Goal: Task Accomplishment & Management: Manage account settings

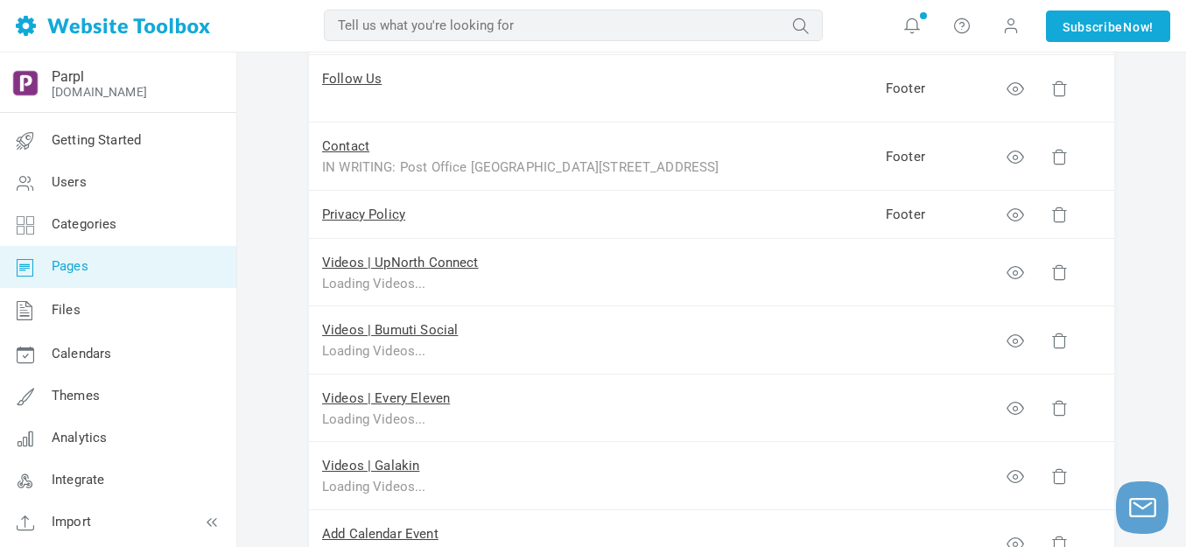
scroll to position [962, 0]
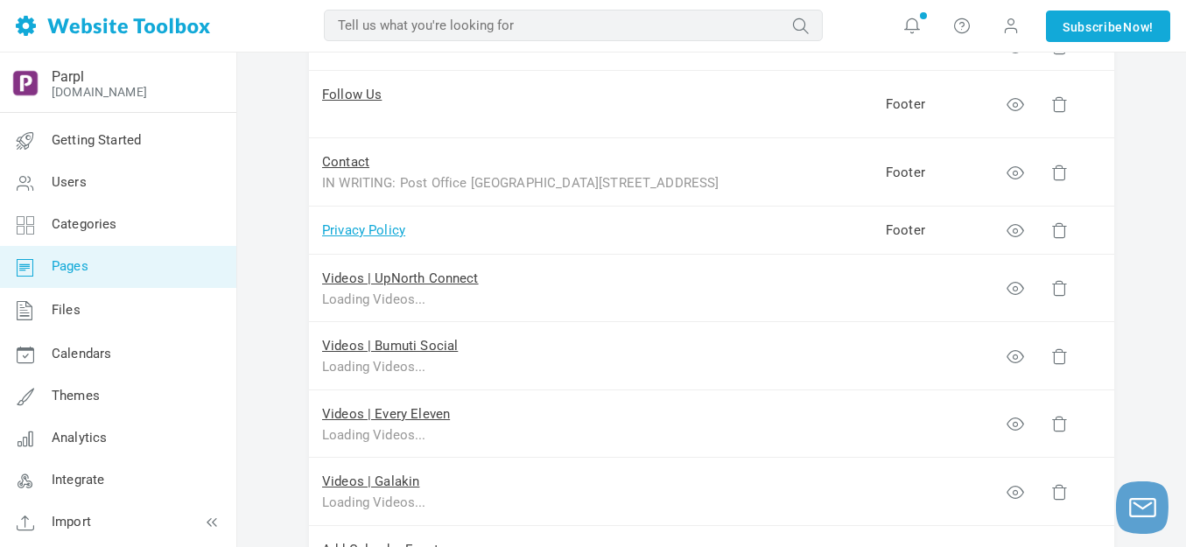
click at [382, 234] on link "Privacy Policy" at bounding box center [363, 230] width 83 height 16
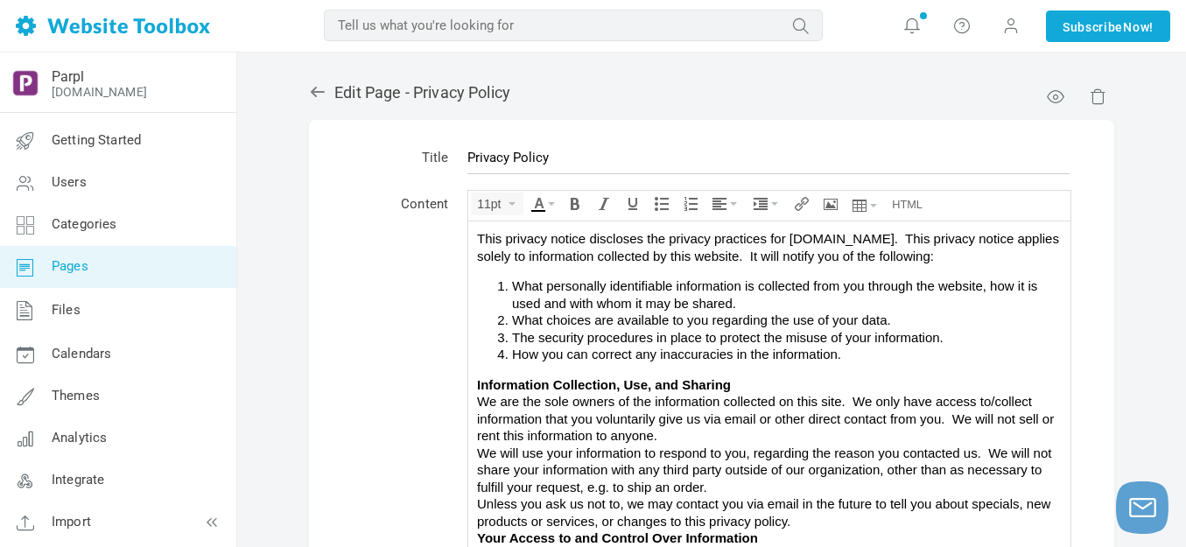
click at [698, 437] on div "Information Collection, Use, and Sharing We are the sole owners of the informat…" at bounding box center [769, 409] width 584 height 68
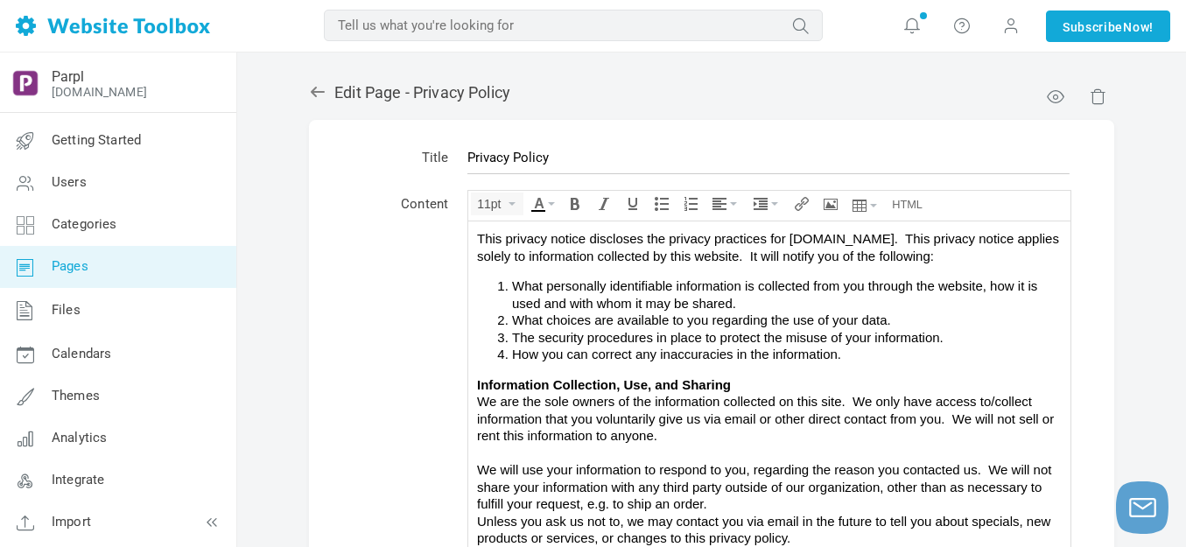
click at [724, 502] on div "We will use your information to respond to you, regarding the reason you contac…" at bounding box center [769, 486] width 584 height 52
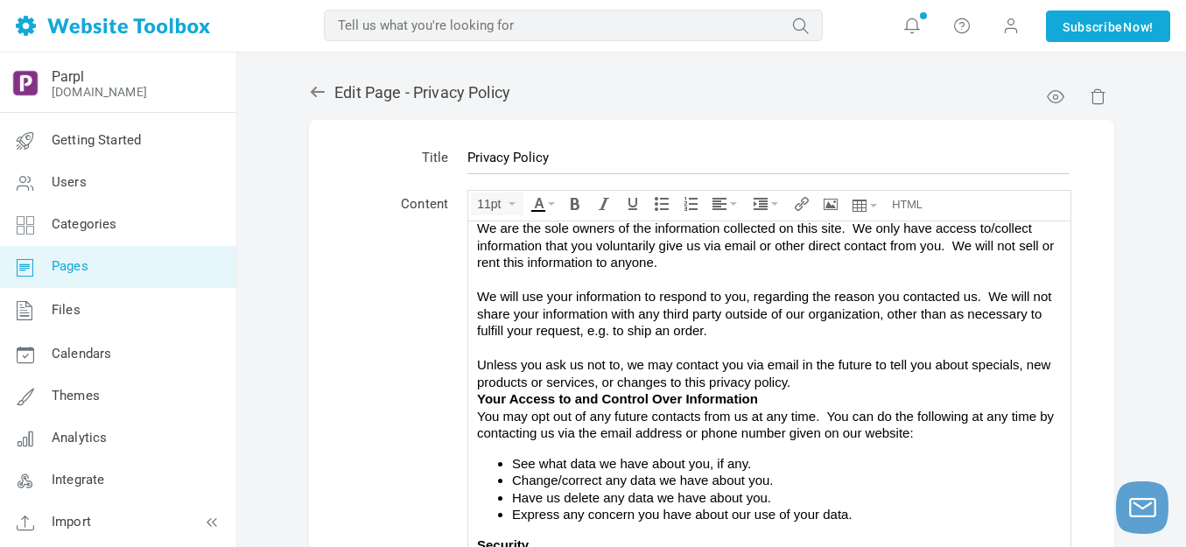
scroll to position [175, 0]
click at [801, 378] on div "Unless you ask us not to, we may contact you via email in the future to tell yo…" at bounding box center [769, 370] width 584 height 34
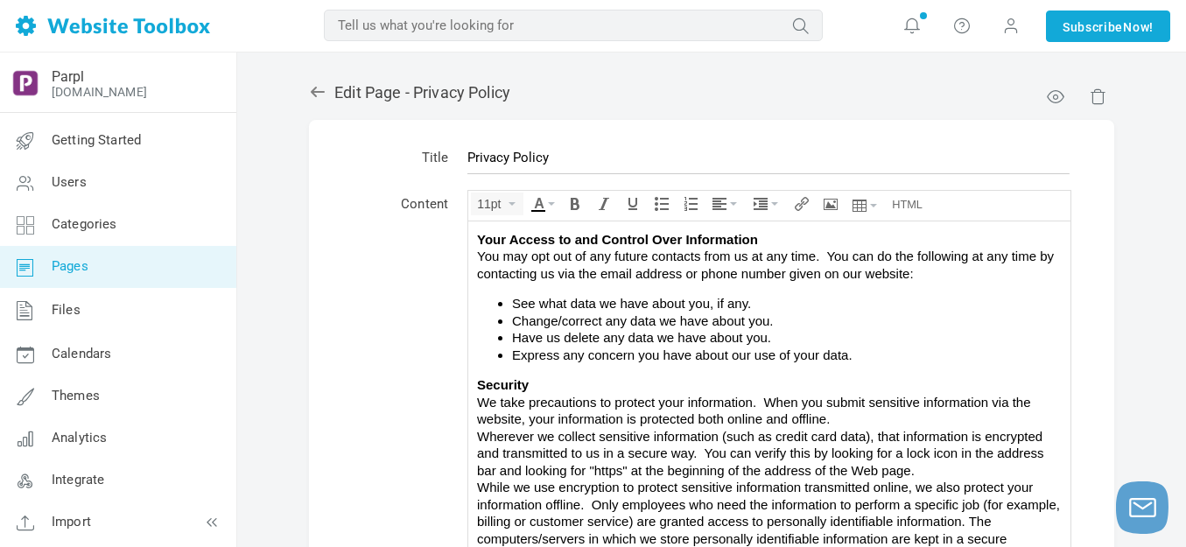
scroll to position [377, 0]
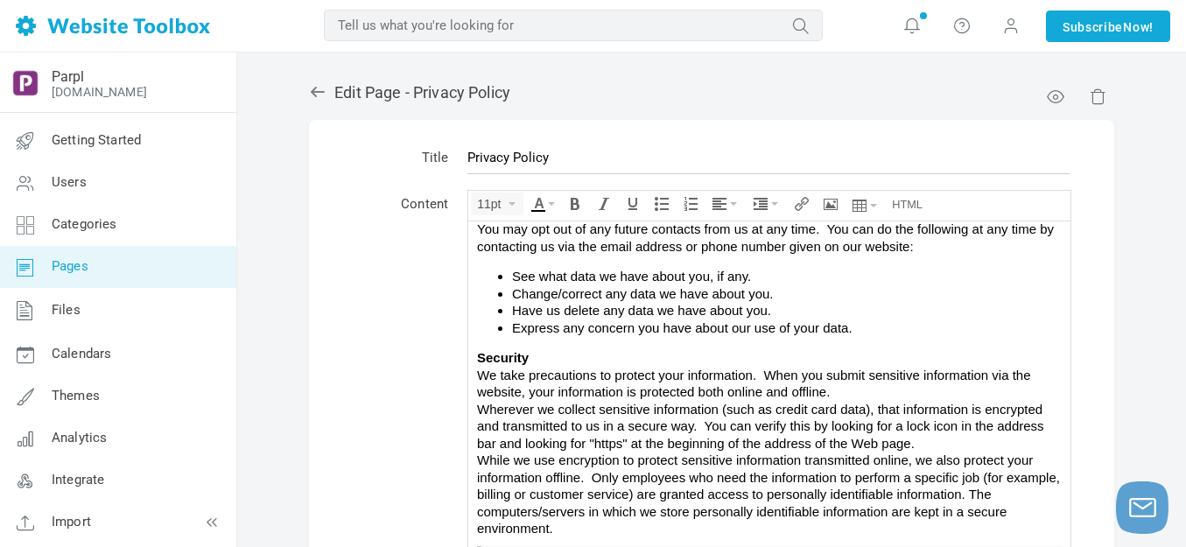
click at [850, 389] on div "Security We take precautions to protect your information. When you submit sensi…" at bounding box center [769, 374] width 584 height 52
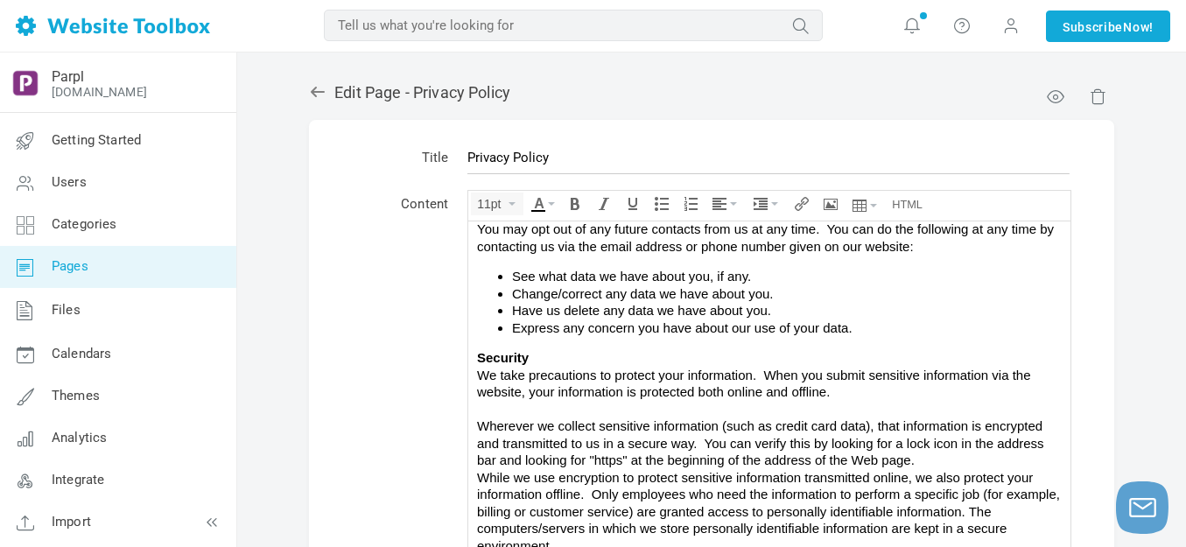
scroll to position [394, 0]
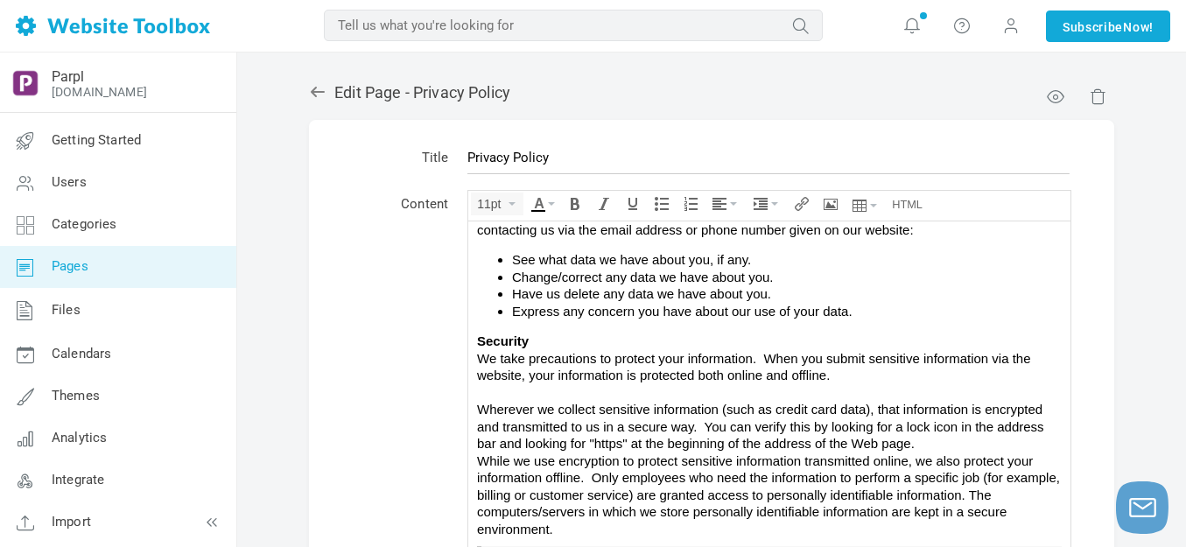
click at [949, 441] on div "Wherever we collect sensitive information (such as credit card data), that info…" at bounding box center [769, 426] width 584 height 52
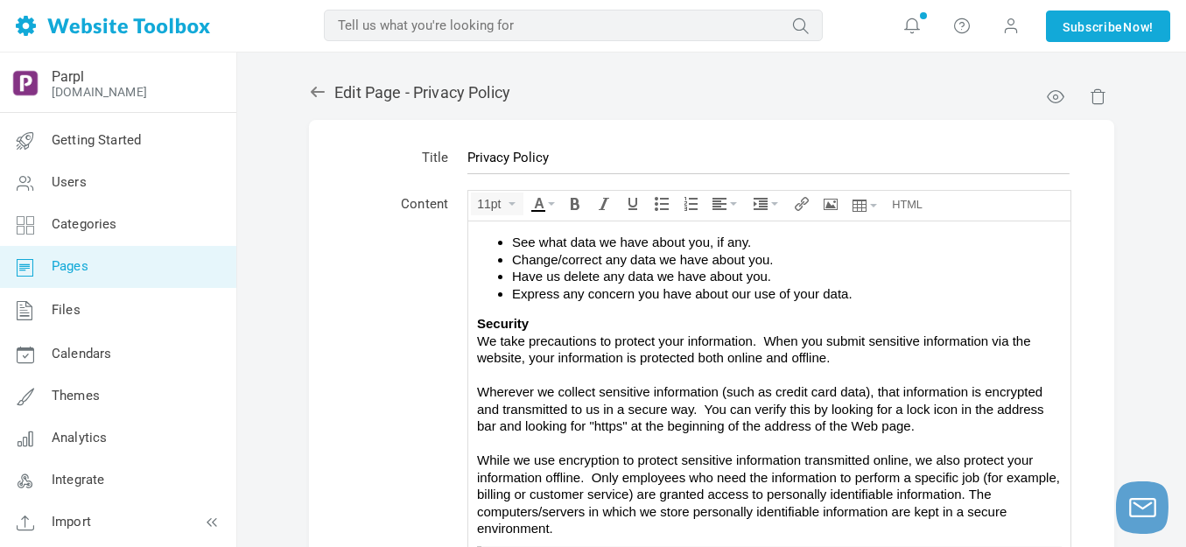
scroll to position [87, 0]
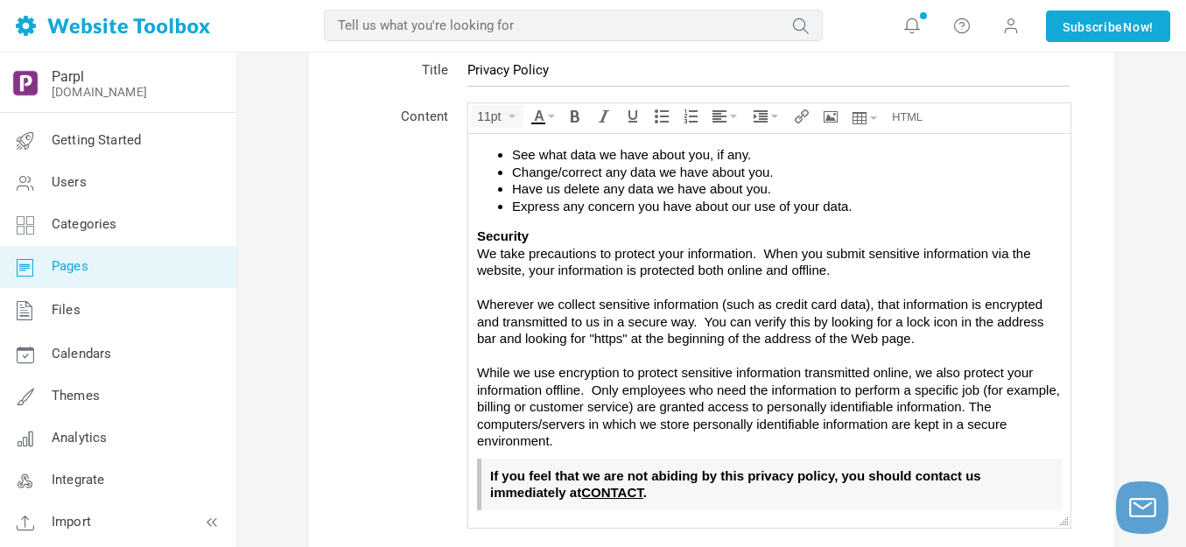
click at [565, 493] on strong "If you feel that we are not abiding by this privacy policy, you should contact …" at bounding box center [735, 483] width 491 height 32
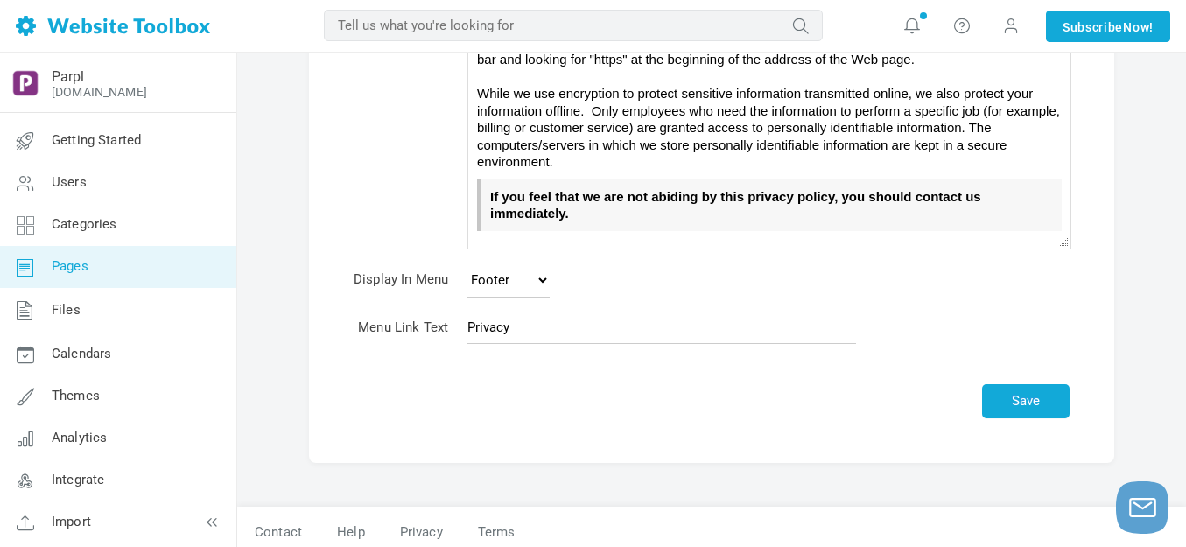
scroll to position [376, 0]
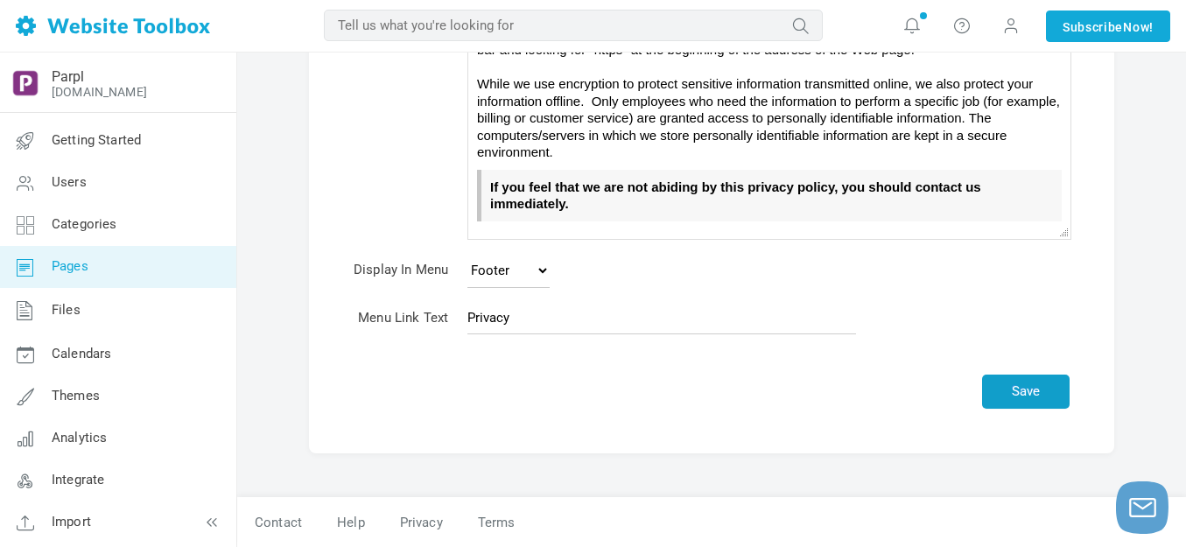
click at [1005, 400] on button "Save" at bounding box center [1025, 391] width 87 height 34
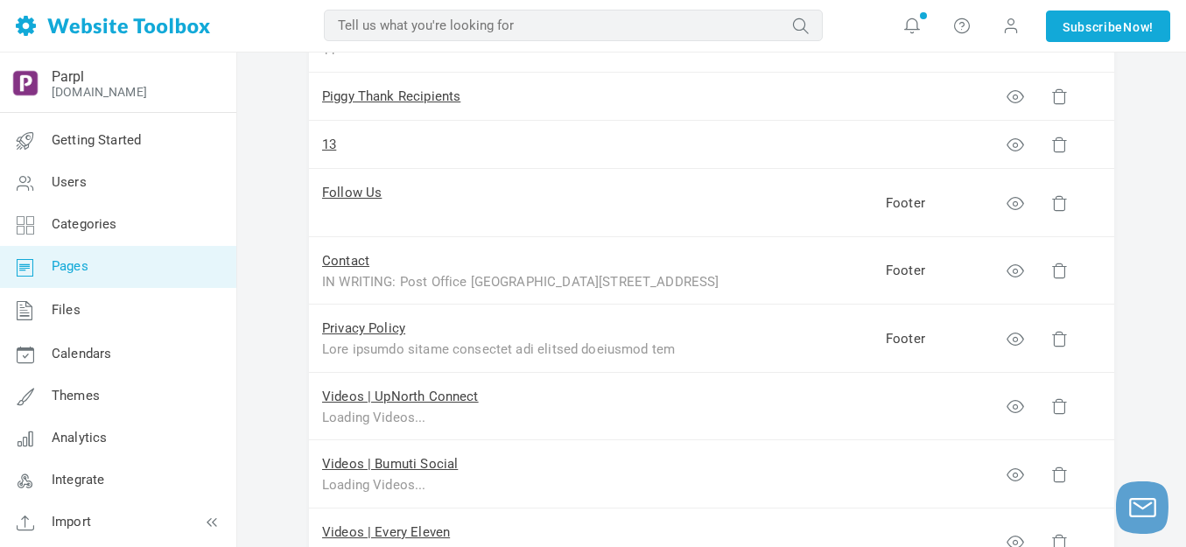
scroll to position [962, 0]
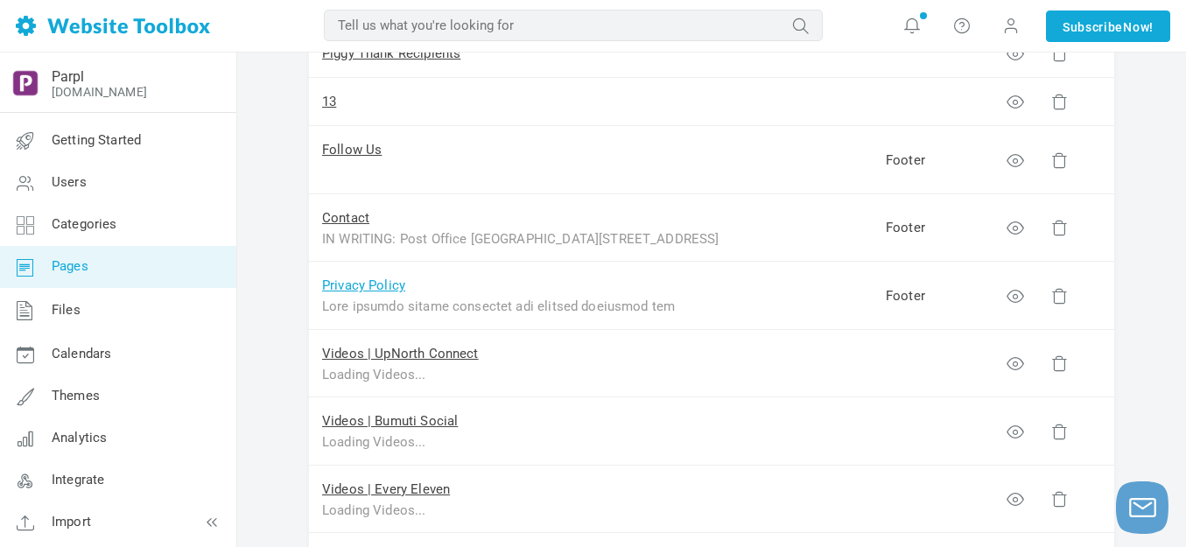
click at [393, 290] on link "Privacy Policy" at bounding box center [363, 285] width 83 height 16
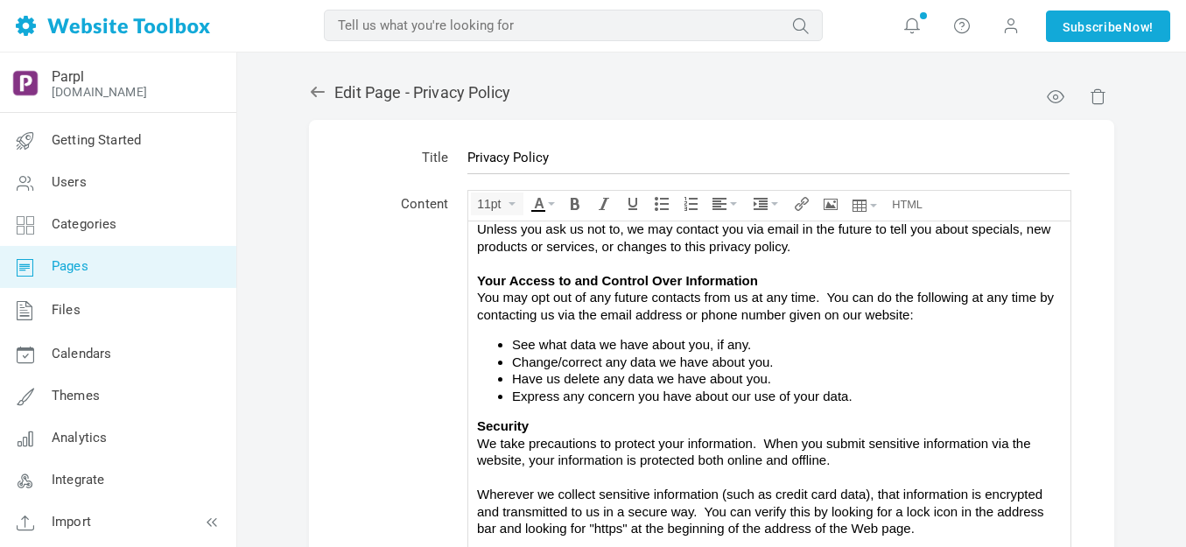
scroll to position [309, 0]
click at [629, 315] on div "Your Access to and Control Over Information You may opt out of any future conta…" at bounding box center [769, 297] width 584 height 52
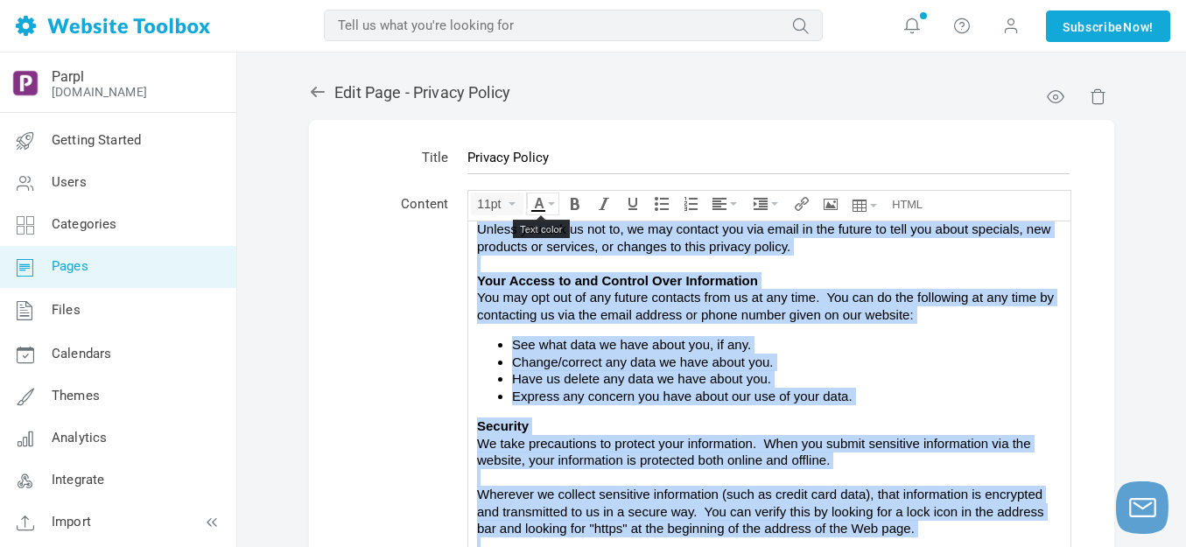
click at [550, 204] on icon "Text color" at bounding box center [551, 203] width 7 height 3
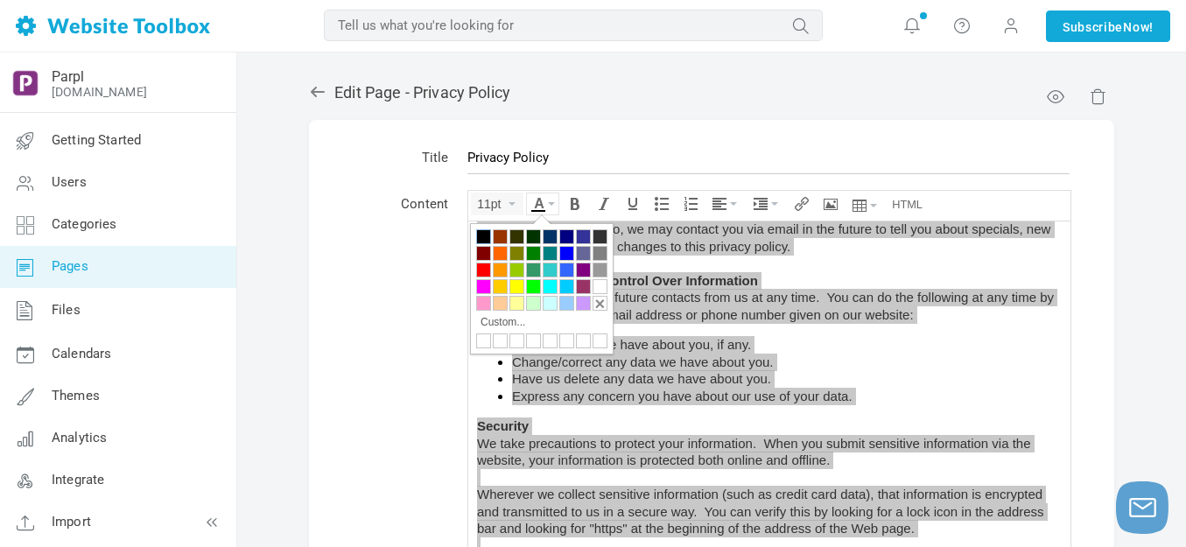
click at [482, 237] on div at bounding box center [483, 236] width 15 height 15
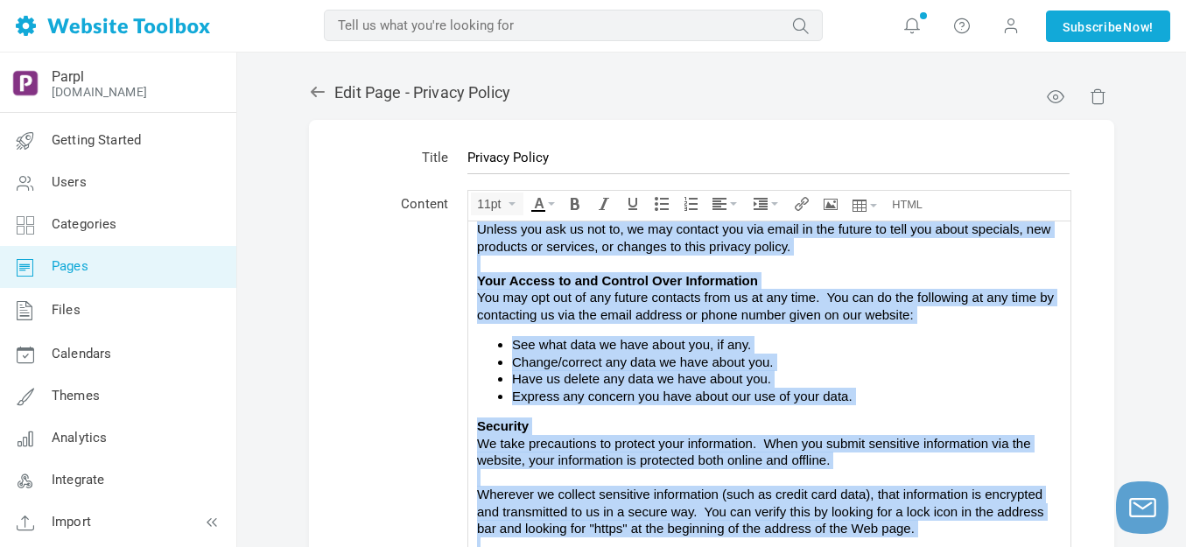
click at [688, 311] on span "You may opt out of any future contacts from us at any time. You can do the foll…" at bounding box center [765, 305] width 577 height 32
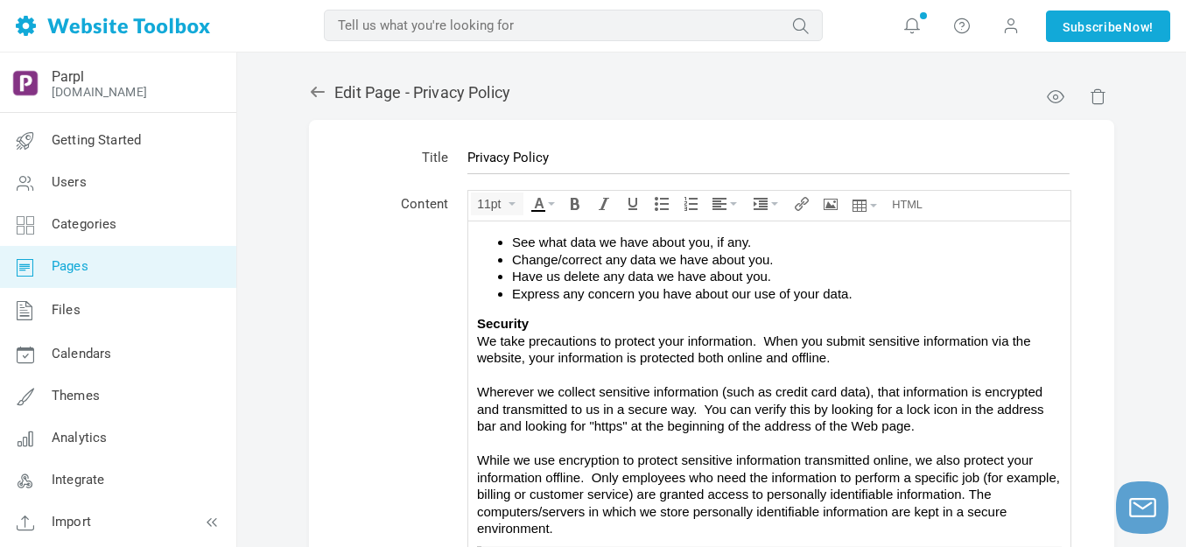
scroll to position [376, 0]
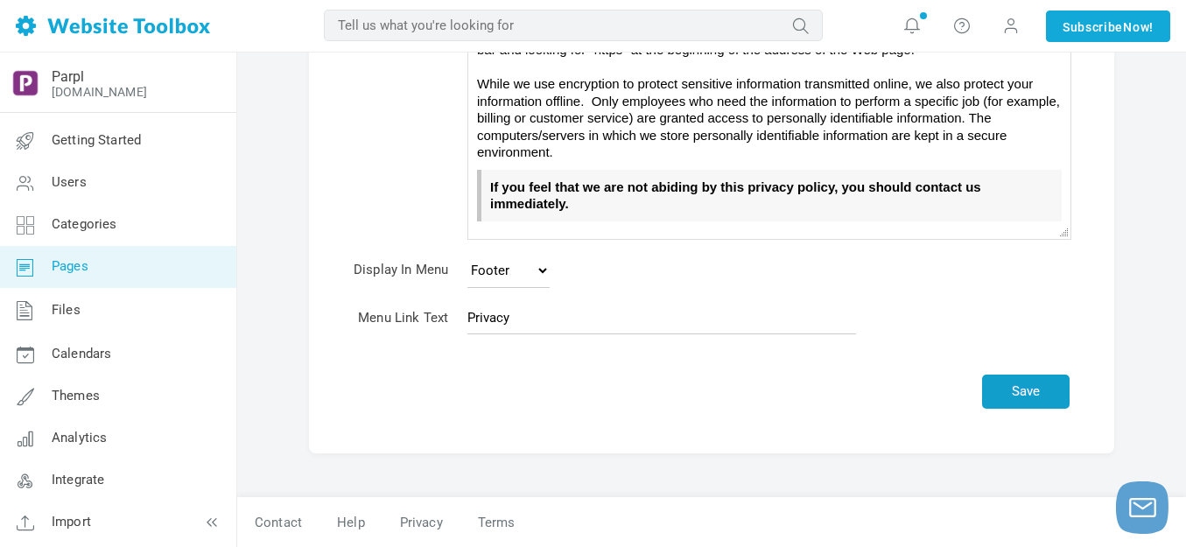
drag, startPoint x: 1013, startPoint y: 384, endPoint x: 982, endPoint y: 359, distance: 40.4
click at [1013, 381] on button "Save" at bounding box center [1025, 391] width 87 height 34
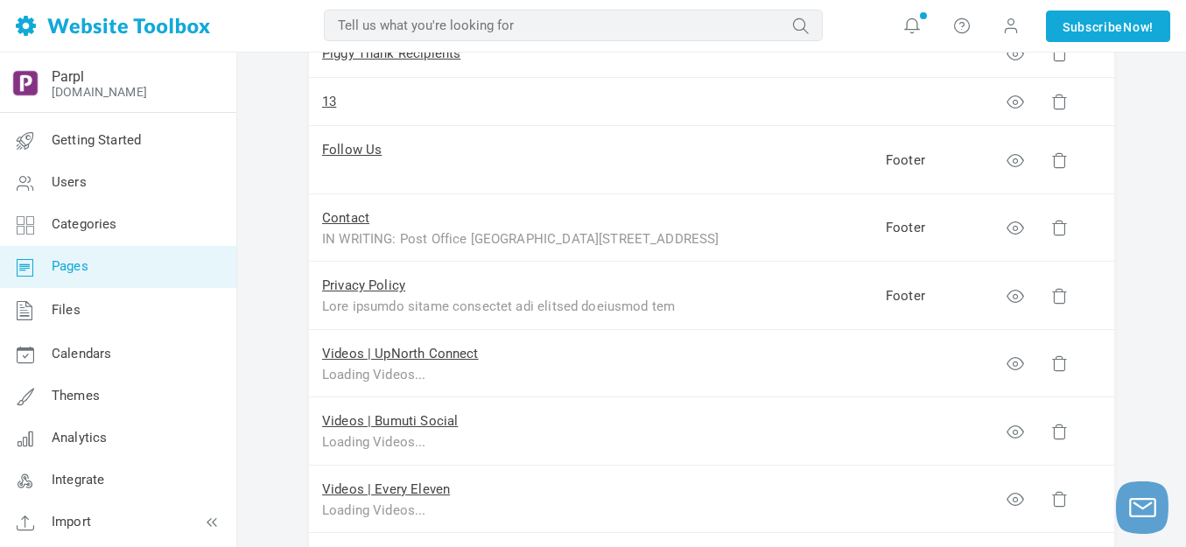
scroll to position [1050, 0]
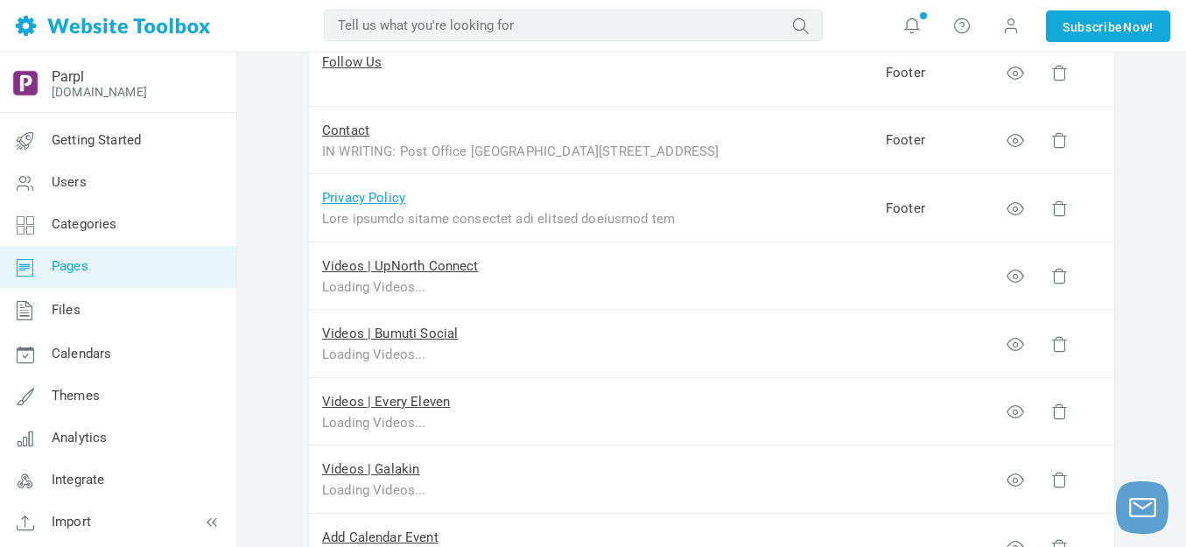
click at [393, 199] on link "Privacy Policy" at bounding box center [363, 198] width 83 height 16
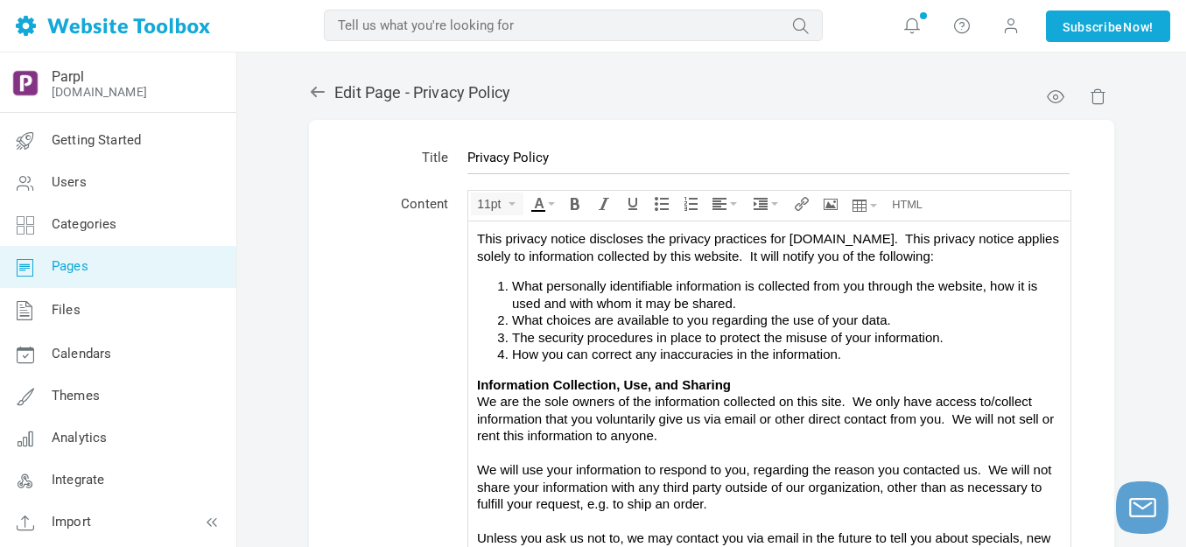
click at [1035, 255] on div "This privacy notice discloses the privacy practices for [DOMAIN_NAME]. This pri…" at bounding box center [769, 246] width 584 height 34
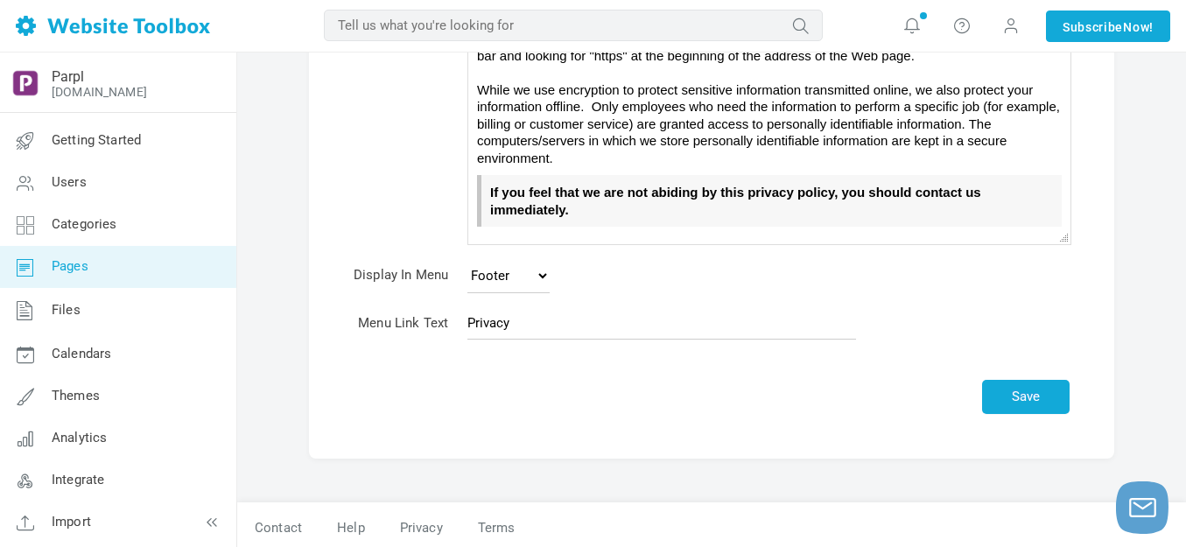
scroll to position [376, 0]
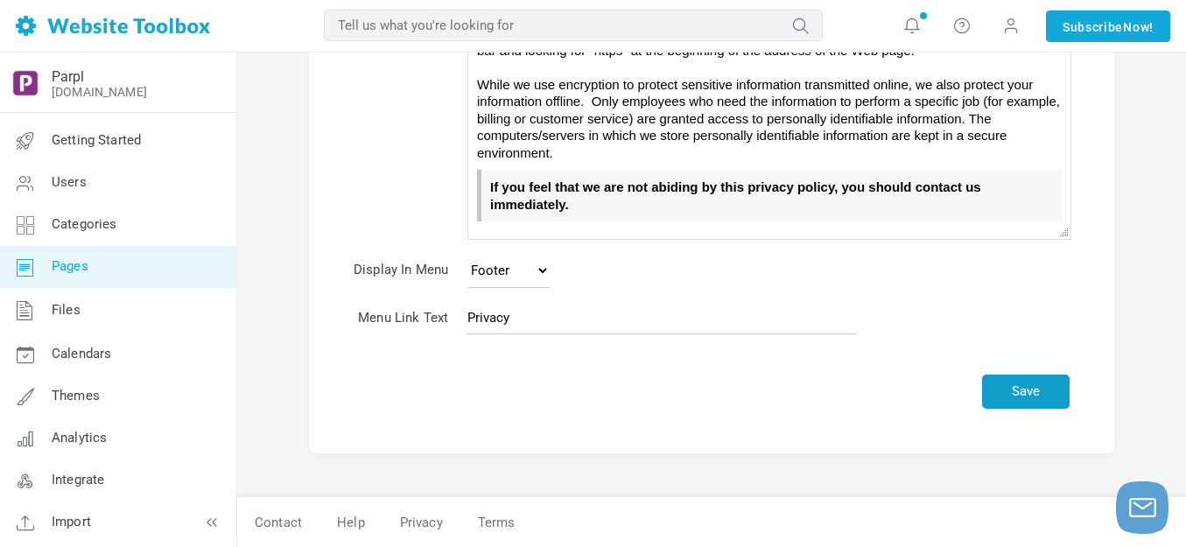
click at [1024, 392] on button "Save" at bounding box center [1025, 391] width 87 height 34
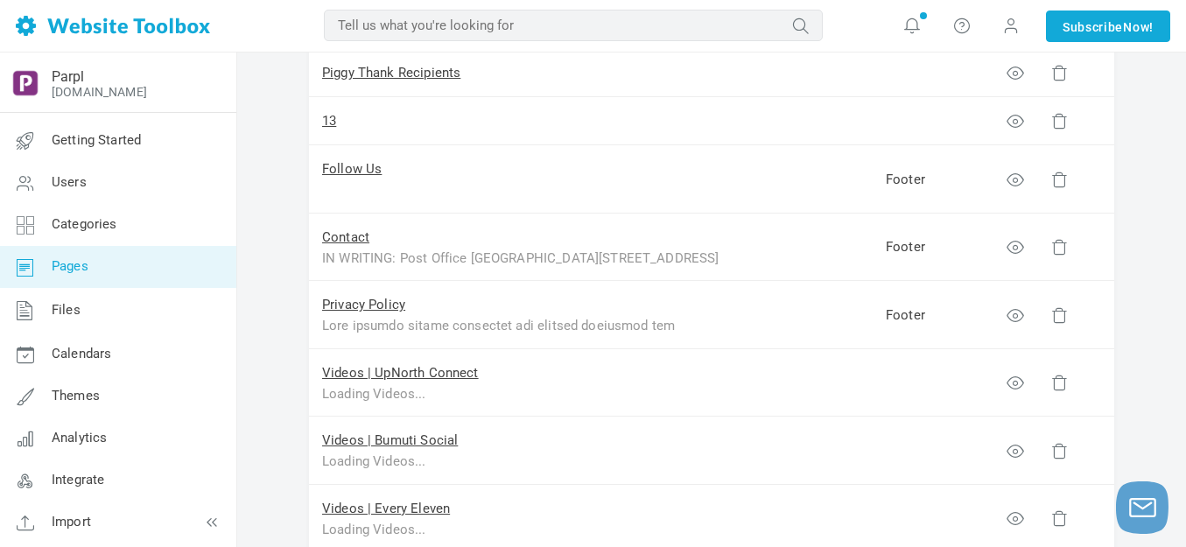
scroll to position [962, 0]
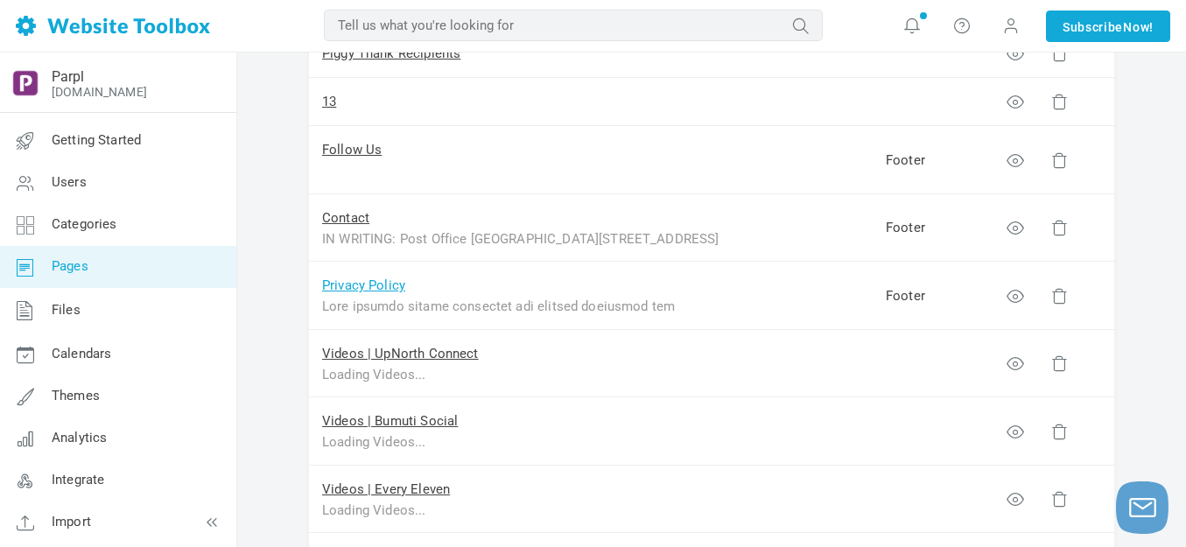
click at [392, 284] on link "Privacy Policy" at bounding box center [363, 285] width 83 height 16
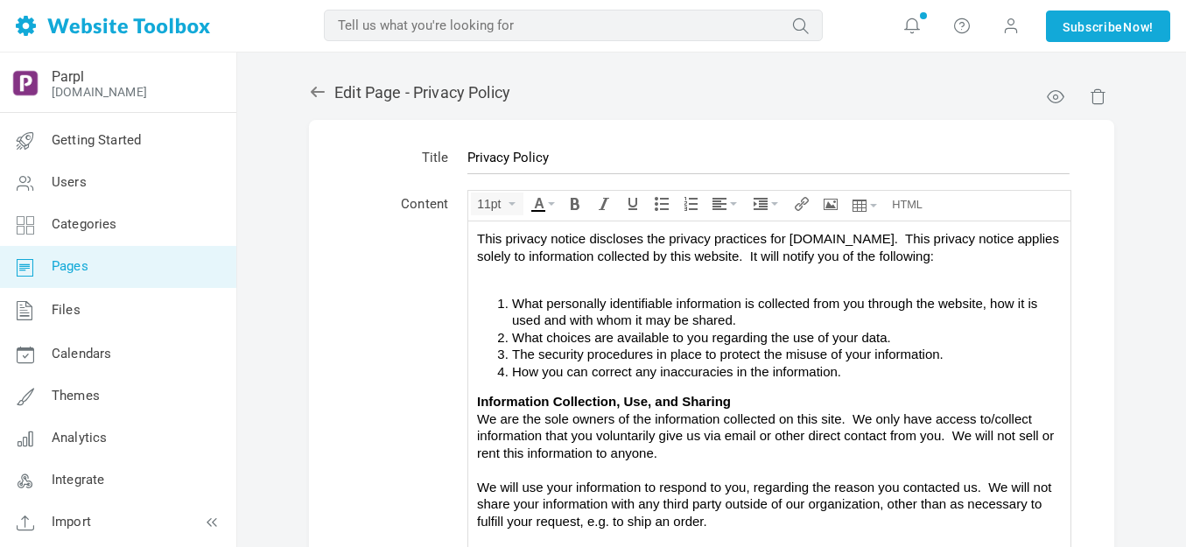
scroll to position [324, 0]
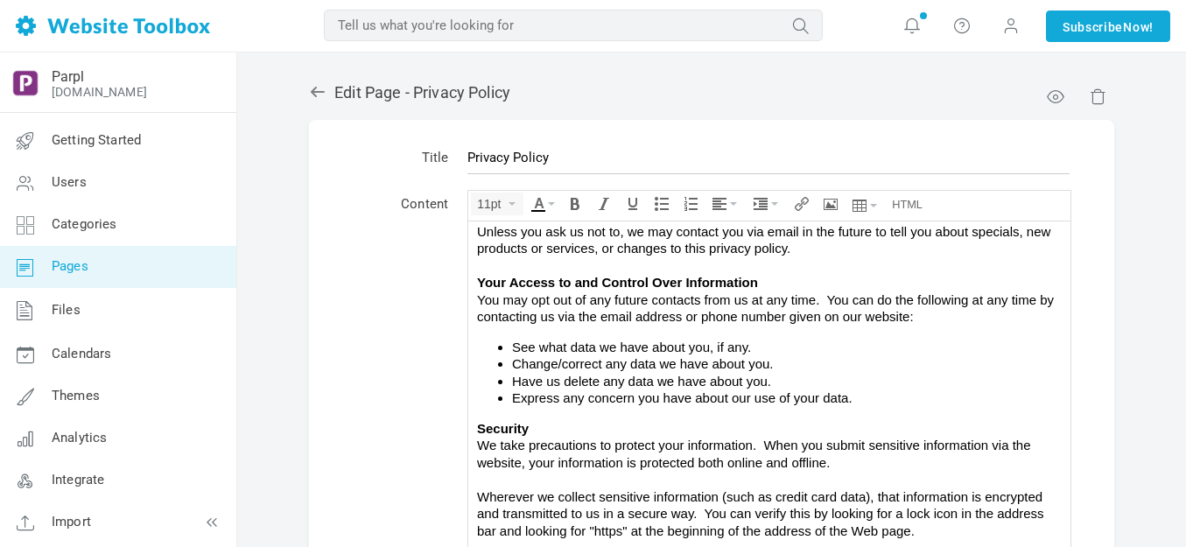
click at [829, 248] on div "Unless you ask us not to, we may contact you via email in the future to tell yo…" at bounding box center [769, 239] width 584 height 34
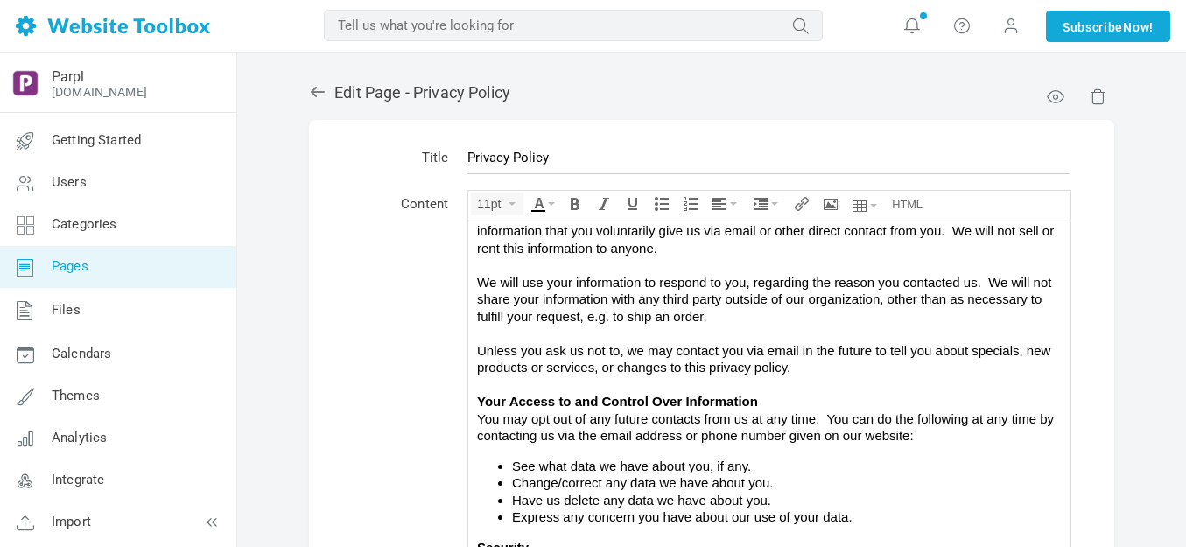
scroll to position [0, 0]
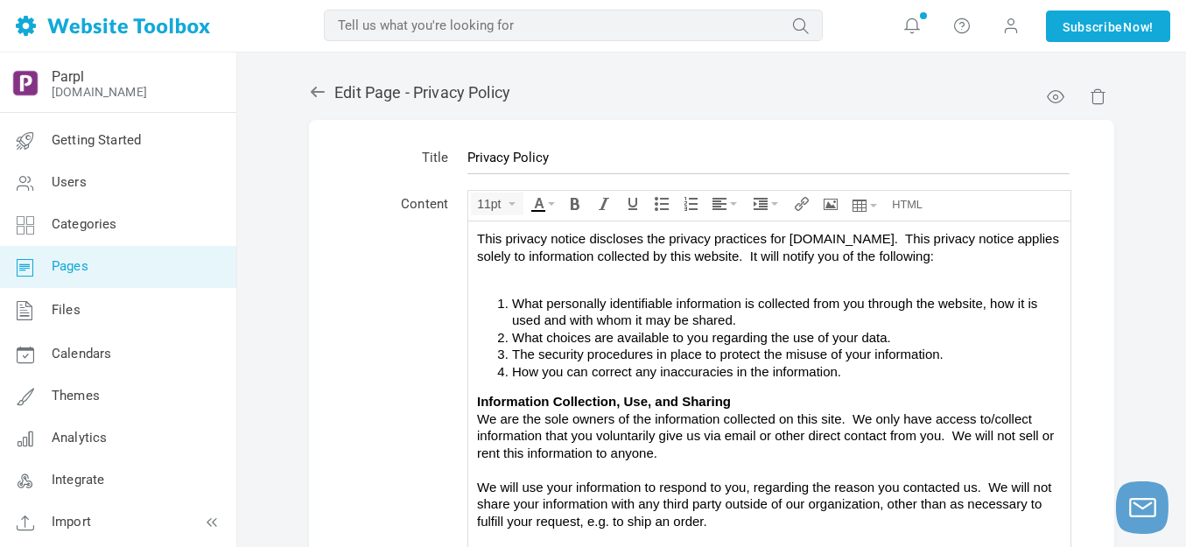
click at [1034, 256] on div "This privacy notice discloses the privacy practices for [DOMAIN_NAME]. This pri…" at bounding box center [769, 246] width 584 height 34
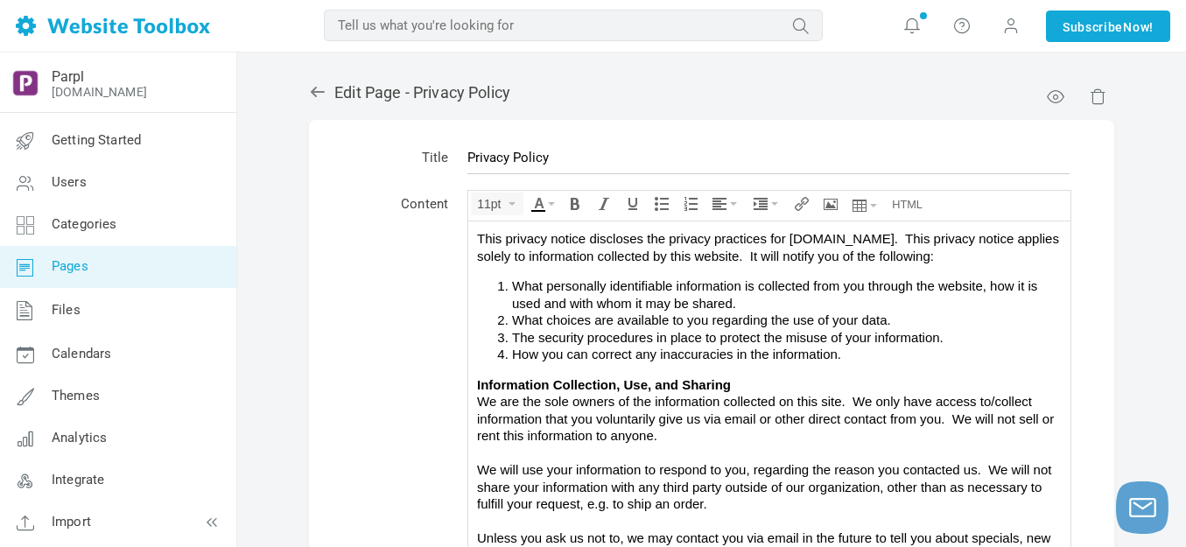
click at [820, 239] on span "This privacy notice discloses the privacy practices for [DOMAIN_NAME]. This pri…" at bounding box center [768, 246] width 582 height 32
click at [858, 290] on span "What personally identifiable information is collected from you through the webs…" at bounding box center [774, 293] width 525 height 32
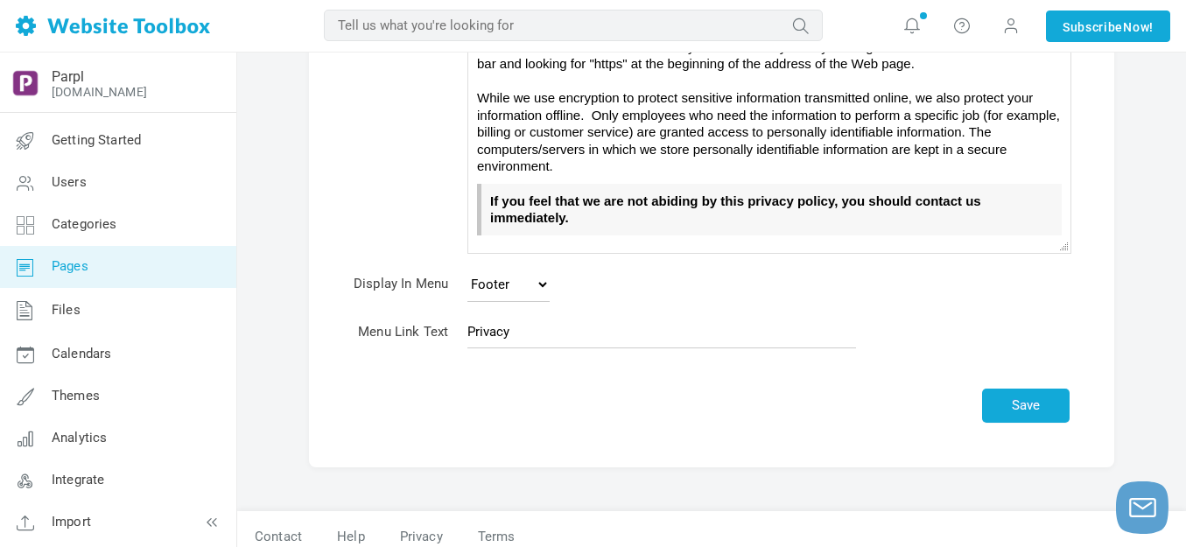
scroll to position [376, 0]
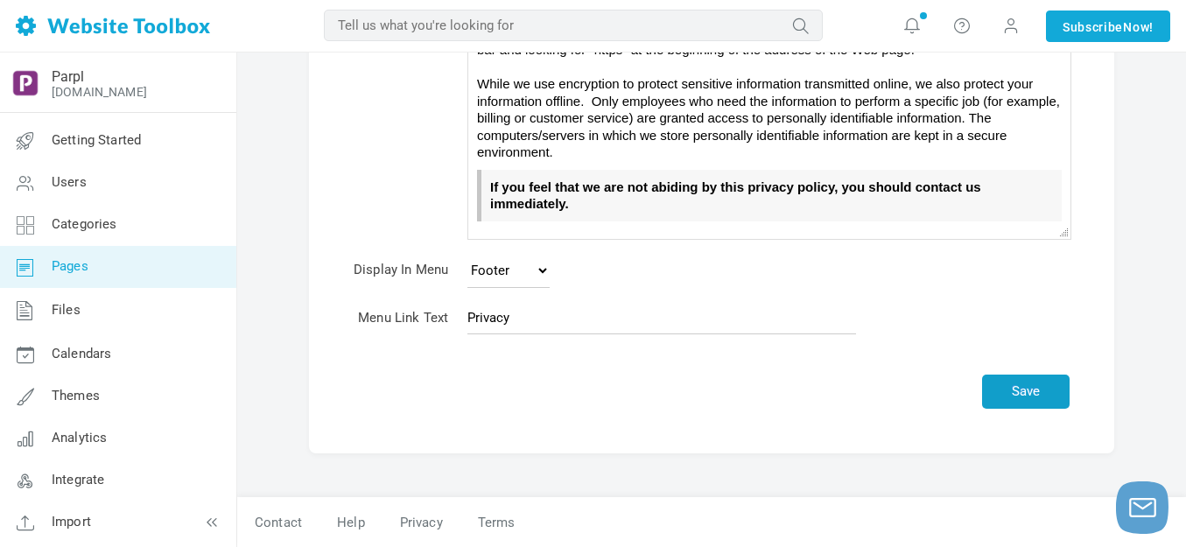
click at [1049, 388] on button "Save" at bounding box center [1025, 391] width 87 height 34
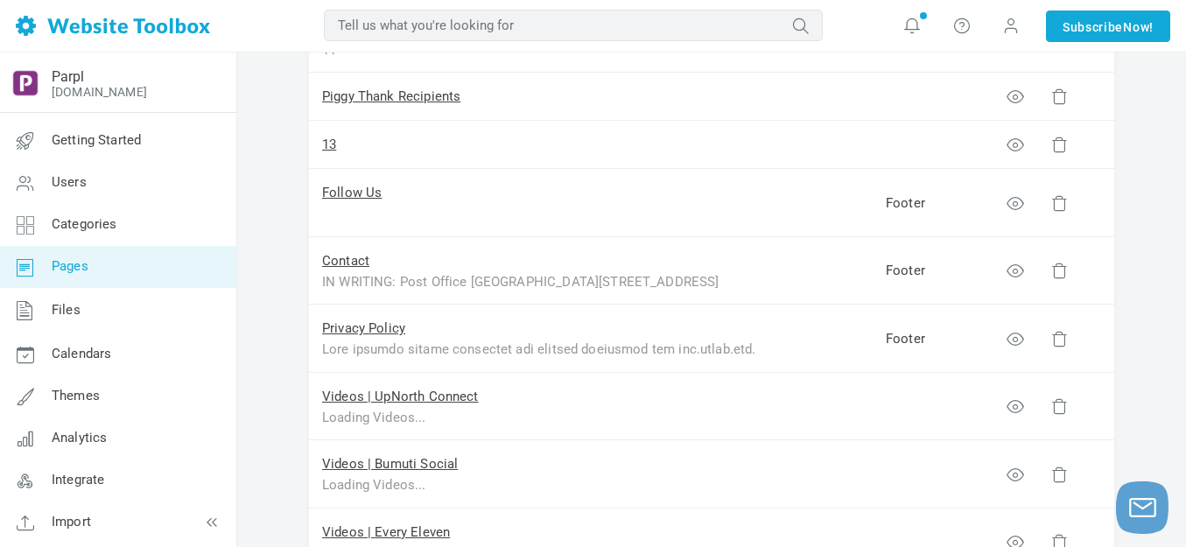
scroll to position [962, 0]
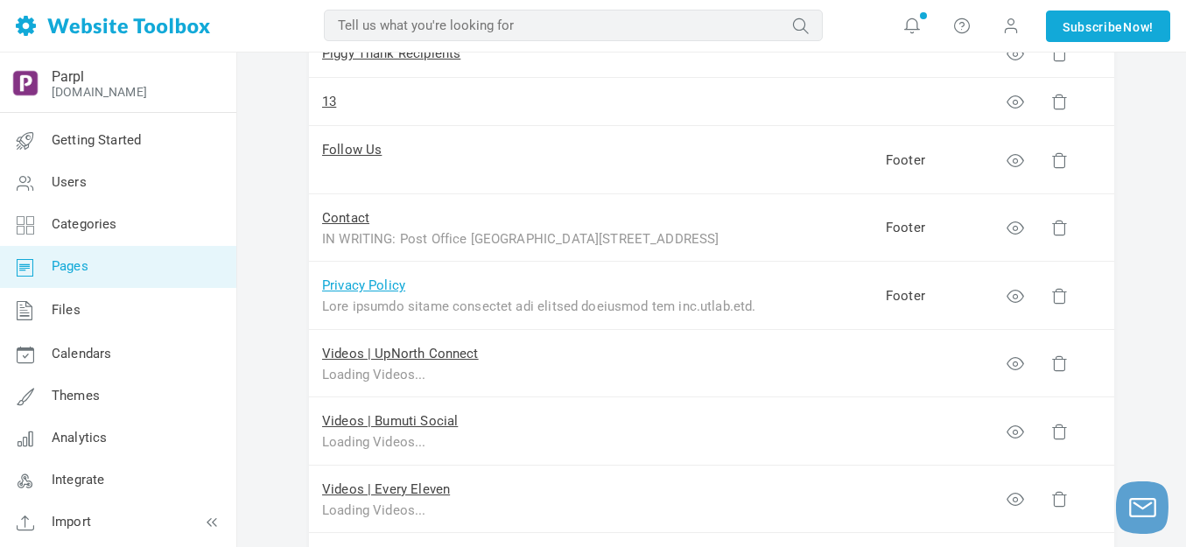
click at [375, 283] on link "Privacy Policy" at bounding box center [363, 285] width 83 height 16
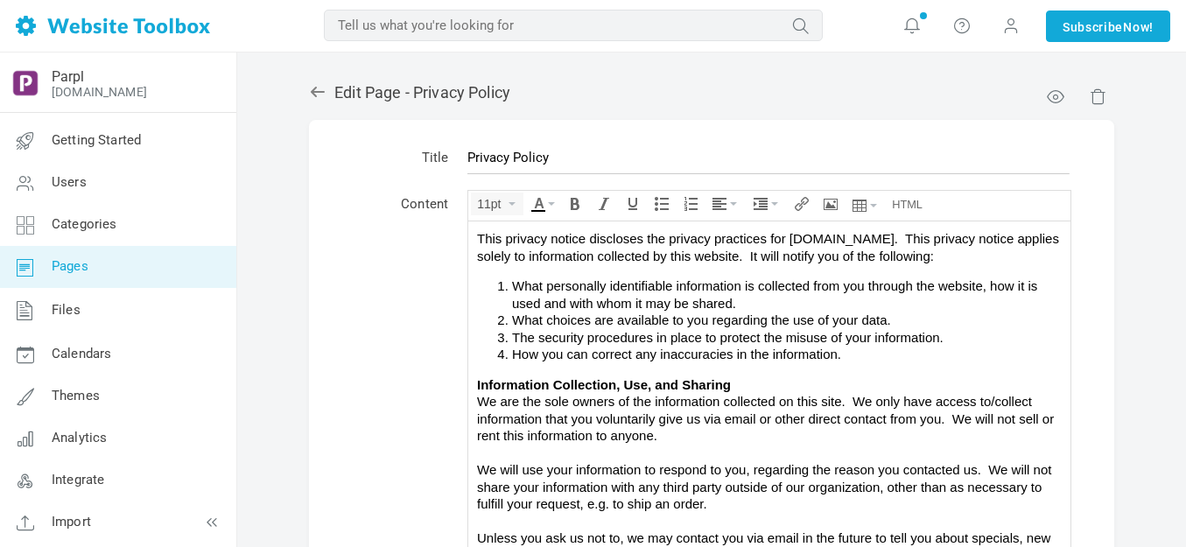
scroll to position [411, 0]
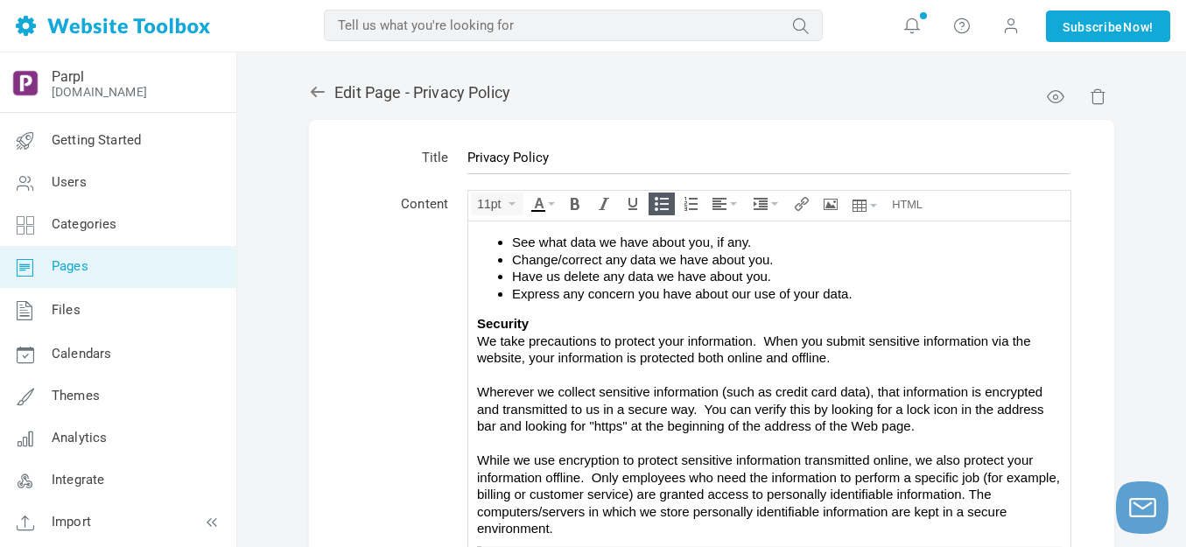
click at [867, 294] on li "Express any concern you have about our use of your data." at bounding box center [786, 292] width 549 height 17
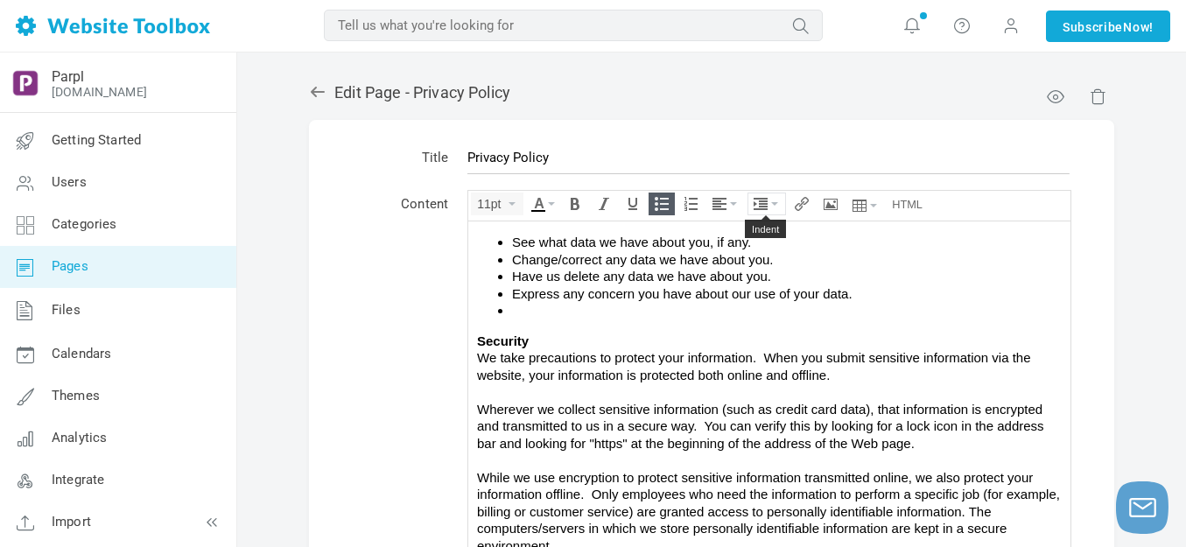
click at [760, 205] on icon "Indent" at bounding box center [760, 204] width 14 height 14
click at [763, 256] on icon at bounding box center [762, 256] width 17 height 14
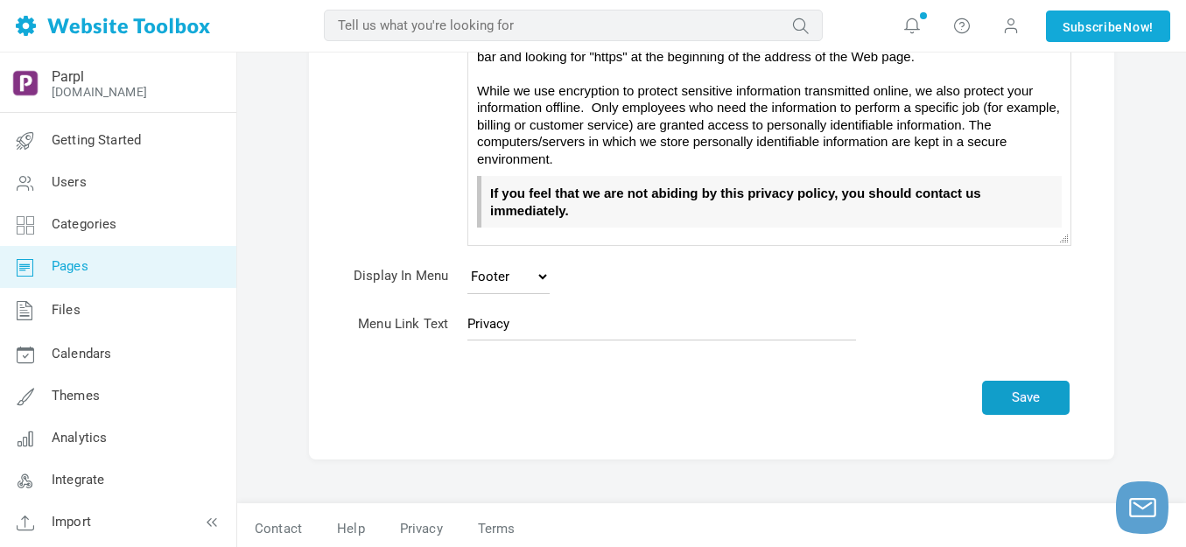
scroll to position [376, 0]
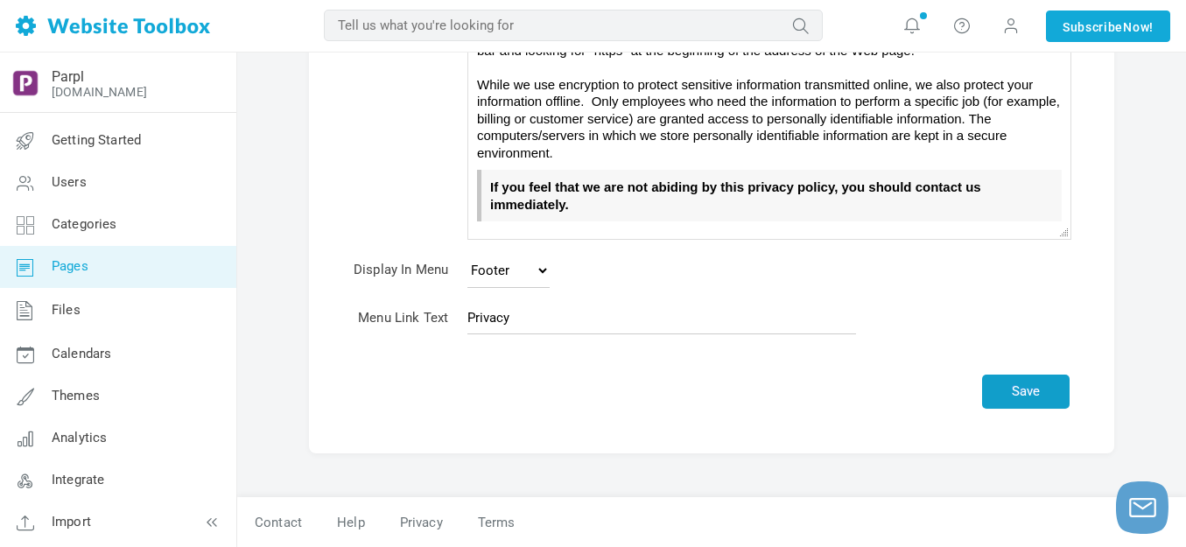
click at [1043, 387] on button "Save" at bounding box center [1025, 391] width 87 height 34
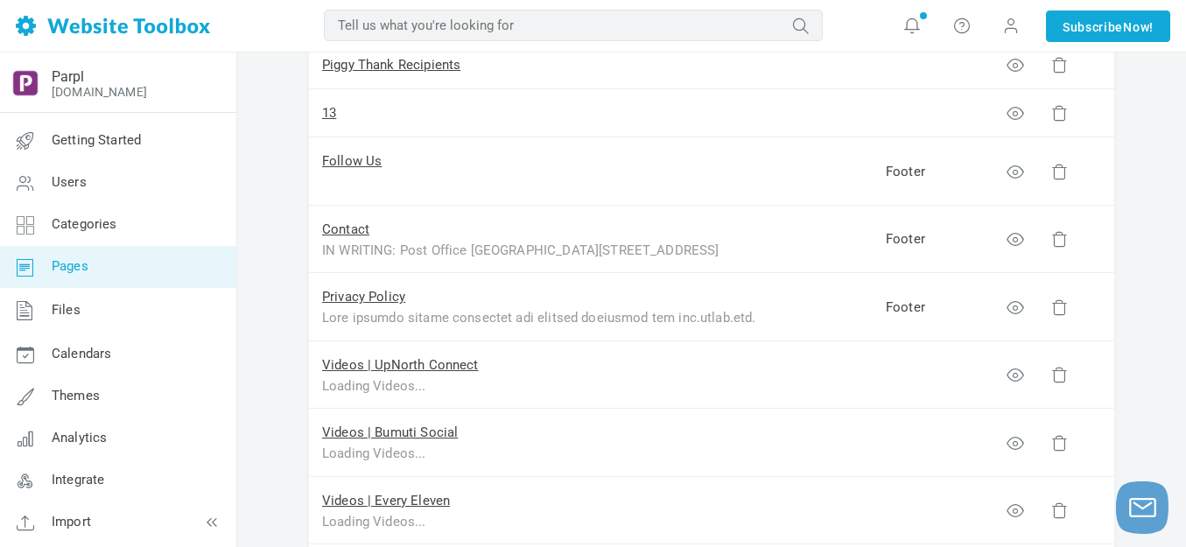
scroll to position [962, 0]
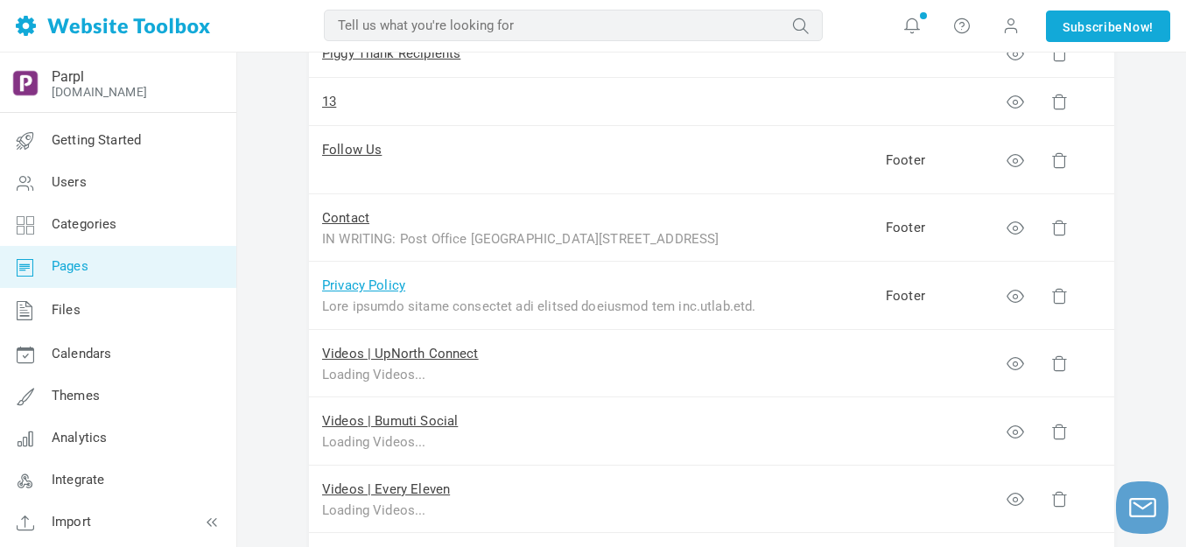
click at [396, 287] on link "Privacy Policy" at bounding box center [363, 285] width 83 height 16
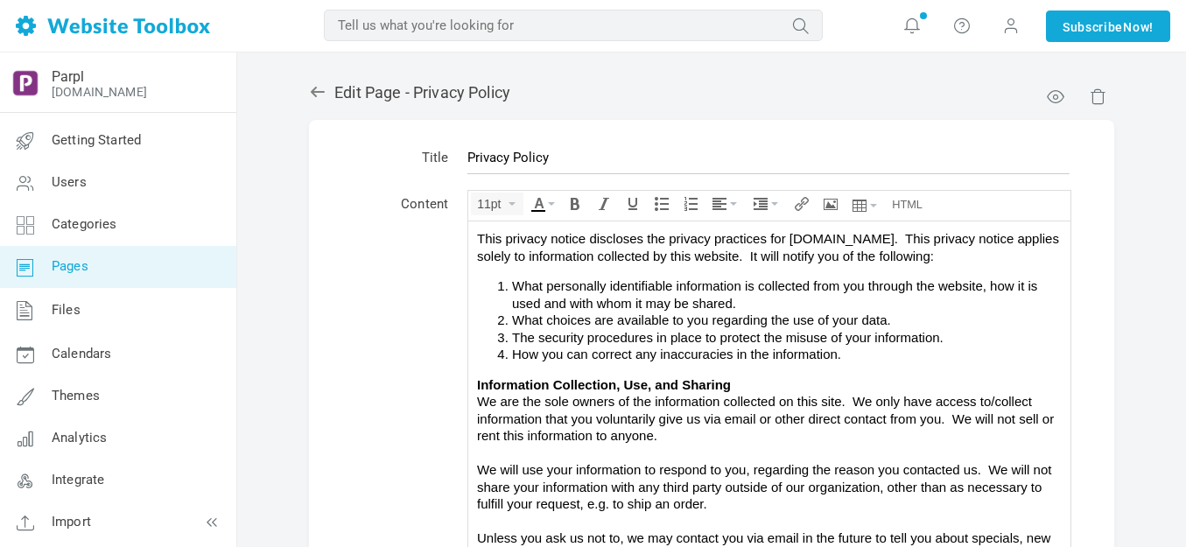
scroll to position [324, 0]
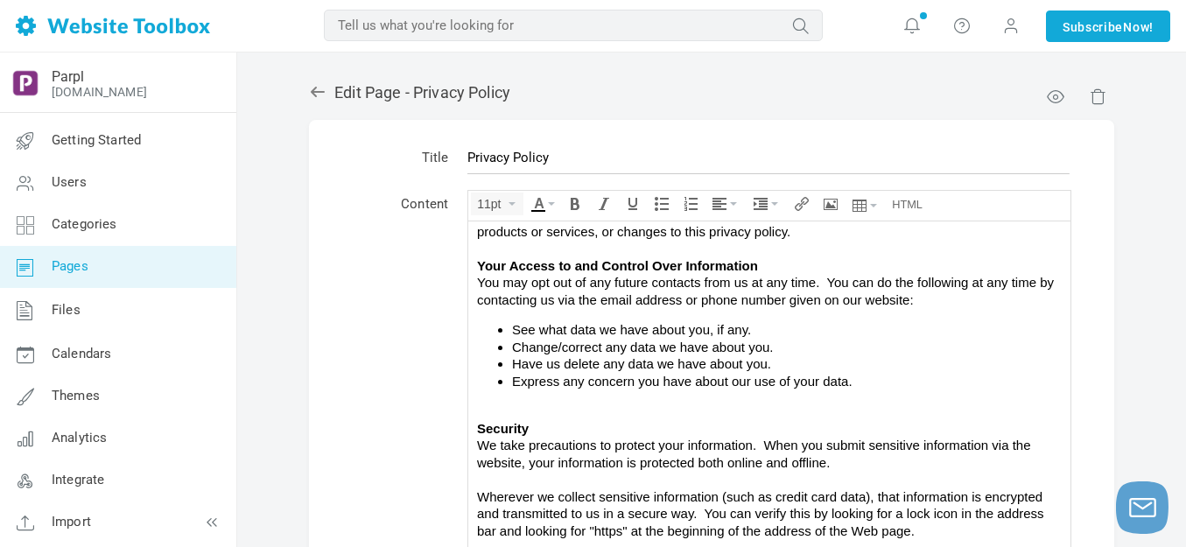
click at [316, 87] on icon at bounding box center [317, 91] width 17 height 17
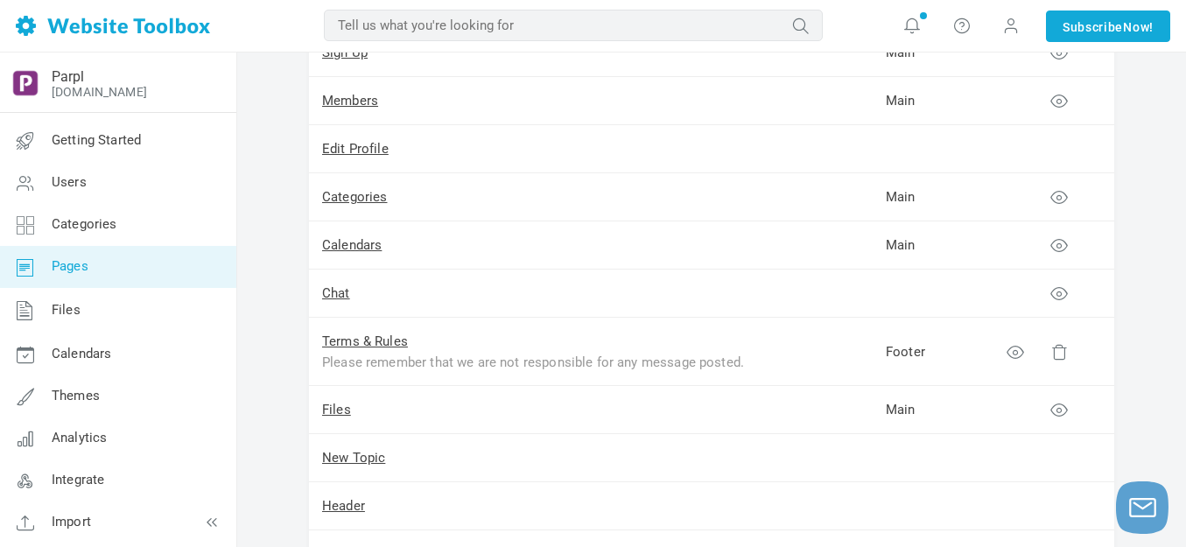
scroll to position [1750, 0]
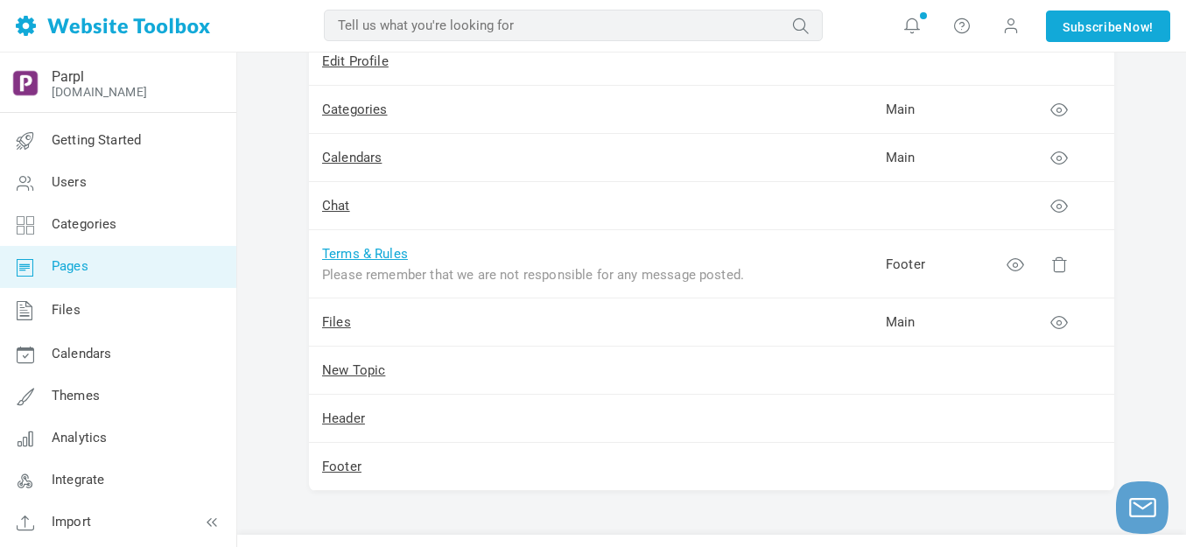
click at [395, 248] on link "Terms & Rules" at bounding box center [365, 254] width 86 height 16
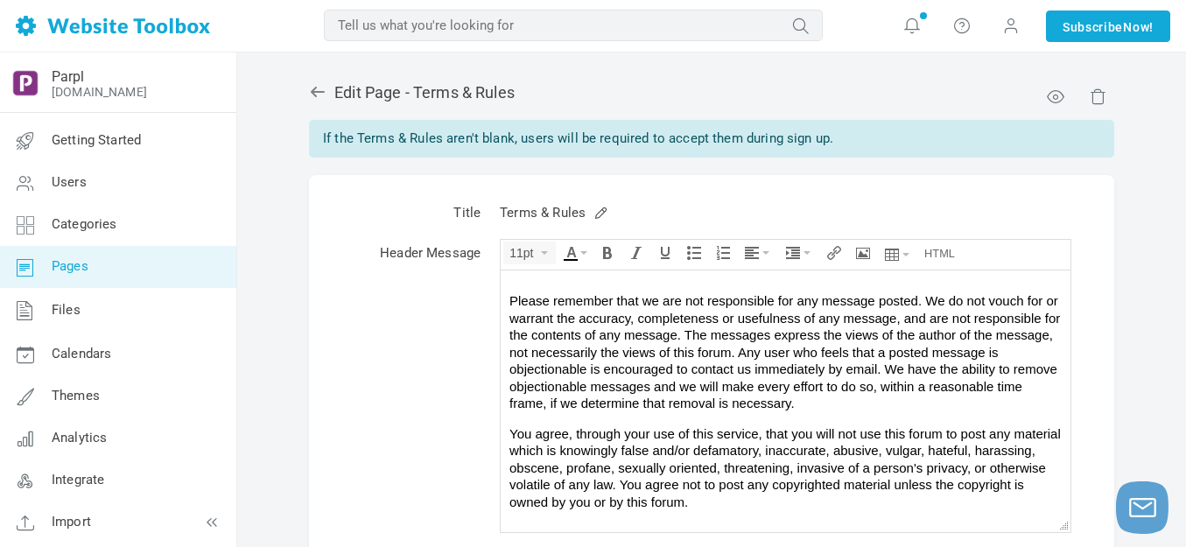
click at [646, 325] on p "Please remember that we are not responsible for any message posted. We do not v…" at bounding box center [785, 352] width 552 height 120
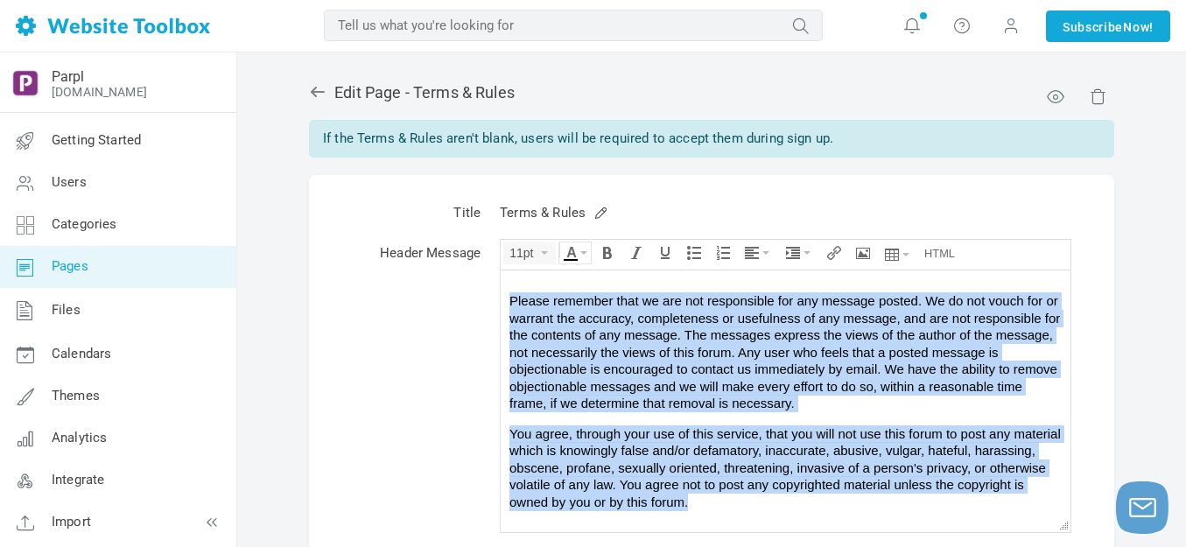
click at [586, 253] on icon "Text color" at bounding box center [583, 252] width 7 height 3
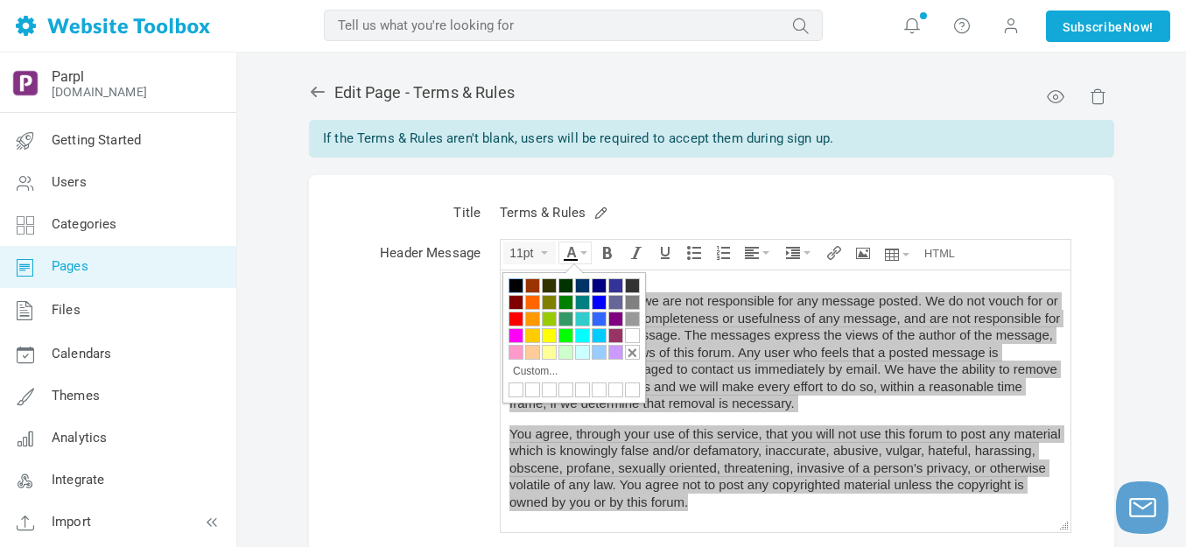
click at [518, 283] on div at bounding box center [515, 285] width 15 height 15
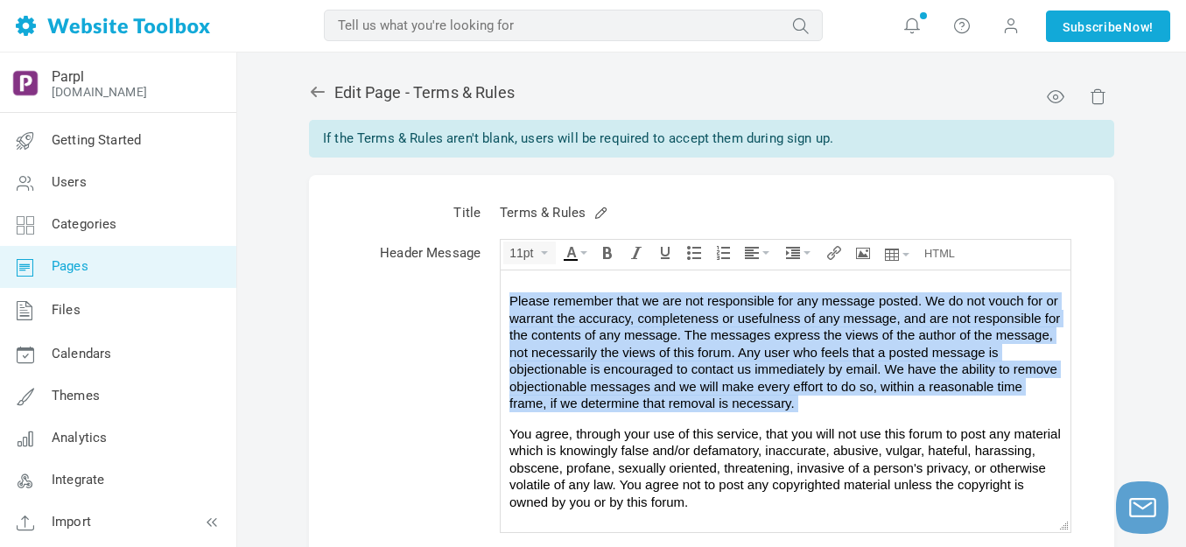
click at [720, 326] on span "Please remember that we are not responsible for any message posted. We do not v…" at bounding box center [784, 351] width 550 height 117
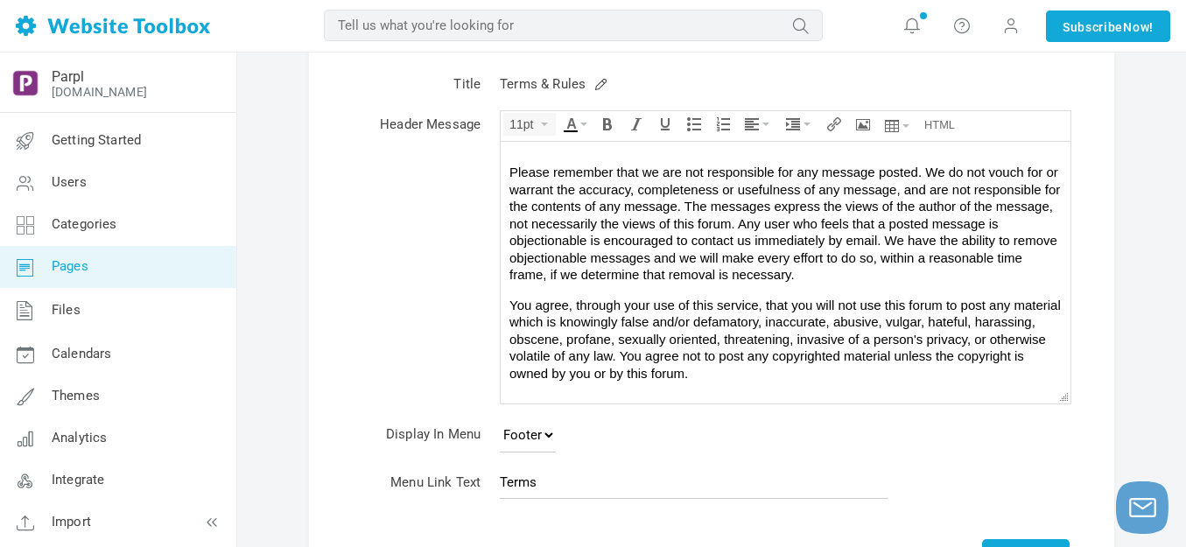
scroll to position [293, 0]
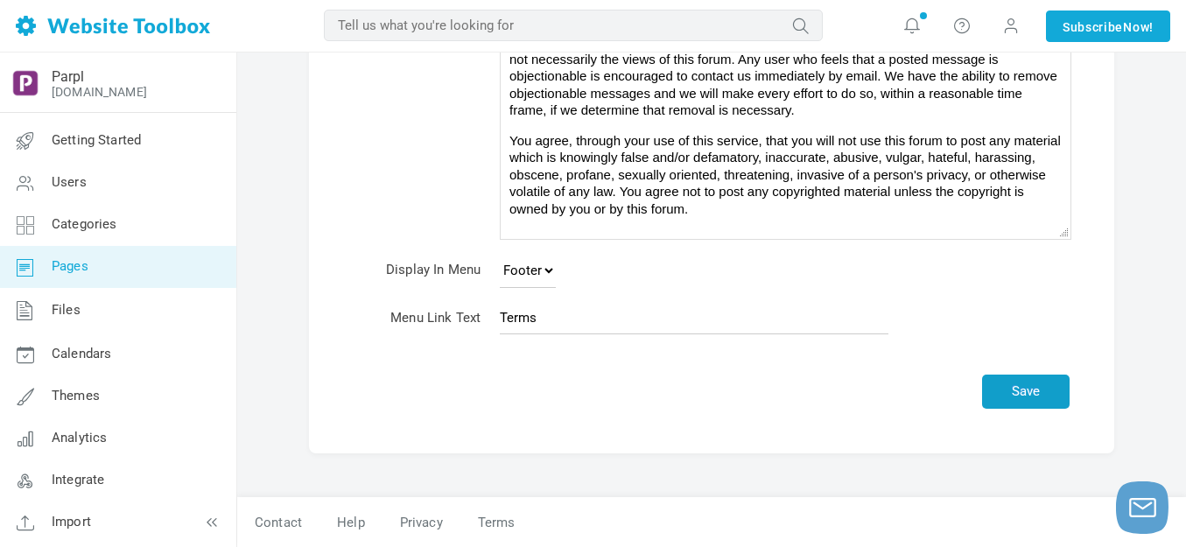
click at [1022, 392] on button "Save" at bounding box center [1025, 391] width 87 height 34
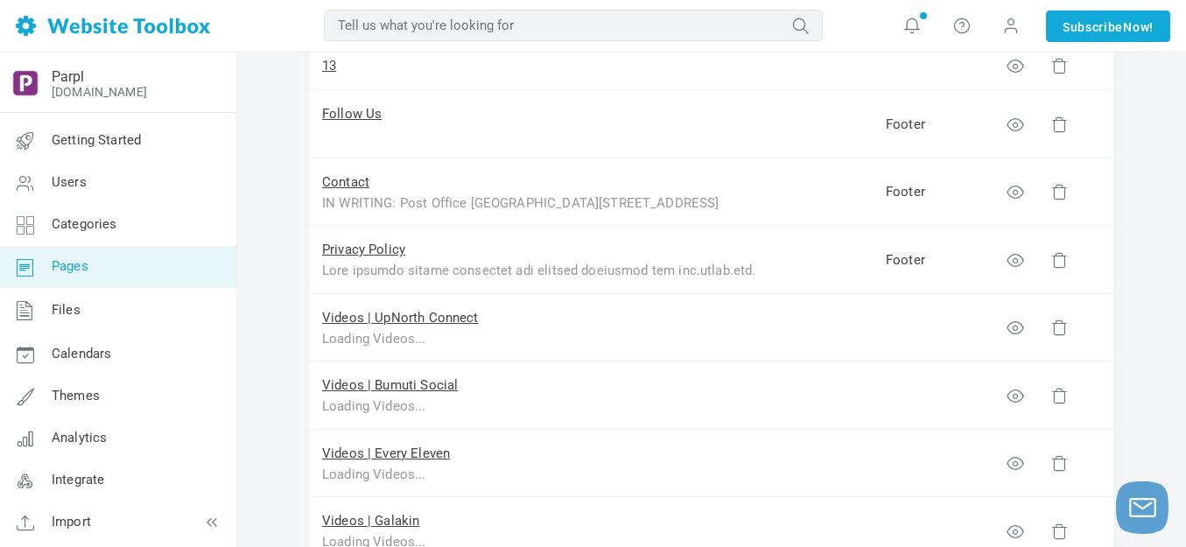
scroll to position [968, 0]
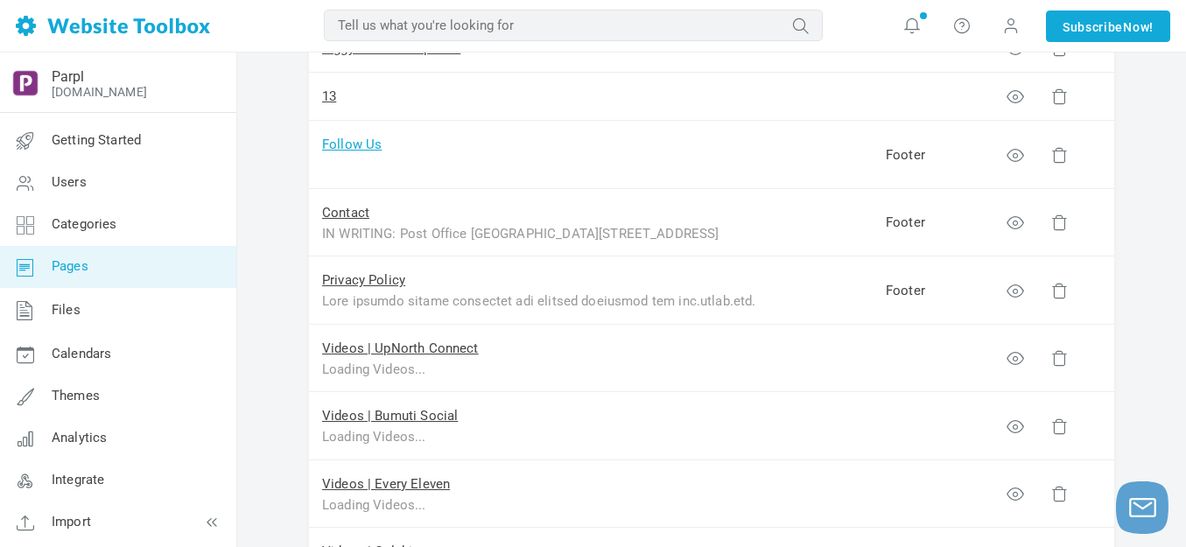
click at [362, 141] on link "Follow Us" at bounding box center [351, 144] width 59 height 16
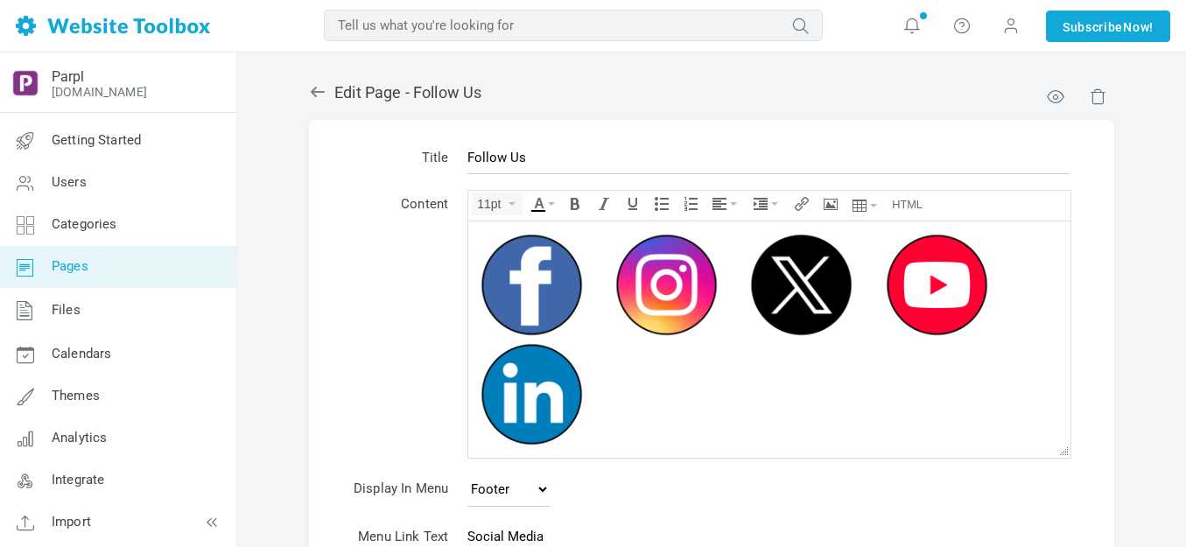
click at [647, 276] on img at bounding box center [666, 283] width 109 height 109
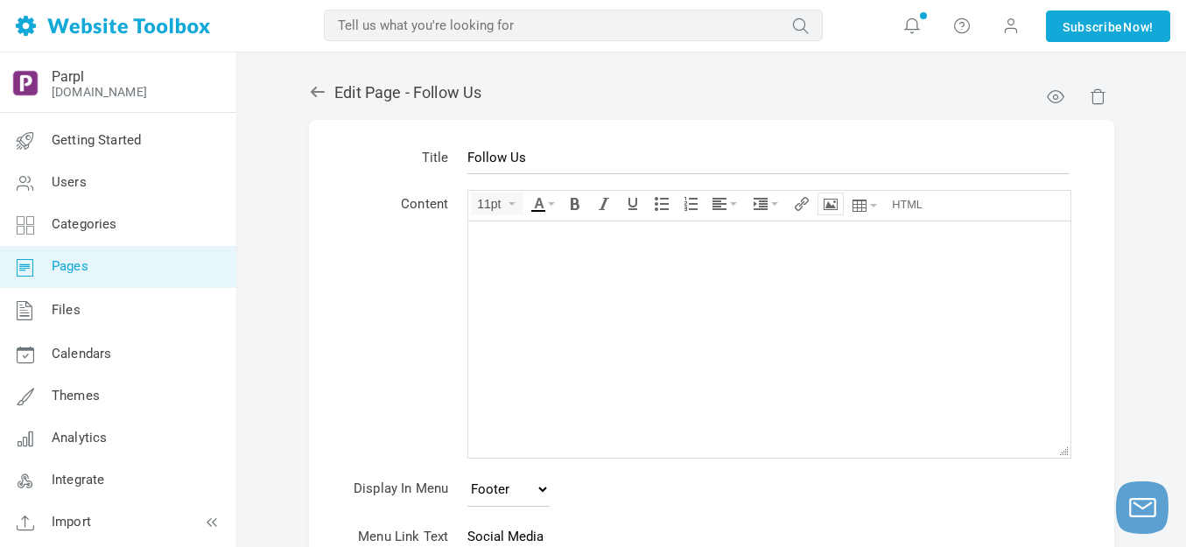
click at [836, 204] on icon "Insert/edit image" at bounding box center [830, 204] width 14 height 14
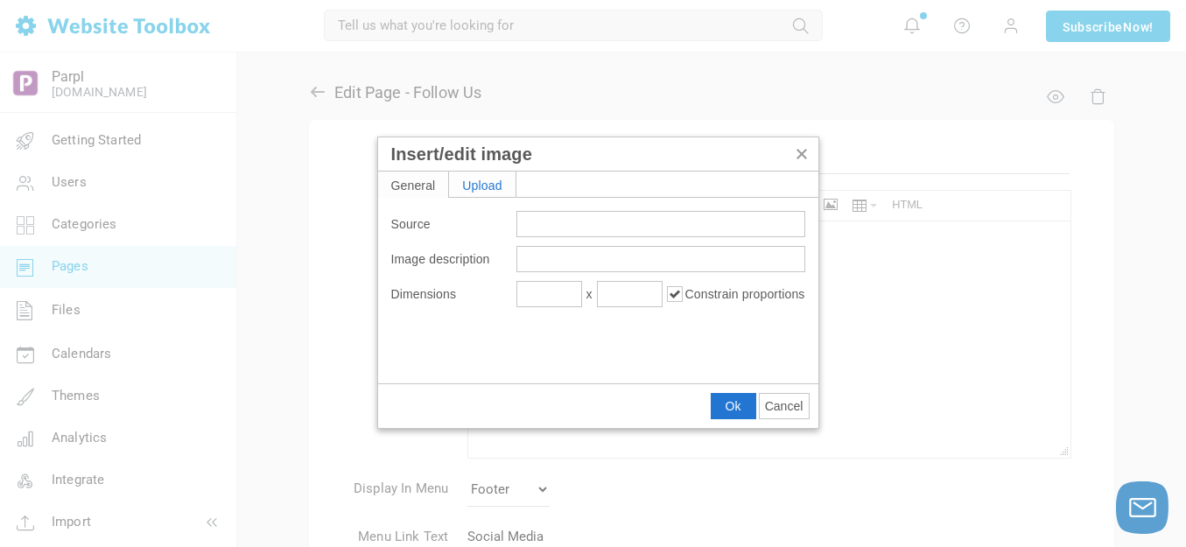
click at [498, 179] on div "Upload" at bounding box center [482, 183] width 66 height 25
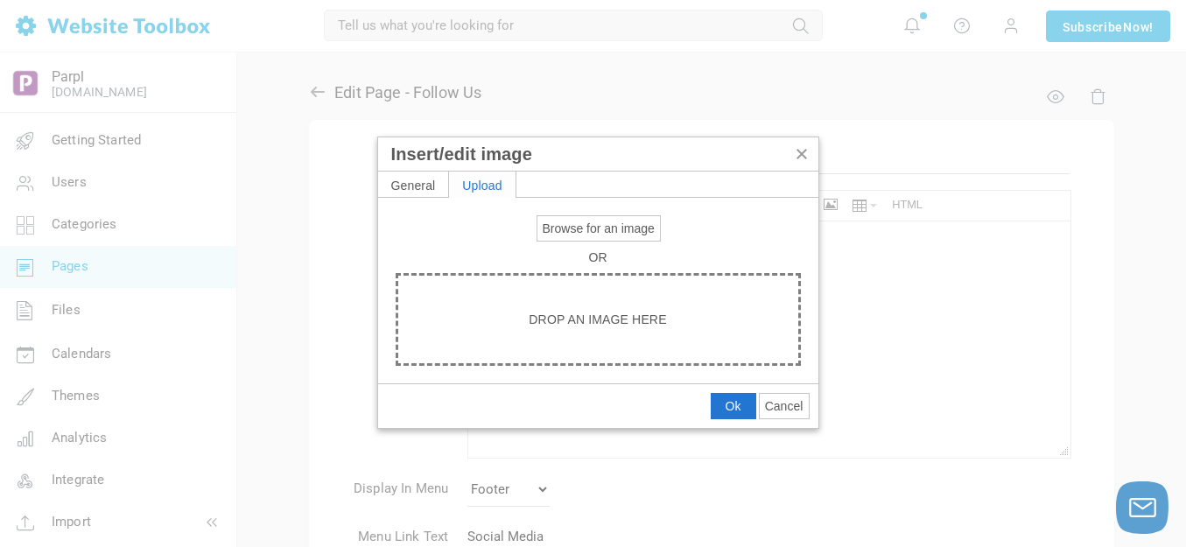
click at [583, 226] on span "Browse for an image" at bounding box center [598, 228] width 112 height 14
type input "C:\fakepath\Slide1.PNG"
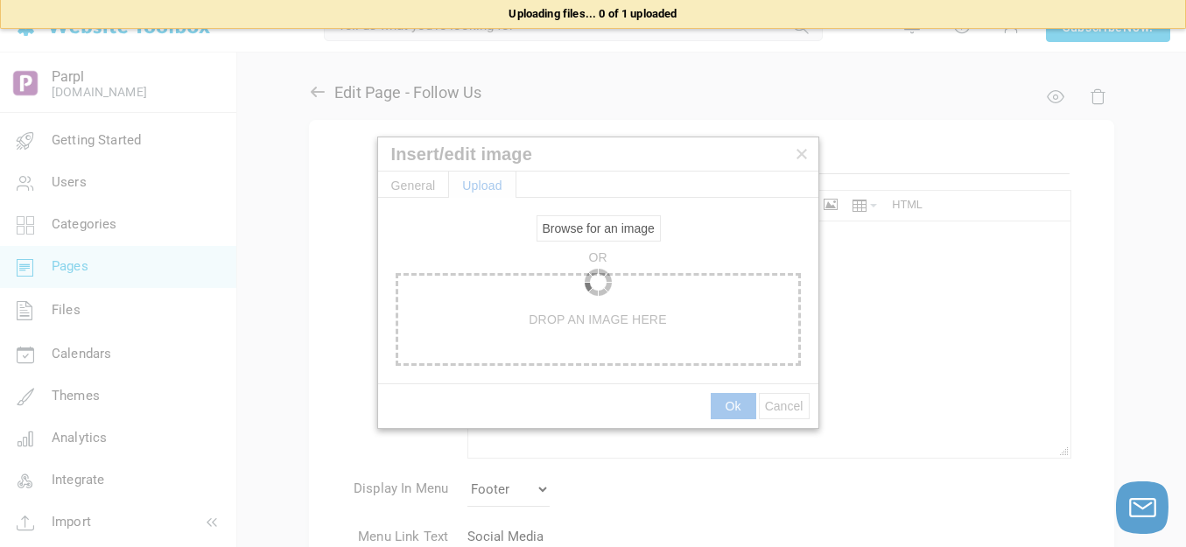
type input "https://d28lcup14p4e72.cloudfront.net/286758%2F9495311%2FSlide1.png"
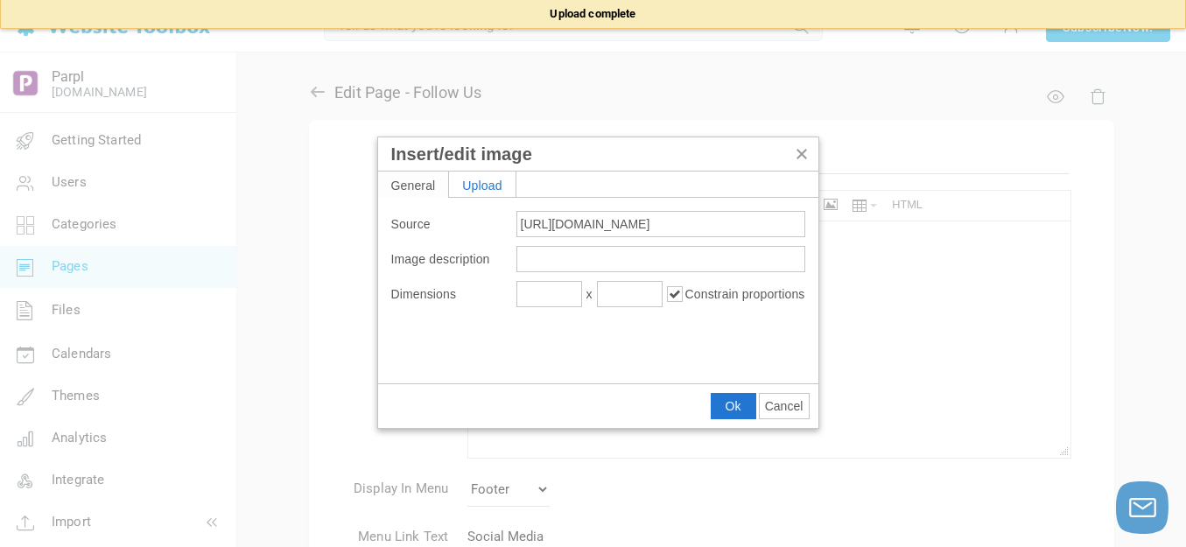
type input "1920"
type input "288"
click at [556, 289] on input "1920" at bounding box center [549, 294] width 66 height 26
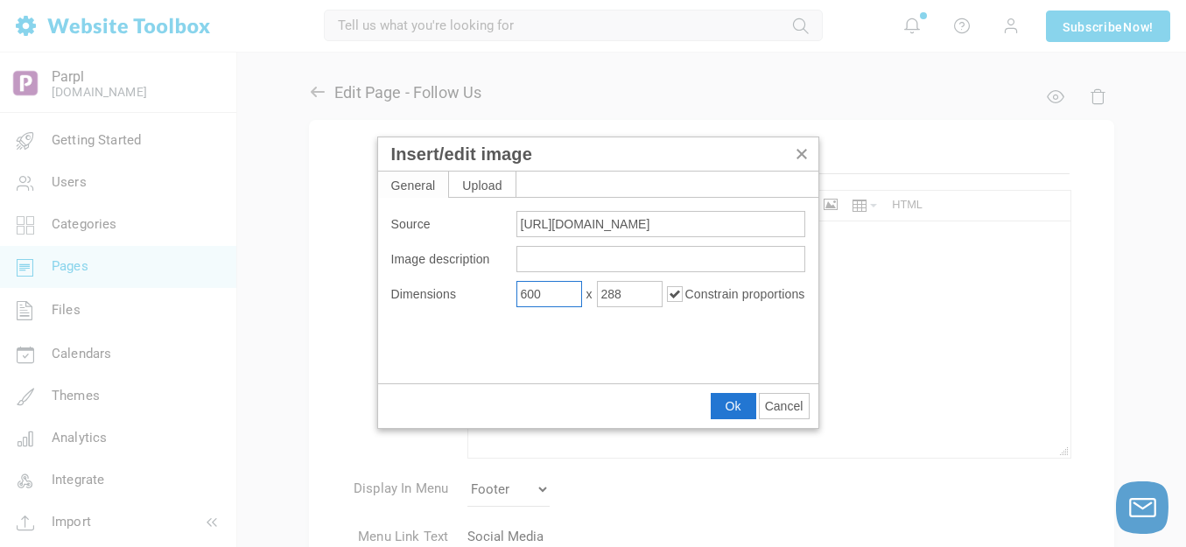
type input "600"
type input "90"
click at [730, 405] on span "Ok" at bounding box center [733, 406] width 16 height 14
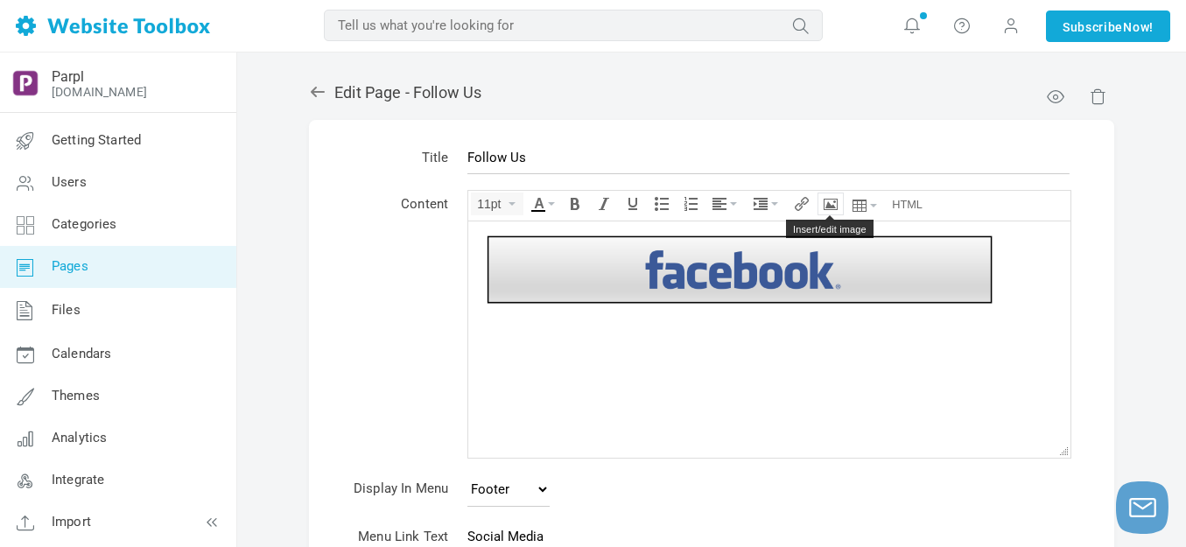
click at [835, 195] on button "Insert/edit image" at bounding box center [830, 203] width 24 height 21
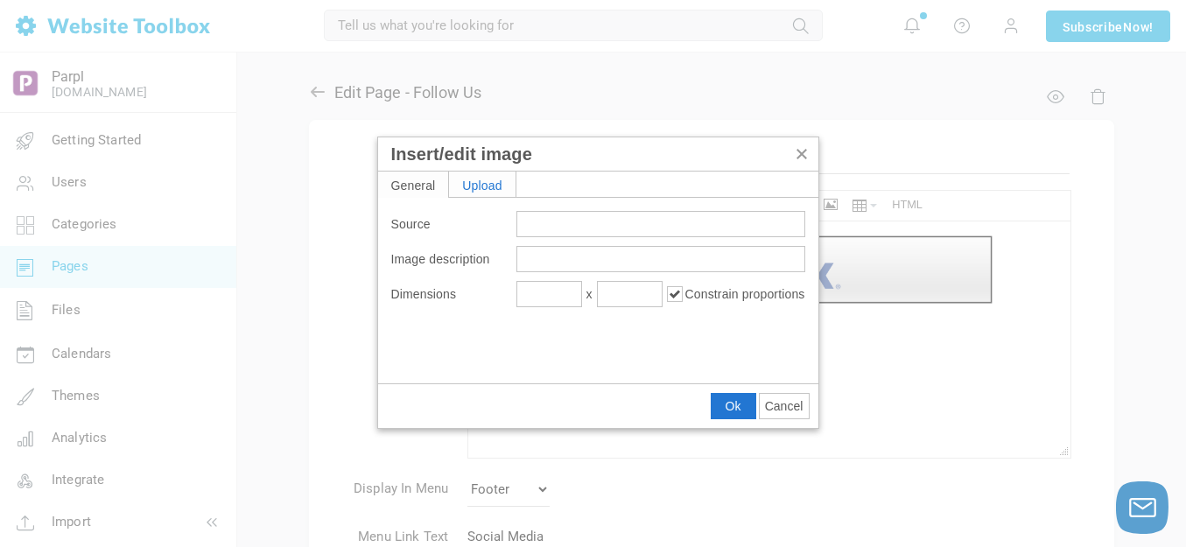
click at [487, 183] on div "Upload" at bounding box center [482, 183] width 66 height 25
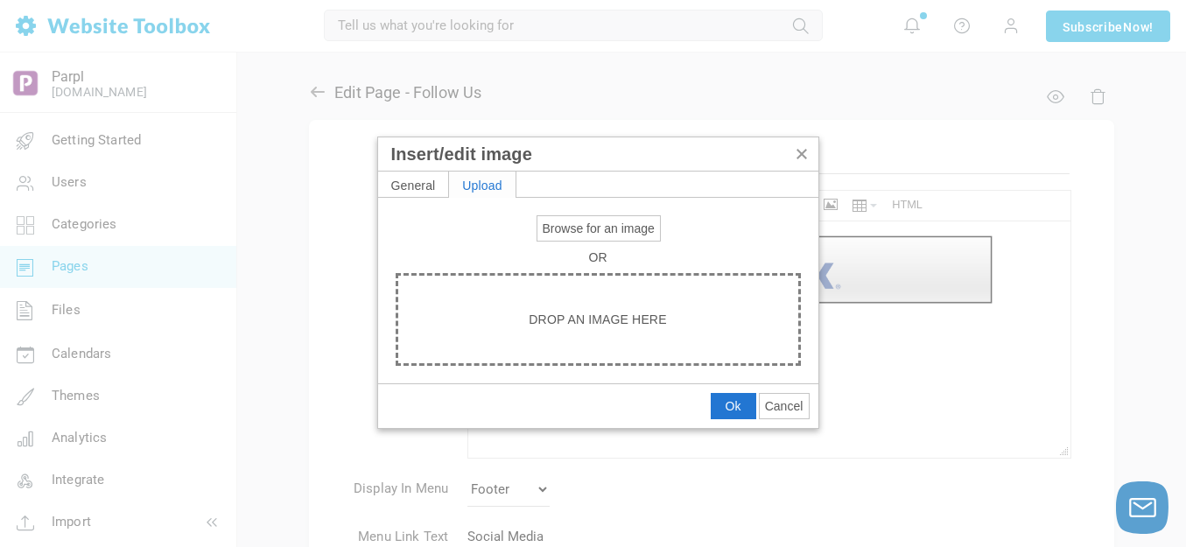
click at [566, 222] on span "Browse for an image" at bounding box center [598, 228] width 112 height 14
type input "C:\fakepath\Slide2.PNG"
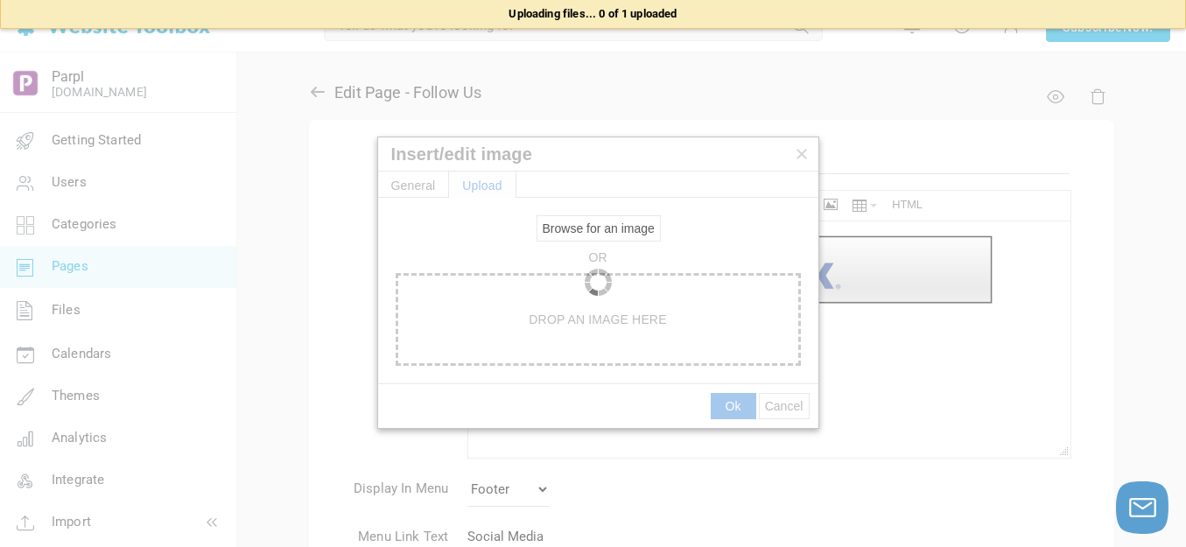
type input "https://d28lcup14p4e72.cloudfront.net/286758%2F9495312%2FSlide2.png"
type input "1920"
type input "288"
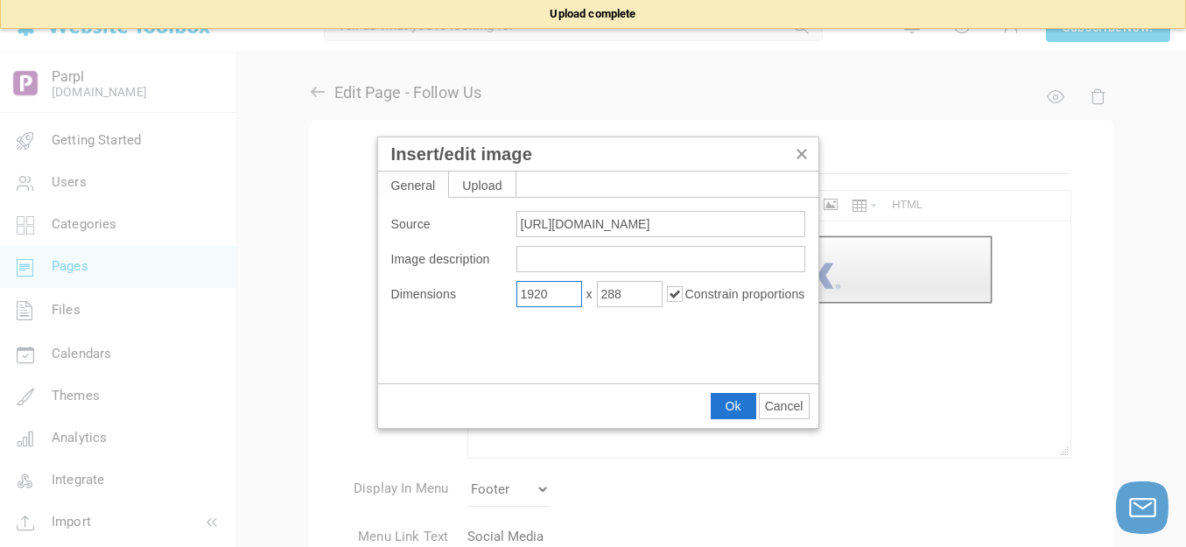
click at [561, 291] on input "1920" at bounding box center [549, 294] width 66 height 26
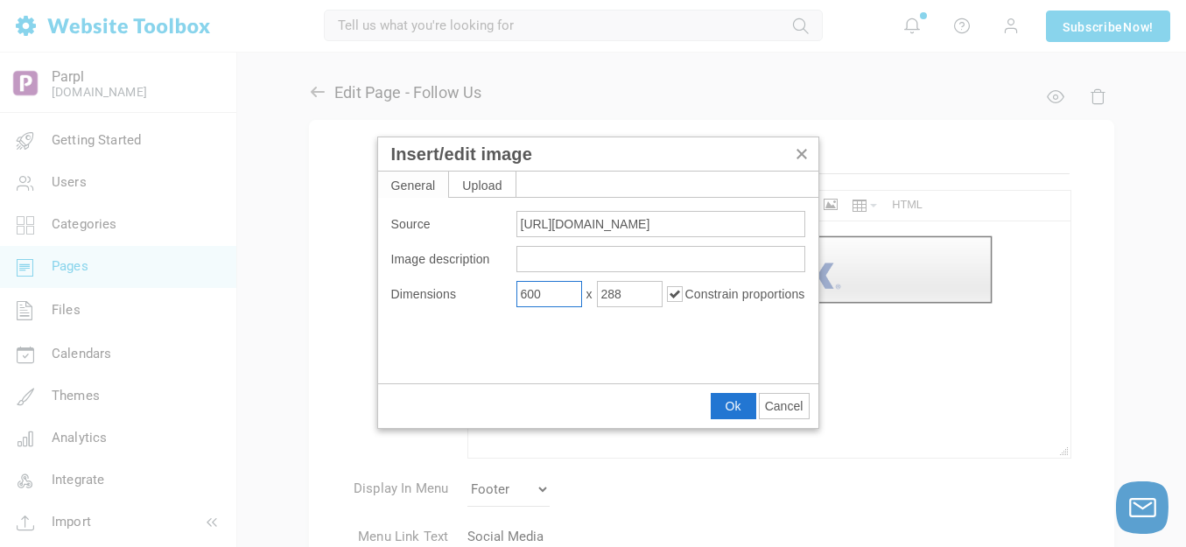
type input "600"
type input "90"
click at [736, 406] on span "Ok" at bounding box center [733, 406] width 16 height 14
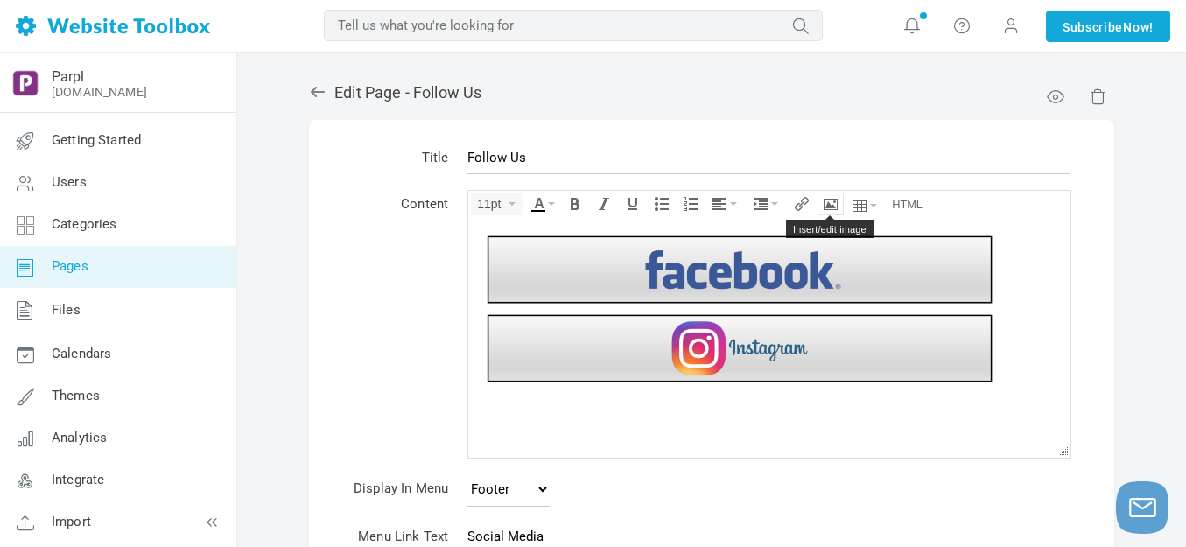
click at [831, 206] on icon "Insert/edit image" at bounding box center [830, 204] width 14 height 14
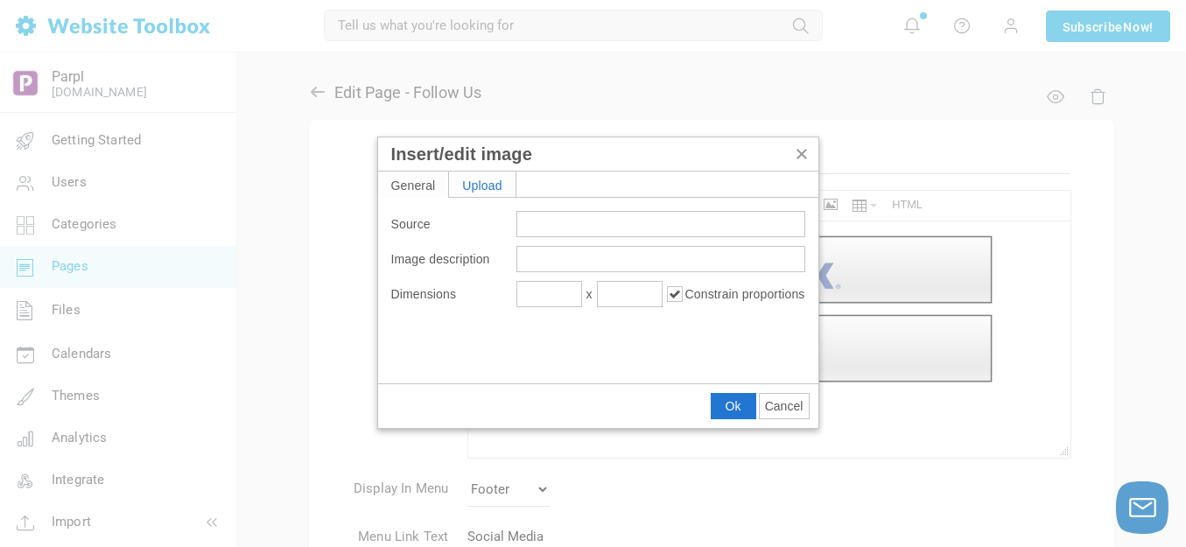
click at [505, 185] on div "Upload" at bounding box center [482, 183] width 66 height 25
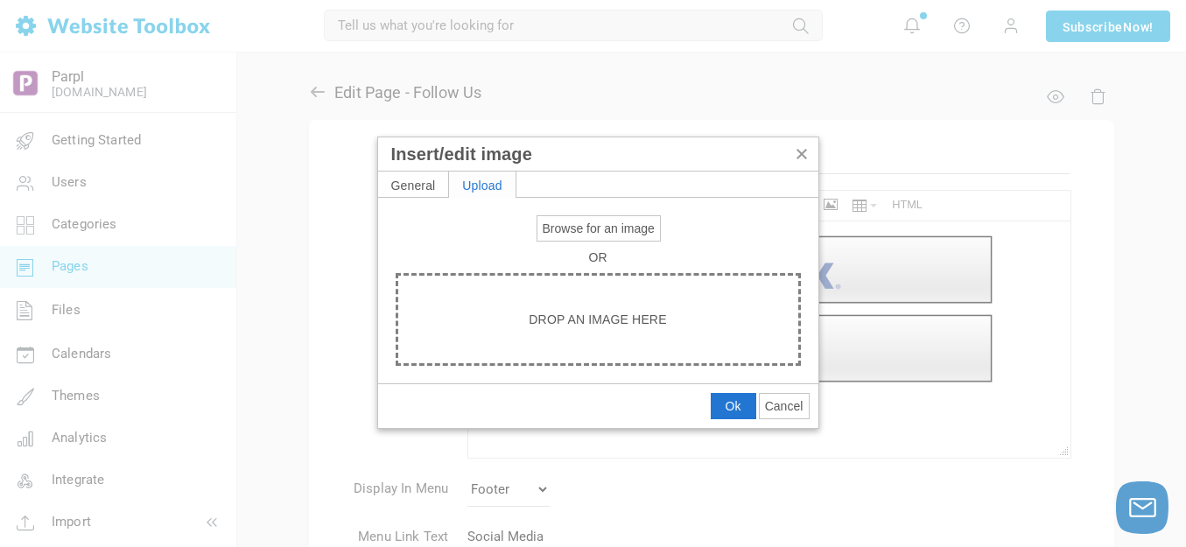
click at [570, 232] on span "Browse for an image" at bounding box center [598, 228] width 112 height 14
type input "C:\fakepath\Slide3.PNG"
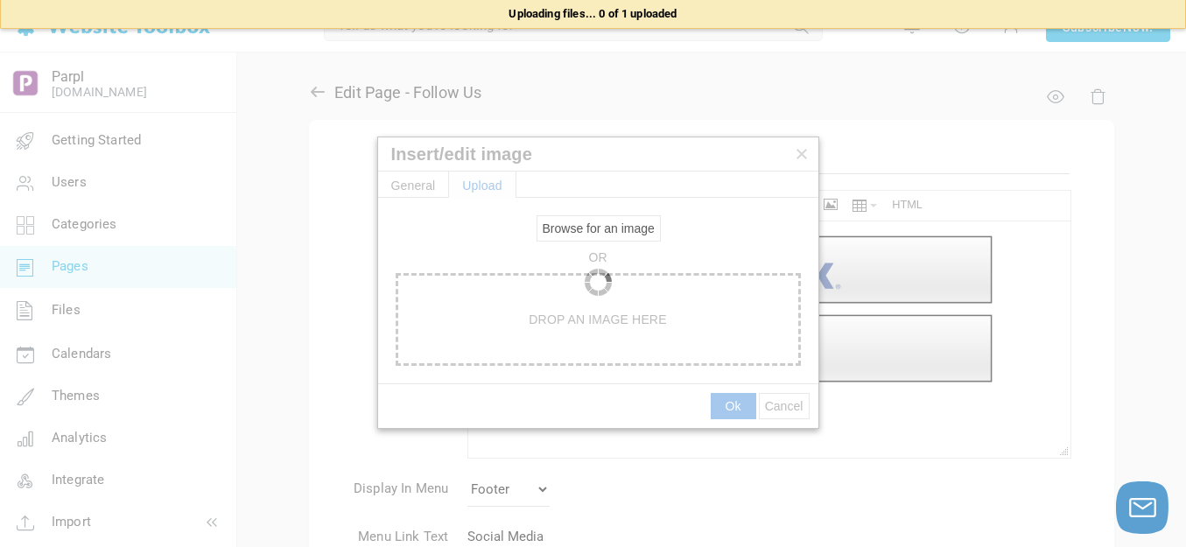
type input "https://d28lcup14p4e72.cloudfront.net/286758%2F9495313%2FSlide3.png"
type input "1920"
type input "288"
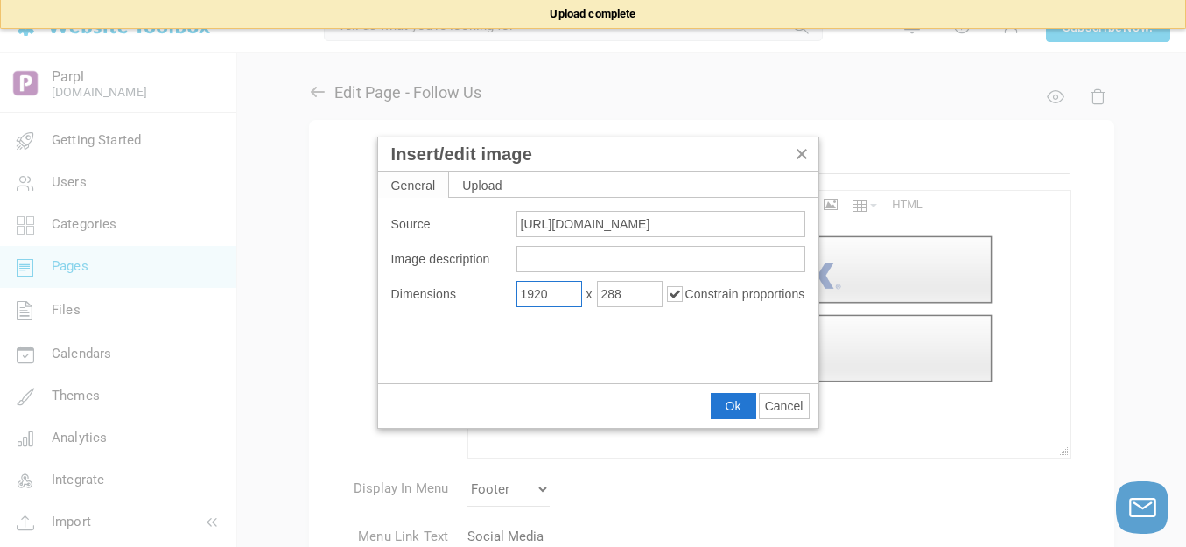
click at [551, 294] on input "1920" at bounding box center [549, 294] width 66 height 26
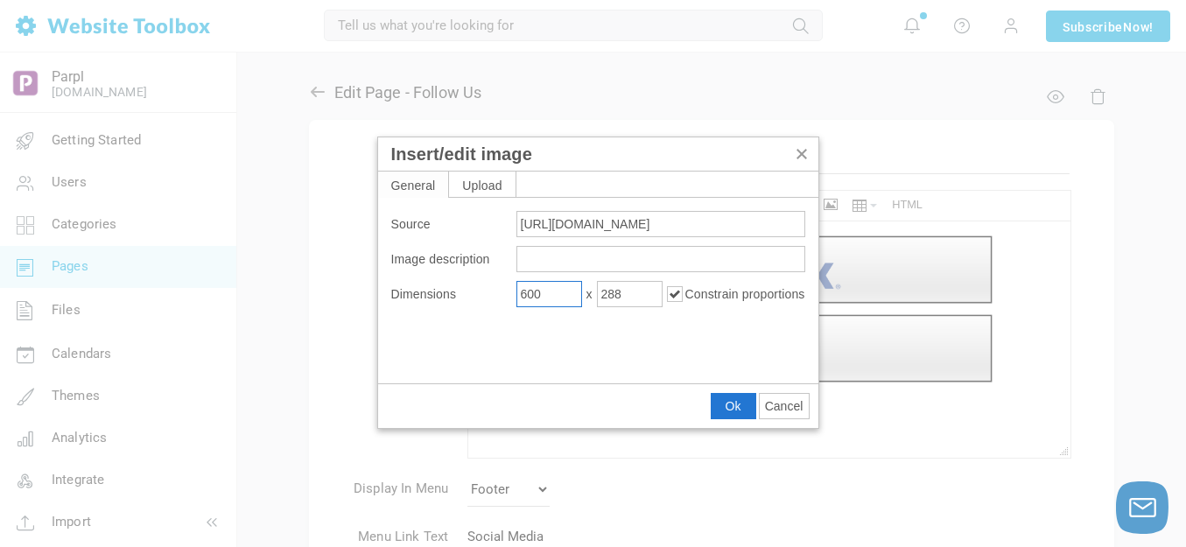
type input "600"
type input "90"
click at [730, 407] on span "Ok" at bounding box center [733, 406] width 16 height 14
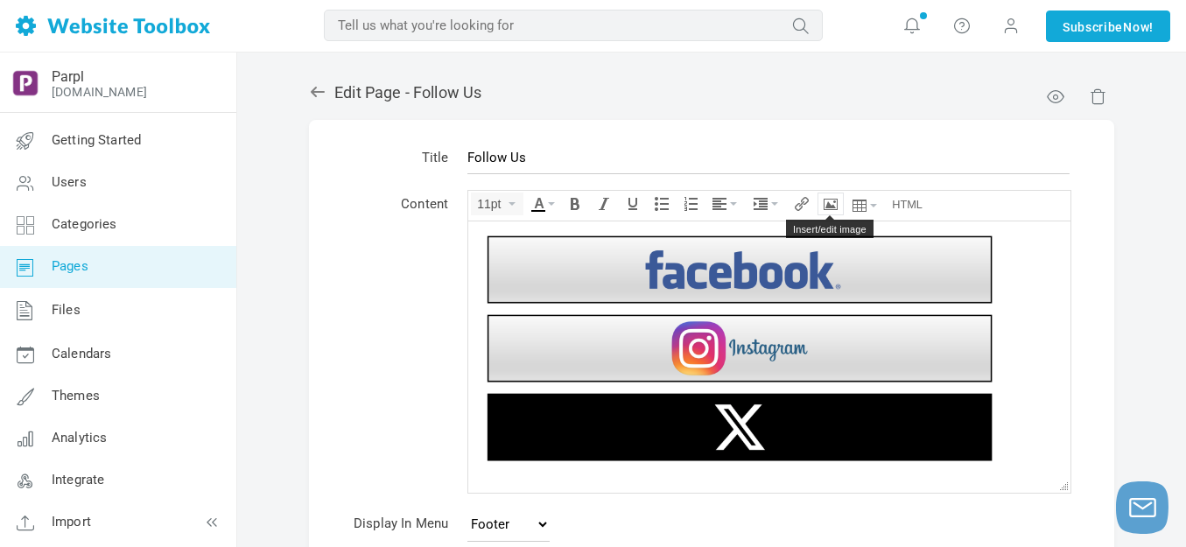
click at [836, 199] on icon "Insert/edit image" at bounding box center [830, 204] width 14 height 14
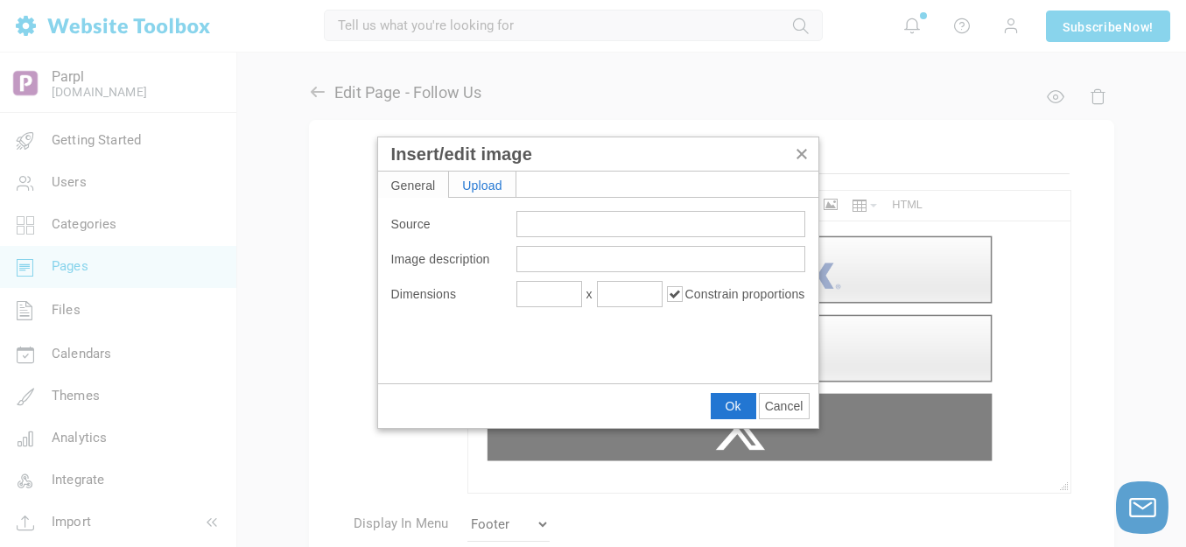
click at [484, 186] on div "Upload" at bounding box center [482, 183] width 66 height 25
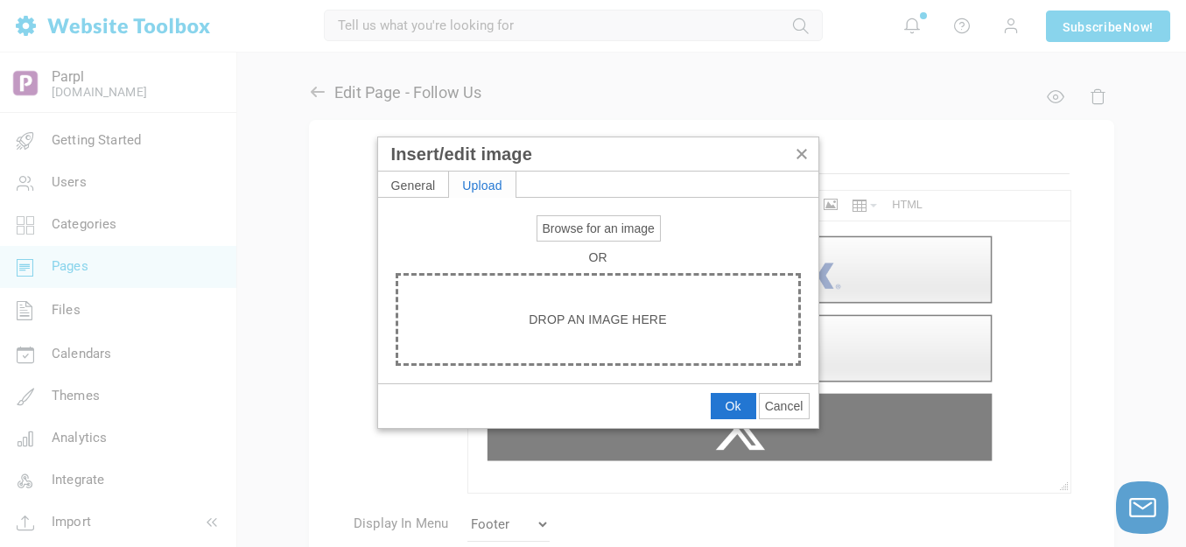
click at [570, 228] on span "Browse for an image" at bounding box center [598, 228] width 112 height 14
type input "C:\fakepath\Slide4.PNG"
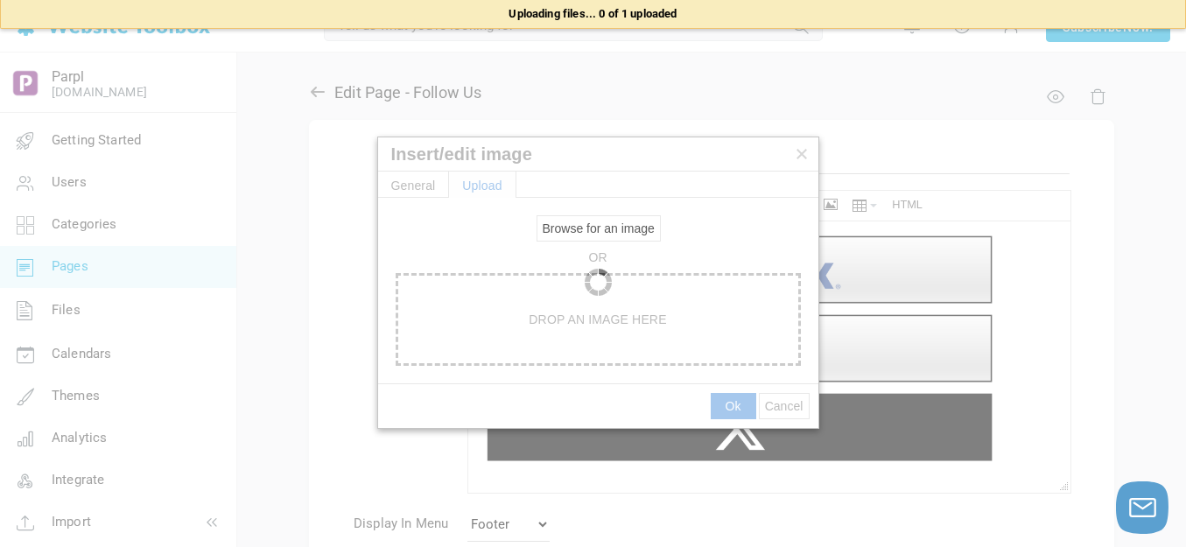
type input "https://d28lcup14p4e72.cloudfront.net/286758%2F9495314%2FSlide4.png"
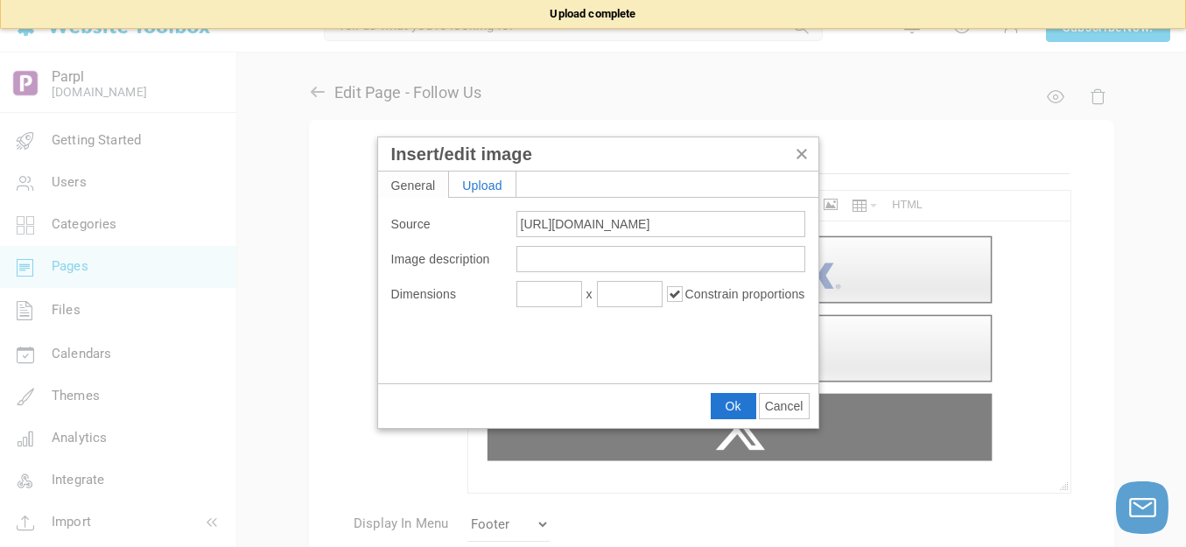
type input "1920"
type input "288"
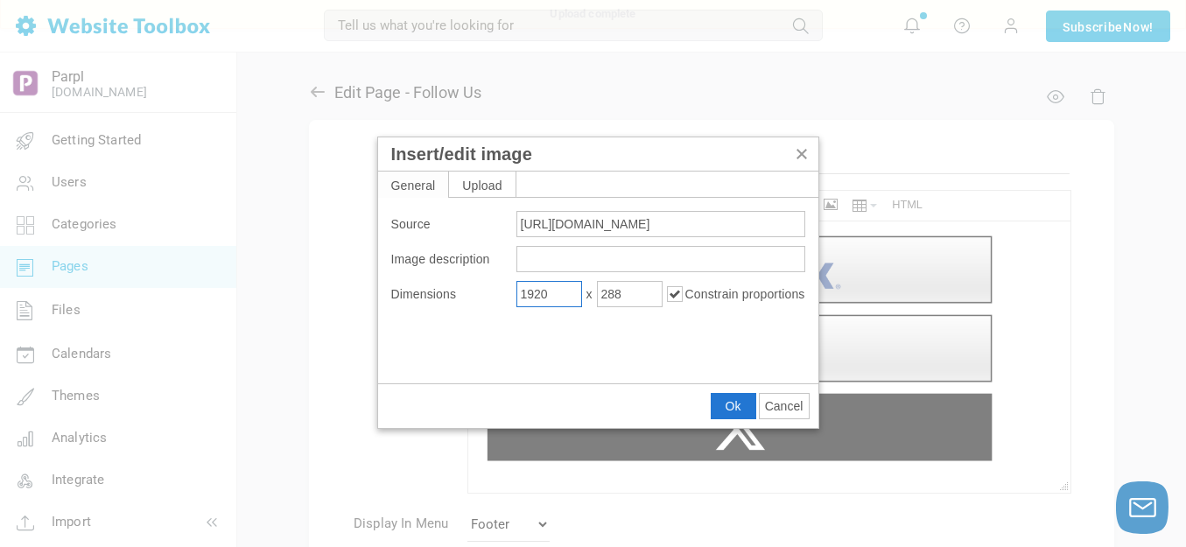
click at [529, 299] on input "1920" at bounding box center [549, 294] width 66 height 26
type input "600"
type input "90"
click at [729, 405] on span "Ok" at bounding box center [733, 406] width 16 height 14
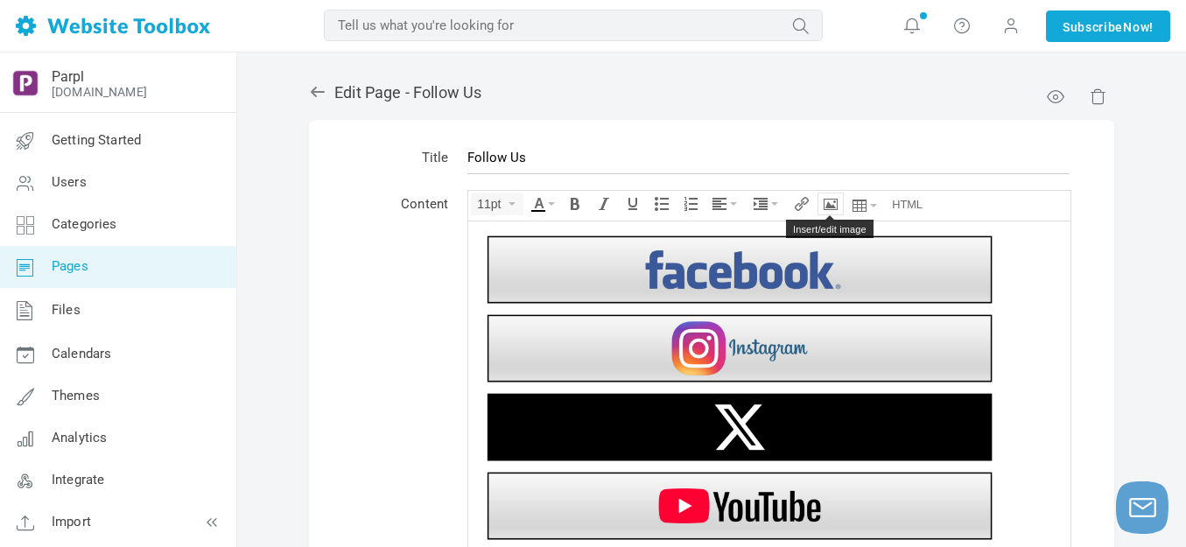
click at [834, 203] on icon "Insert/edit image" at bounding box center [830, 204] width 14 height 14
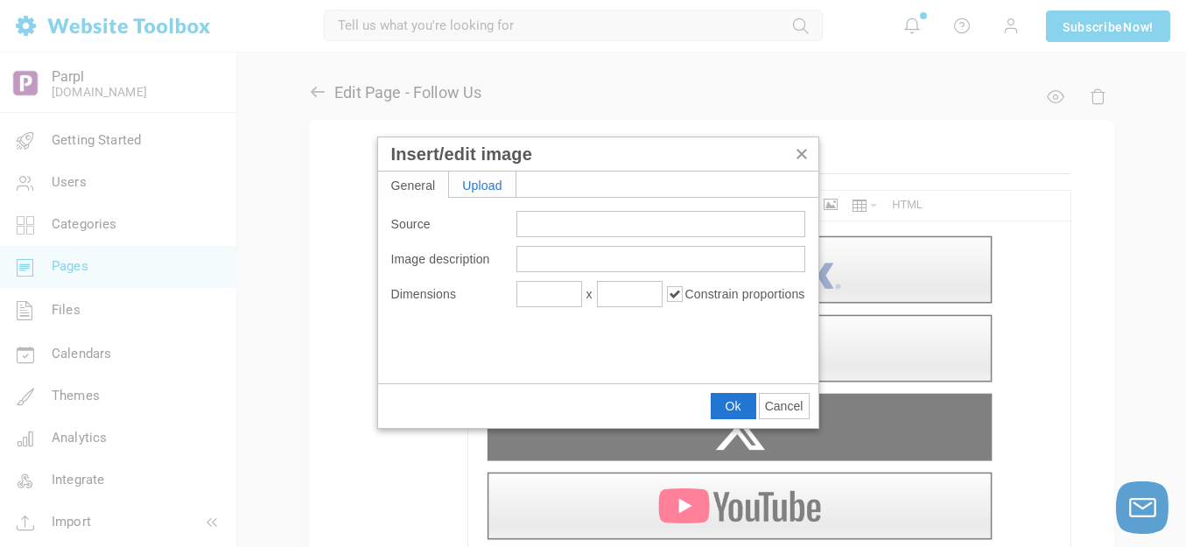
click at [492, 179] on div "Upload" at bounding box center [482, 183] width 66 height 25
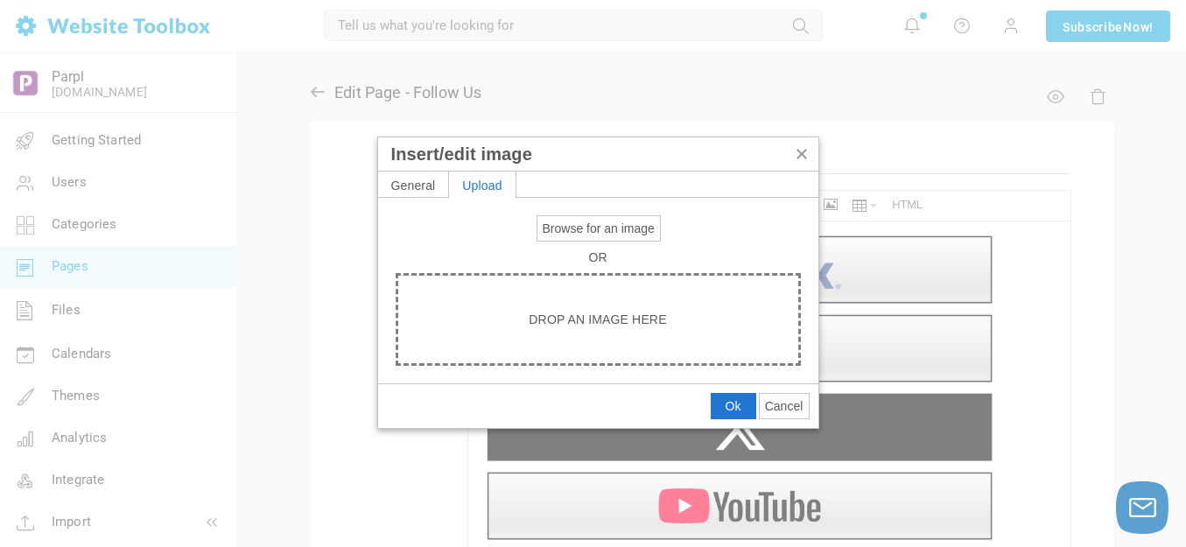
click at [570, 222] on span "Browse for an image" at bounding box center [598, 228] width 112 height 14
type input "C:\fakepath\Slide5.PNG"
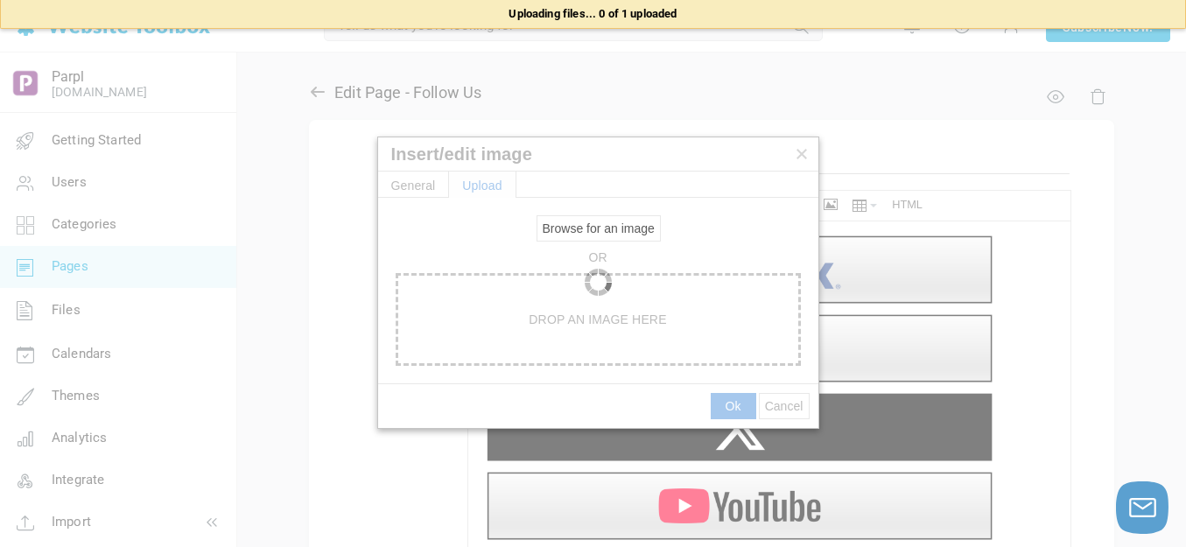
type input "https://d28lcup14p4e72.cloudfront.net/286758%2F9495315%2FSlide5.png"
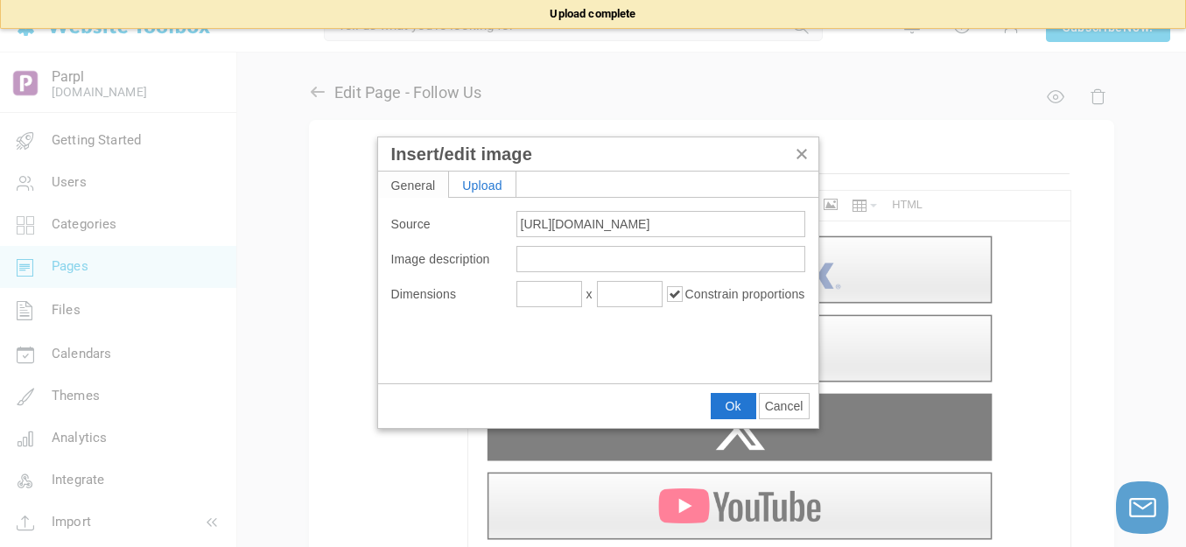
type input "1920"
type input "288"
click at [534, 295] on input "1920" at bounding box center [549, 294] width 66 height 26
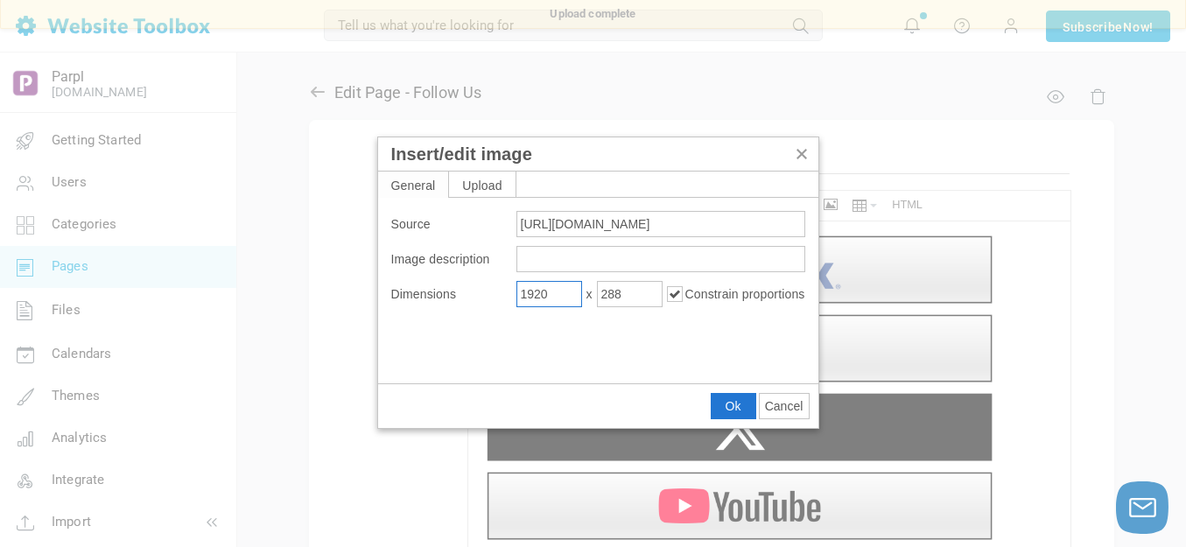
click at [534, 295] on input "1920" at bounding box center [549, 294] width 66 height 26
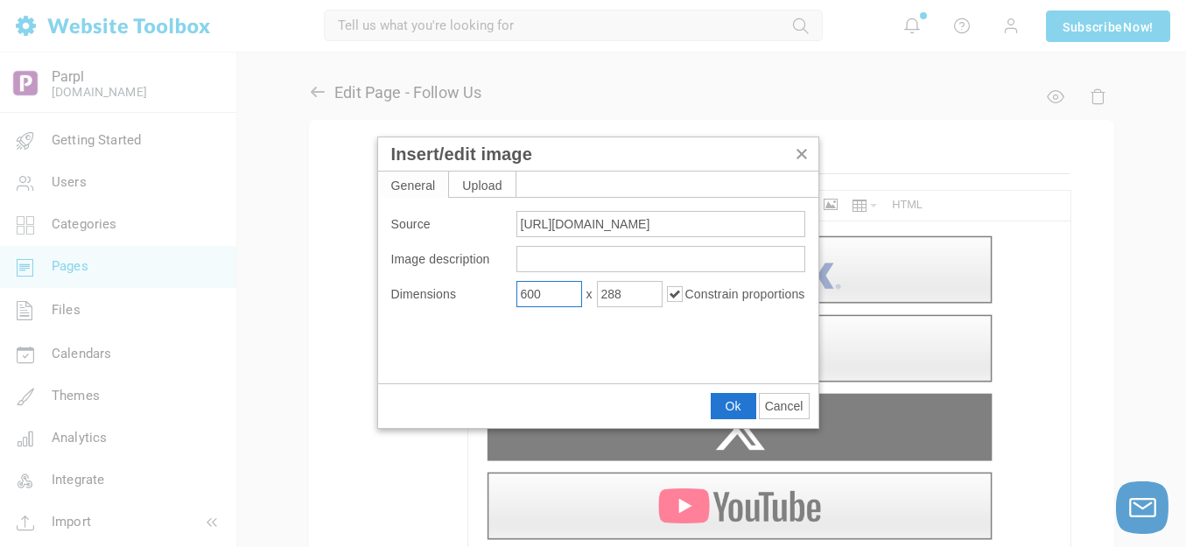
type input "600"
type input "90"
click at [725, 406] on span "Ok" at bounding box center [733, 406] width 16 height 14
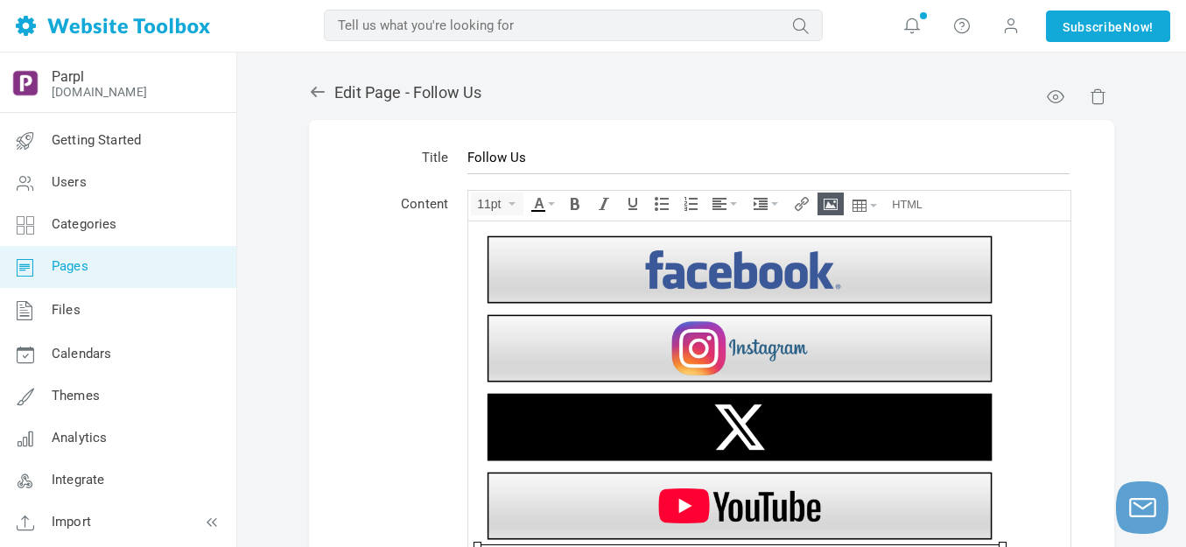
click at [871, 266] on img at bounding box center [739, 268] width 525 height 79
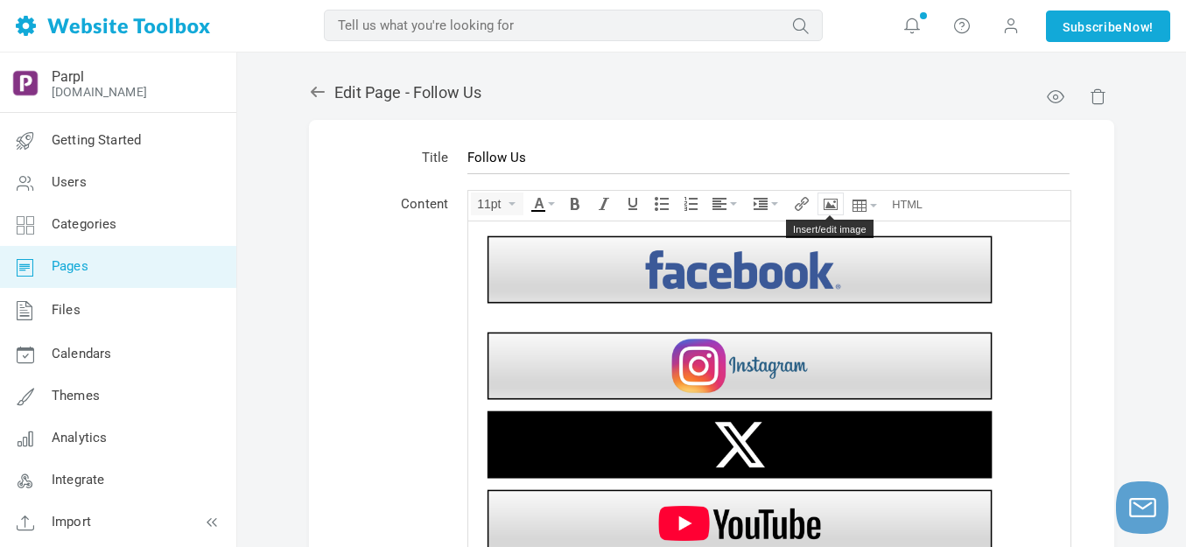
click at [827, 204] on icon "Insert/edit image" at bounding box center [830, 204] width 14 height 14
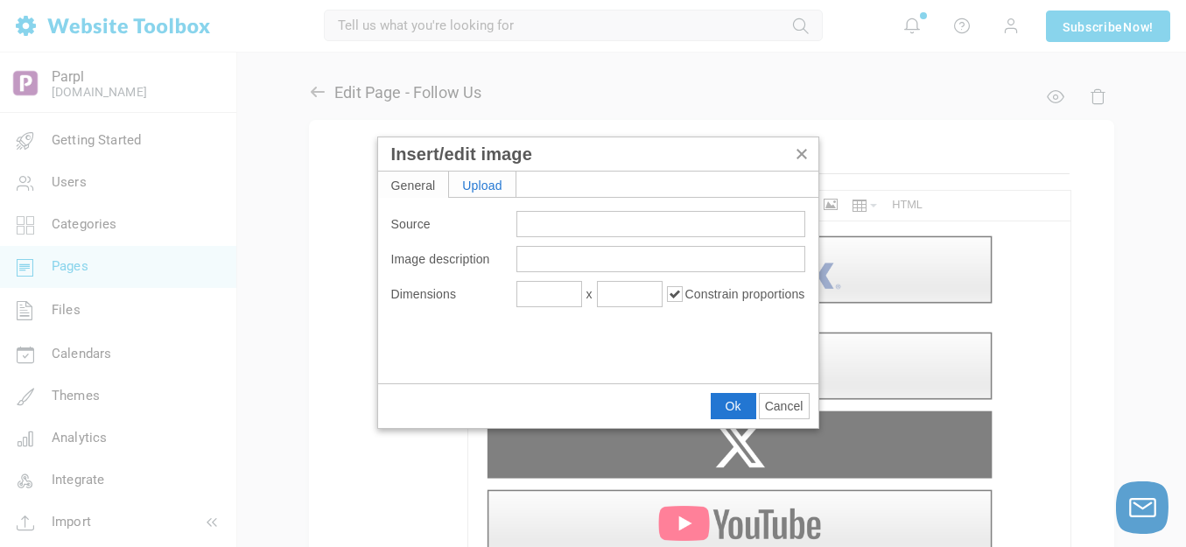
click at [500, 186] on div "Upload" at bounding box center [482, 183] width 66 height 25
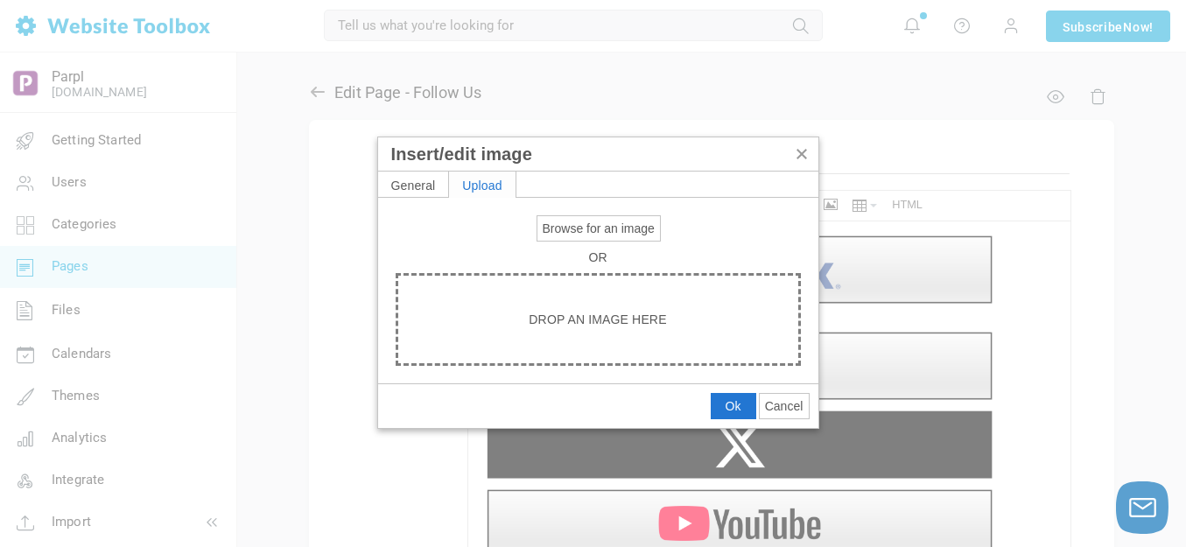
click at [604, 227] on span "Browse for an image" at bounding box center [598, 228] width 112 height 14
type input "C:\fakepath\White Spacer.png"
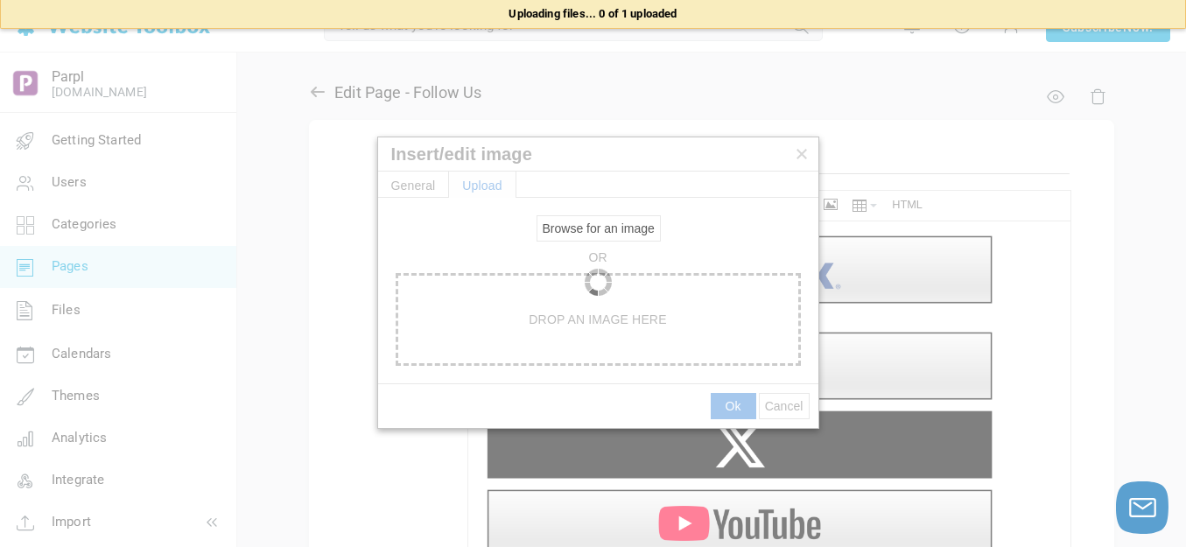
type input "https://d28lcup14p4e72.cloudfront.net/286758%2F9495316%2FWhite+Spacer.png"
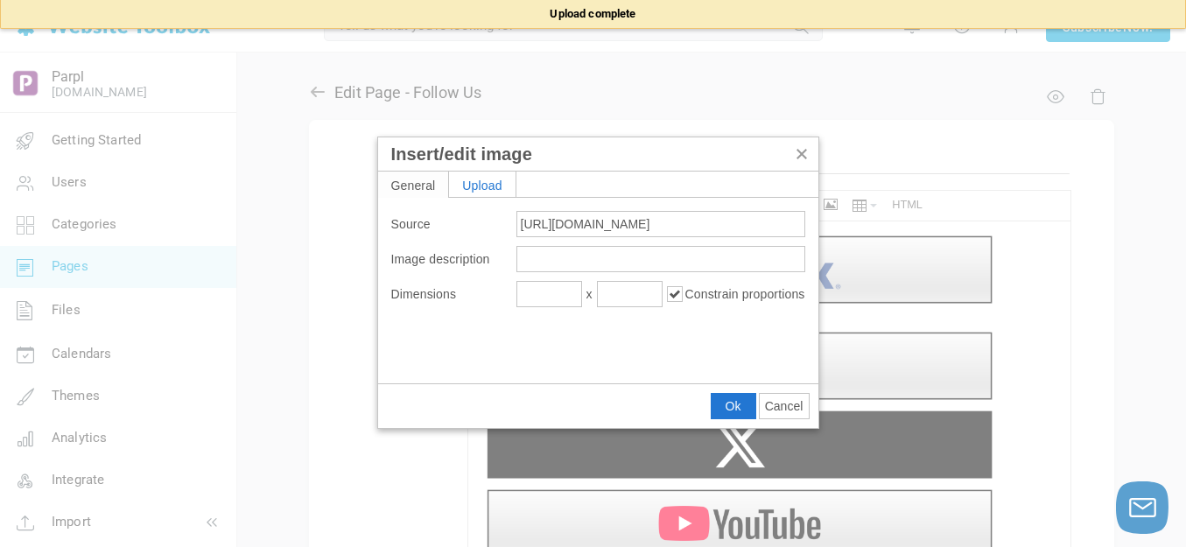
type input "1920"
type input "115"
click at [563, 292] on input "1920" at bounding box center [549, 294] width 66 height 26
click at [564, 292] on input "1920" at bounding box center [549, 294] width 66 height 26
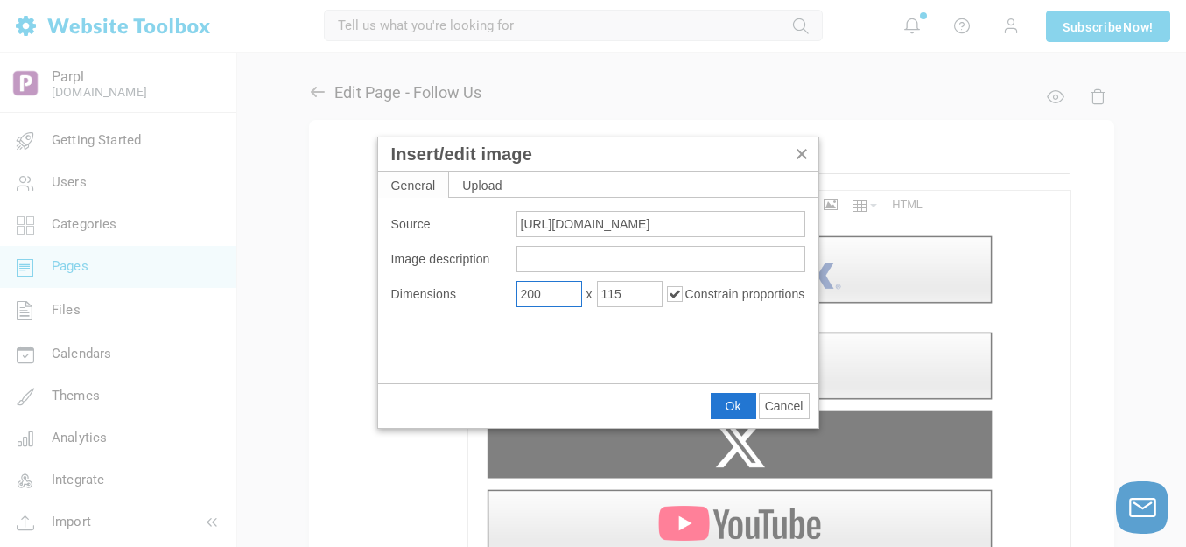
type input "200"
type input "12"
click at [727, 403] on span "Ok" at bounding box center [733, 406] width 16 height 14
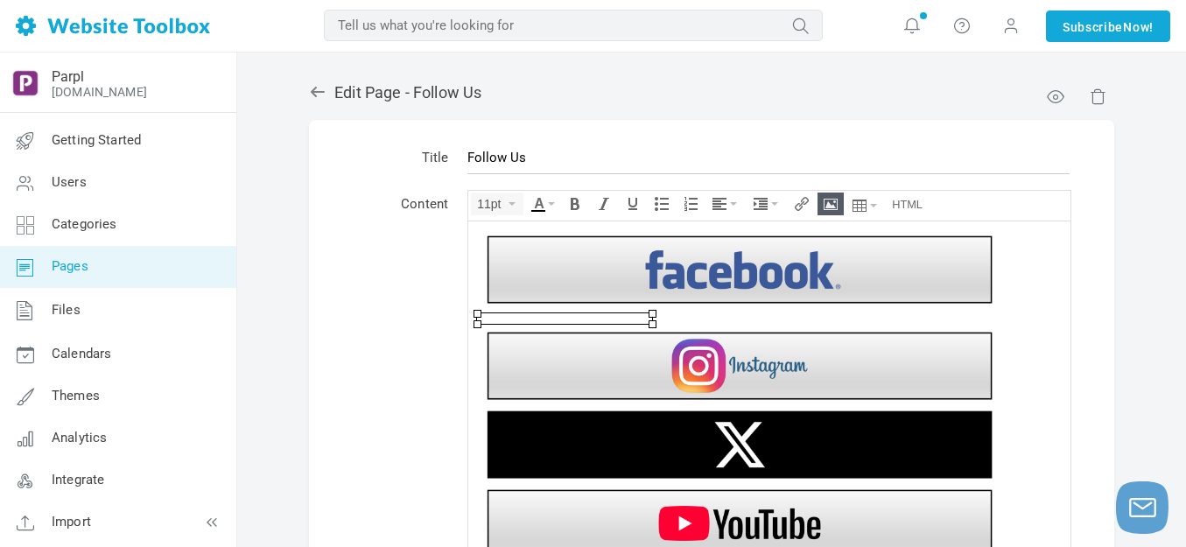
click at [946, 368] on img at bounding box center [739, 364] width 525 height 79
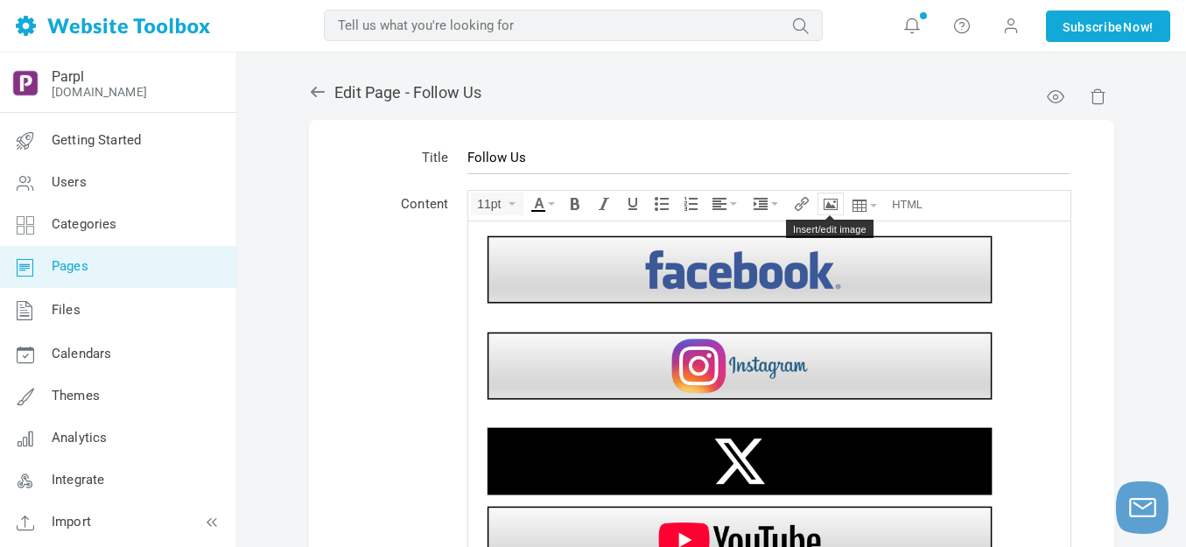
click at [827, 204] on icon "Insert/edit image" at bounding box center [830, 204] width 14 height 14
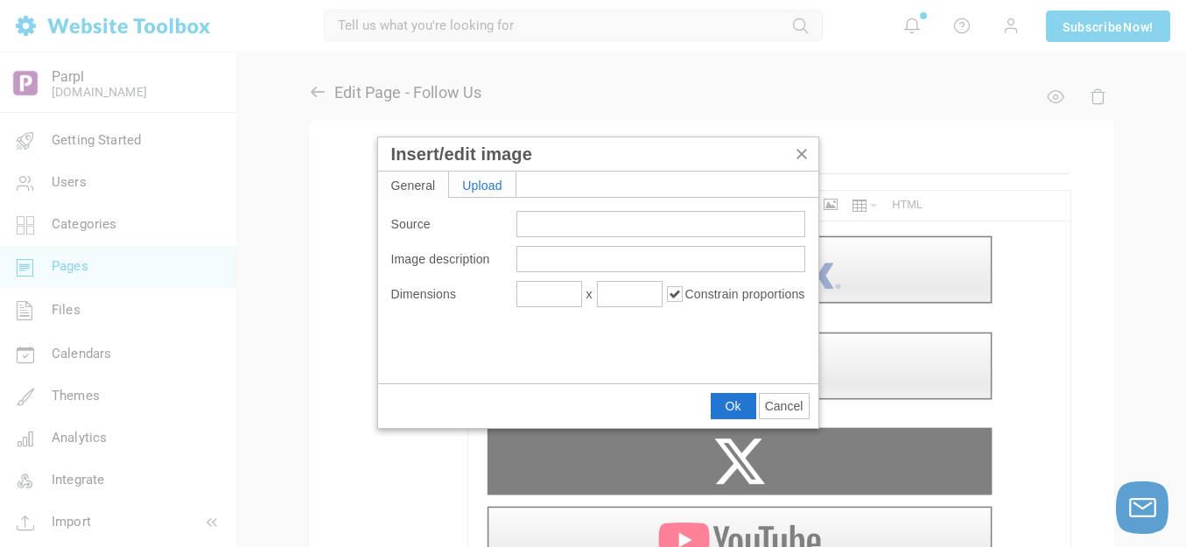
click at [498, 192] on div "Upload" at bounding box center [482, 183] width 66 height 25
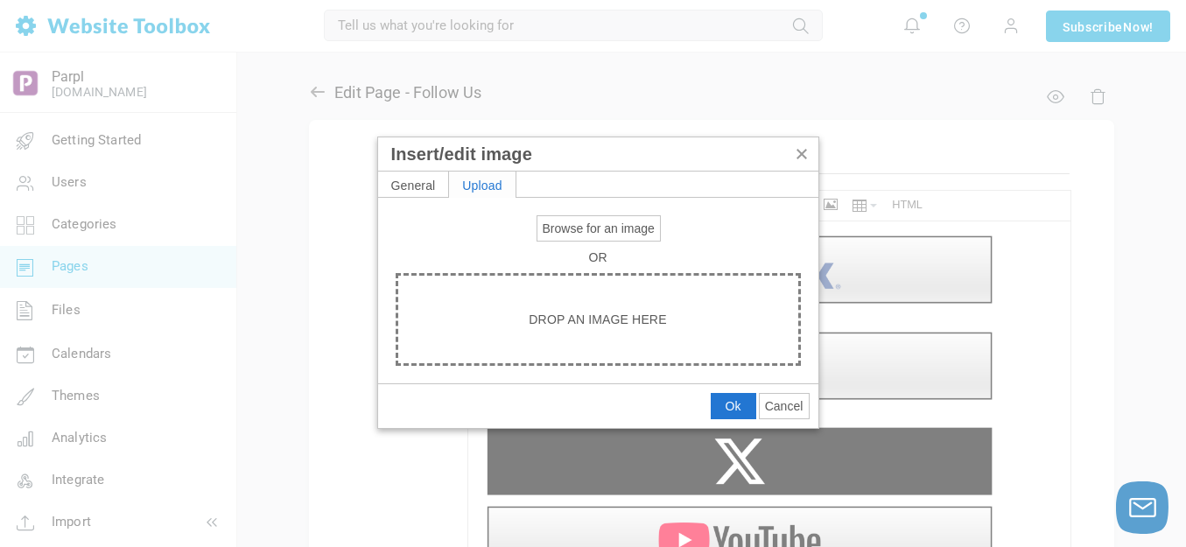
click at [560, 223] on span "Browse for an image" at bounding box center [598, 228] width 112 height 14
type input "C:\fakepath\White Spacer.png"
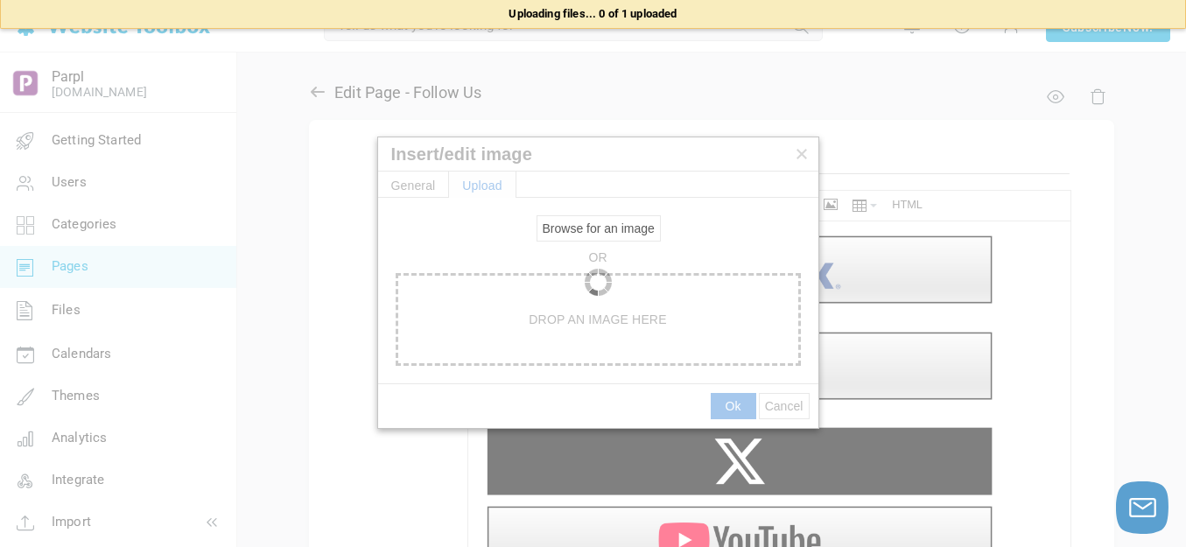
type input "https://d28lcup14p4e72.cloudfront.net/286758%2F9495317%2FWhite+Spacer.png"
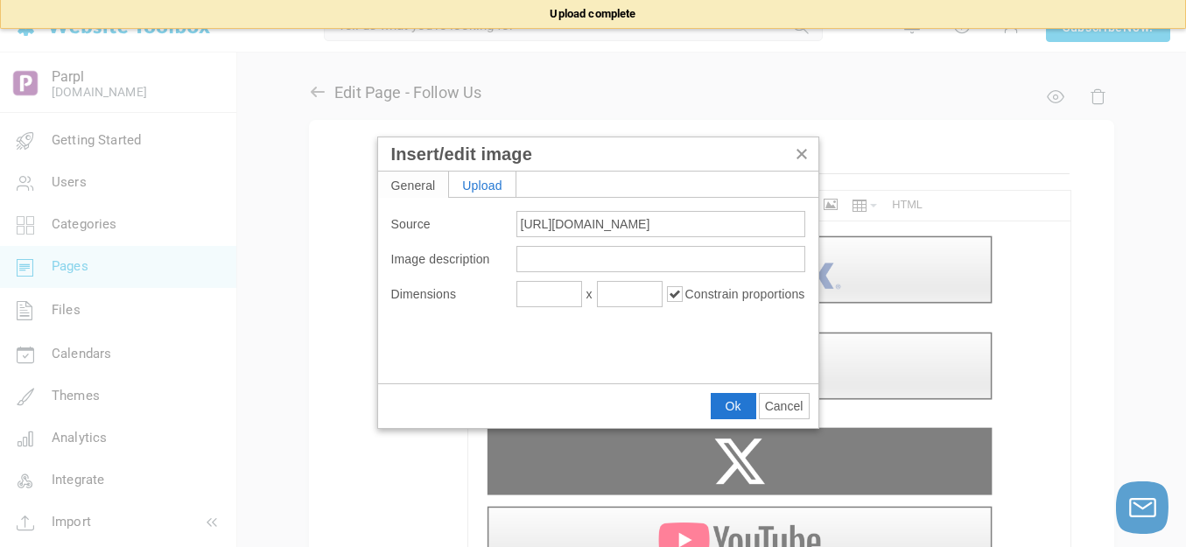
type input "1920"
type input "115"
click at [563, 283] on input "1920" at bounding box center [549, 294] width 66 height 26
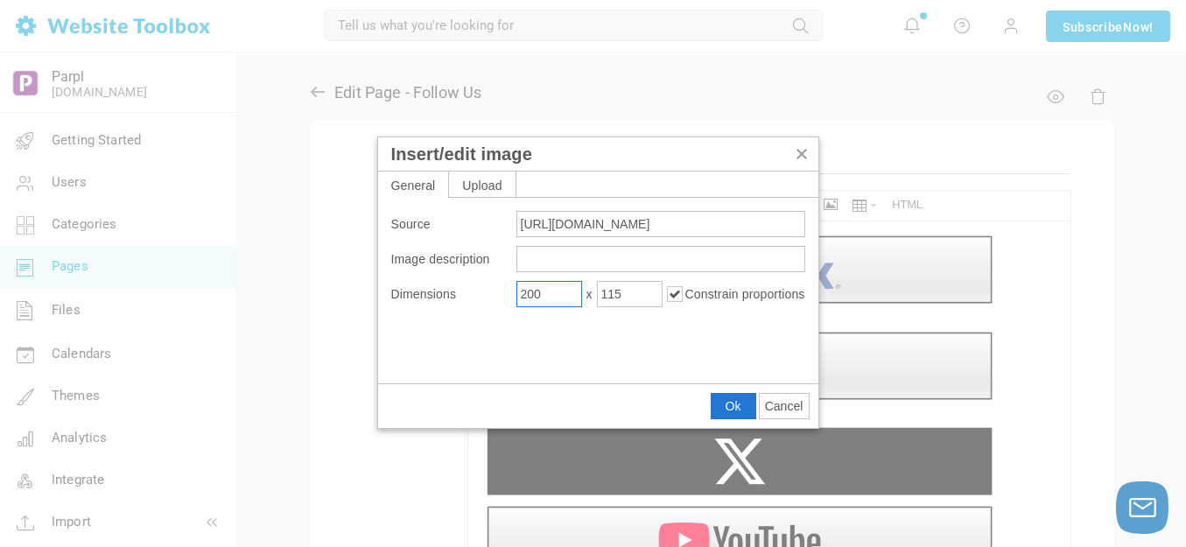
type input "200"
type input "12"
click at [718, 398] on button "Ok" at bounding box center [733, 406] width 44 height 24
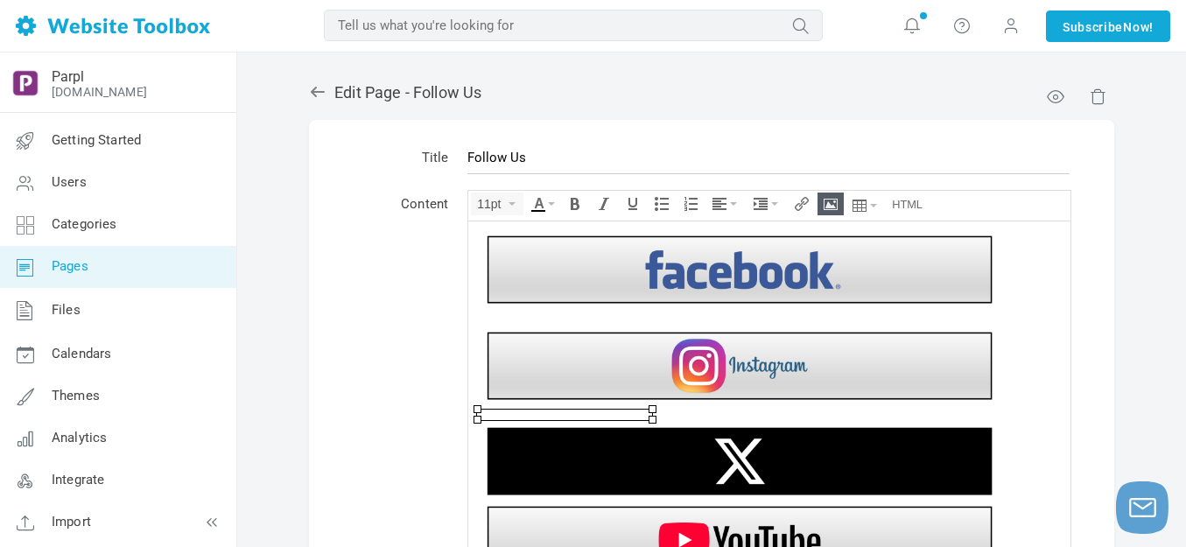
click at [731, 454] on img at bounding box center [739, 460] width 525 height 79
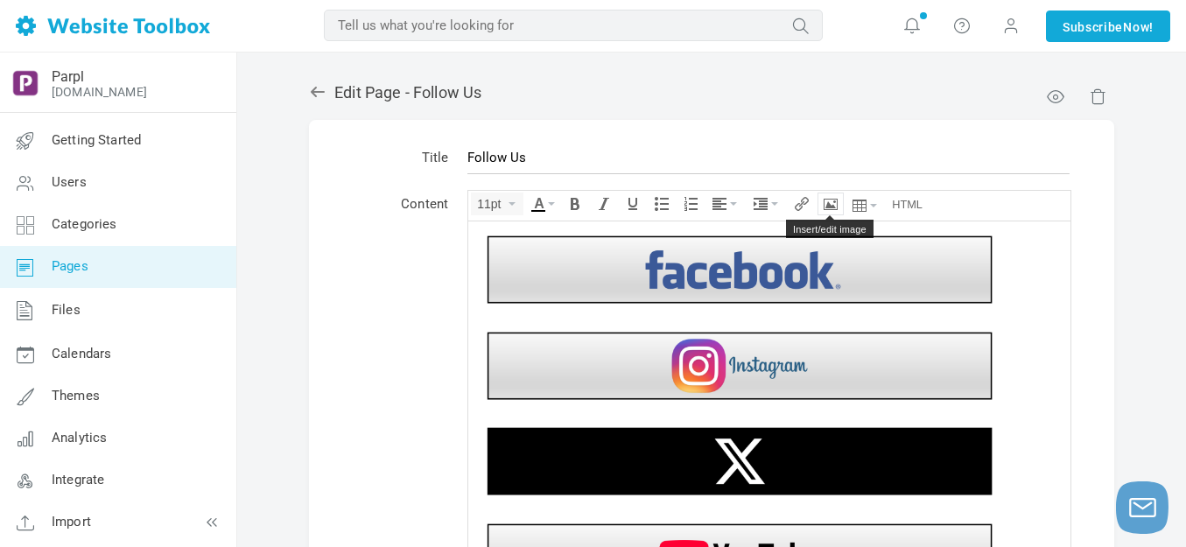
click at [829, 206] on icon "Insert/edit image" at bounding box center [830, 204] width 14 height 14
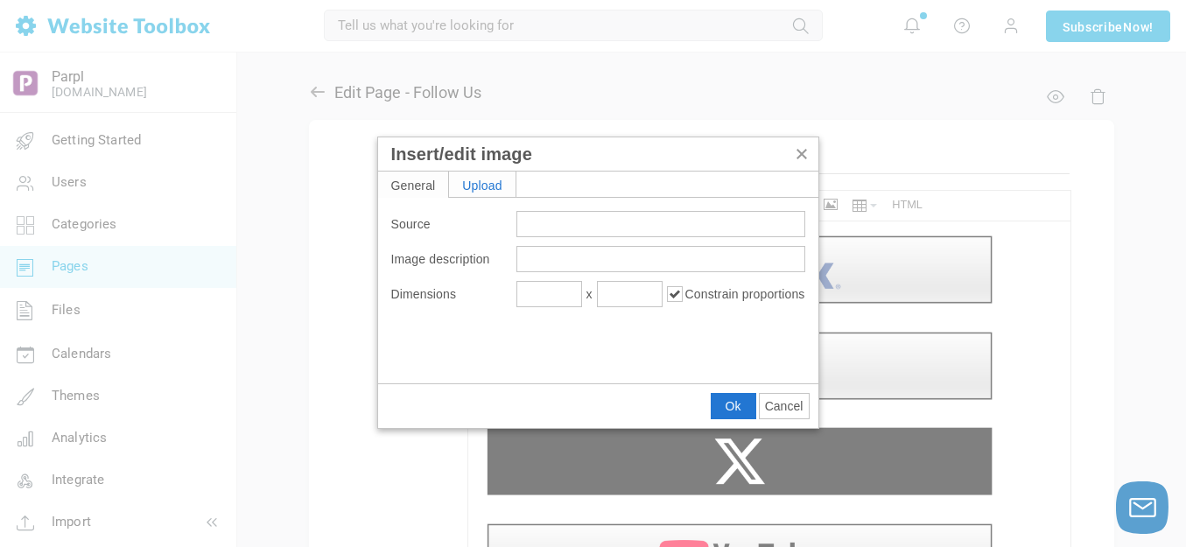
click at [484, 183] on div "Upload" at bounding box center [482, 183] width 66 height 25
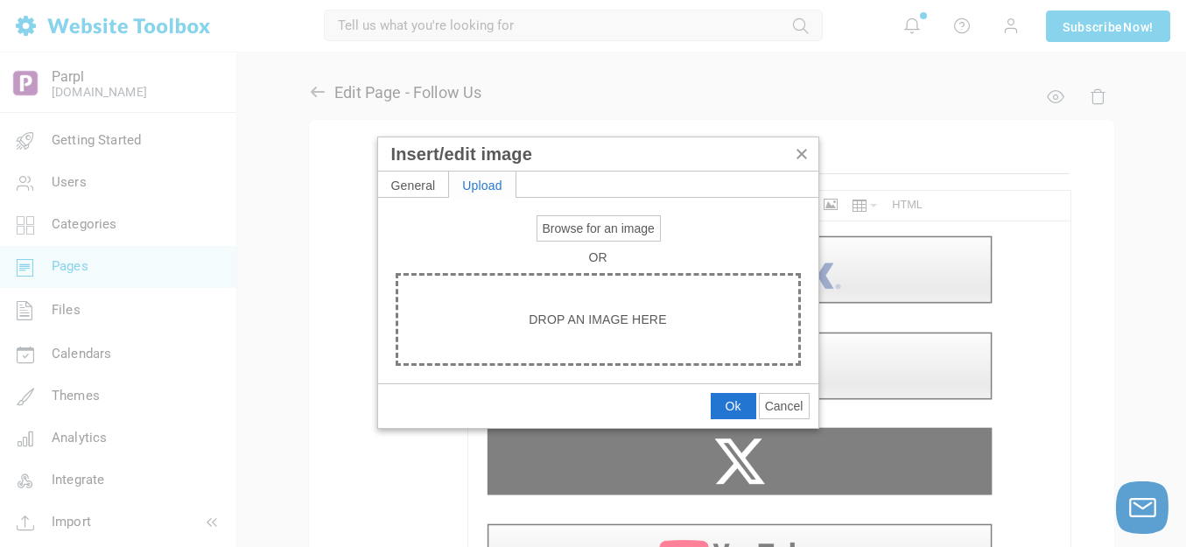
click at [639, 228] on span "Browse for an image" at bounding box center [598, 228] width 112 height 14
type input "C:\fakepath\White Spacer.png"
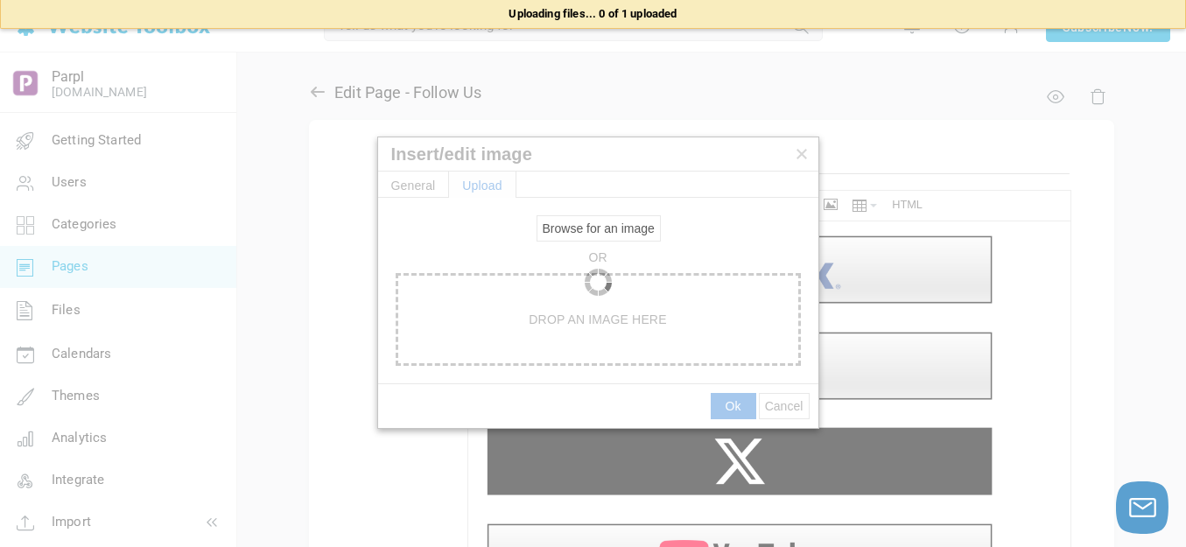
type input "https://d28lcup14p4e72.cloudfront.net/286758%2F9495318%2FWhite+Spacer.png"
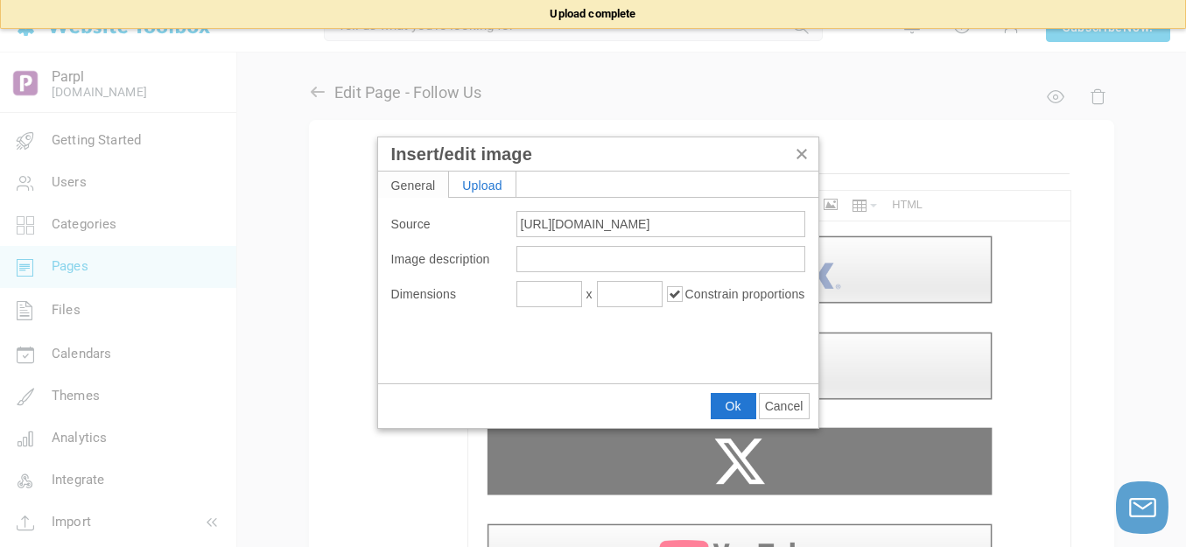
type input "1920"
type input "115"
click at [570, 293] on input "1920" at bounding box center [549, 294] width 66 height 26
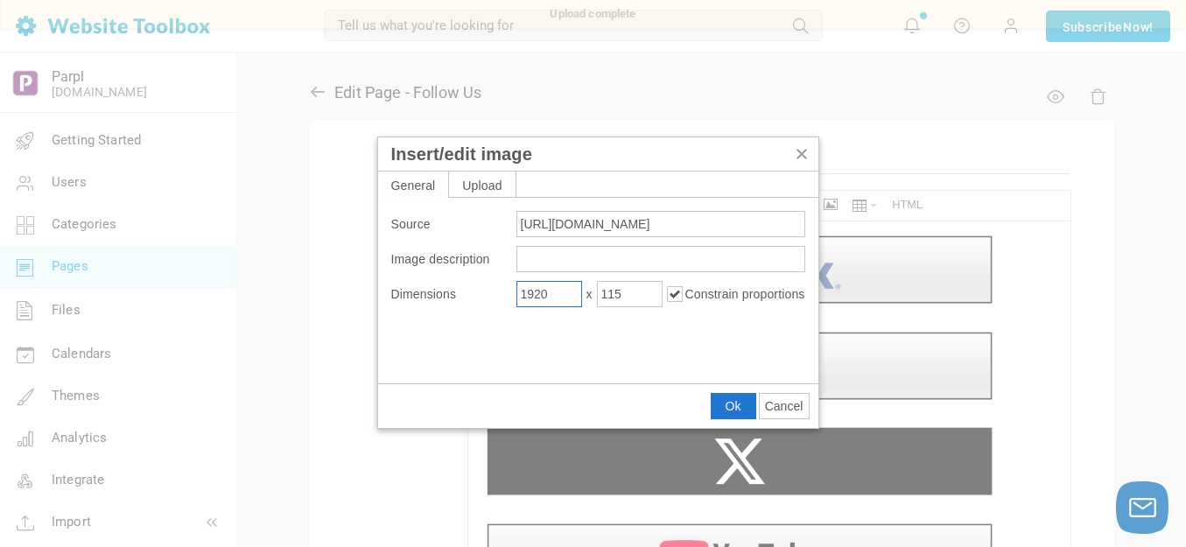
click at [570, 293] on input "1920" at bounding box center [549, 294] width 66 height 26
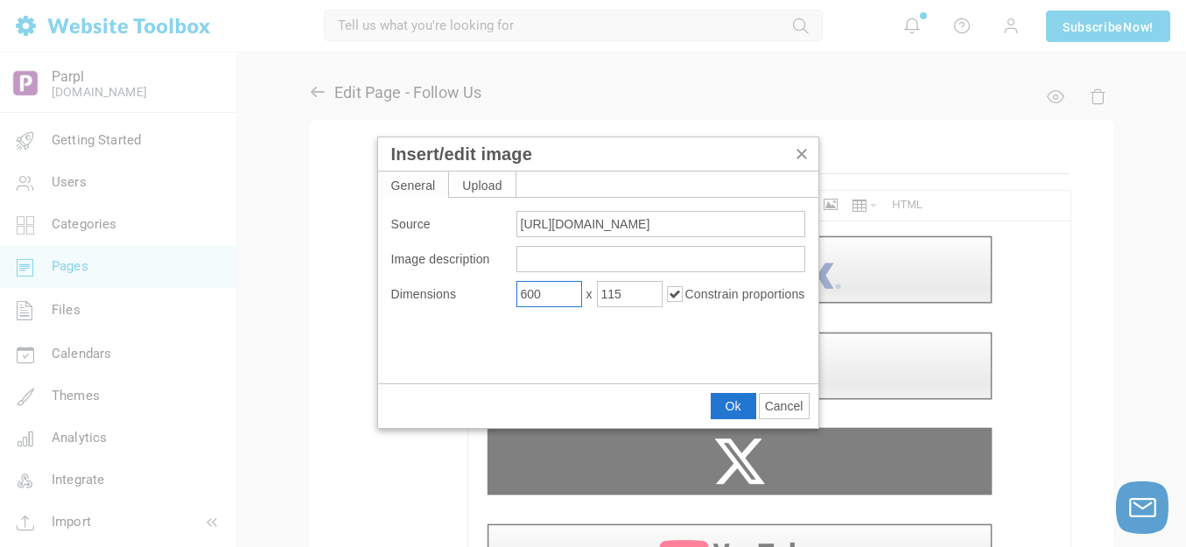
type input "600"
type input "36"
click at [549, 290] on input "600" at bounding box center [549, 294] width 66 height 26
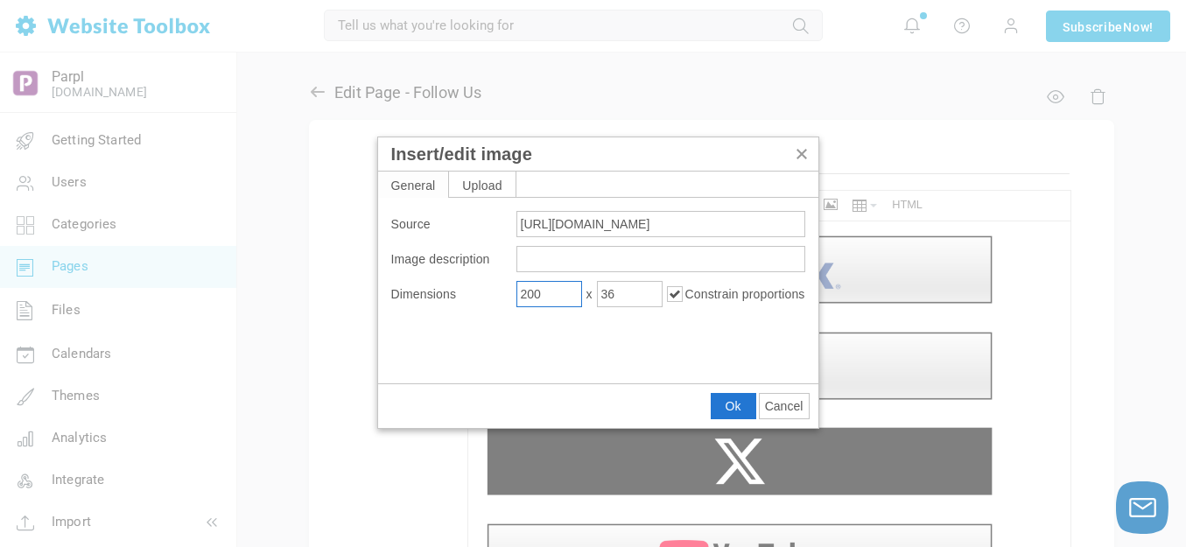
type input "200"
type input "12"
click at [742, 401] on button "Ok" at bounding box center [733, 406] width 44 height 24
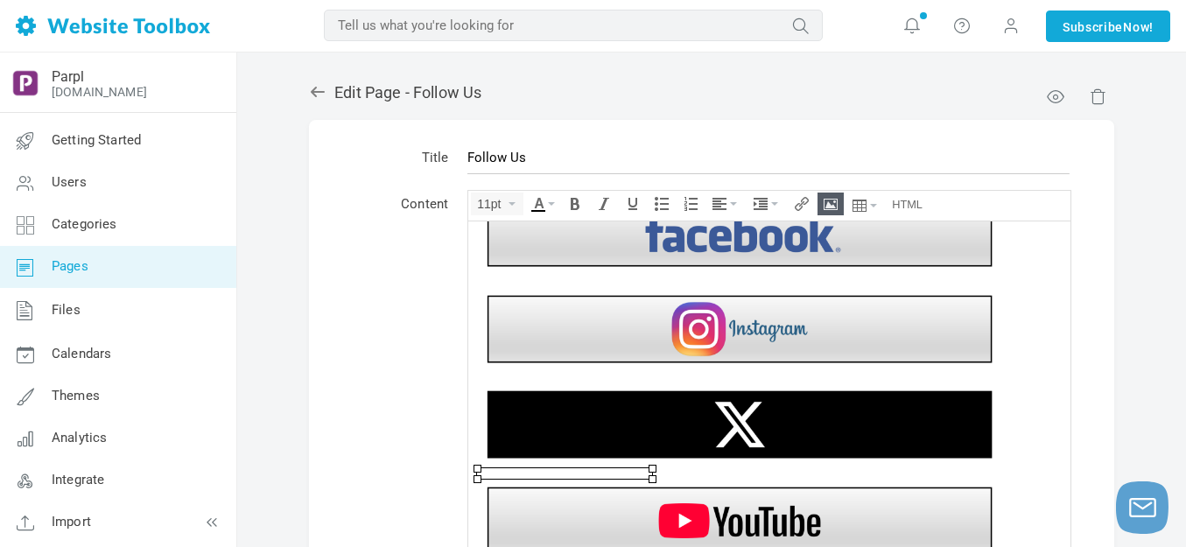
scroll to position [69, 0]
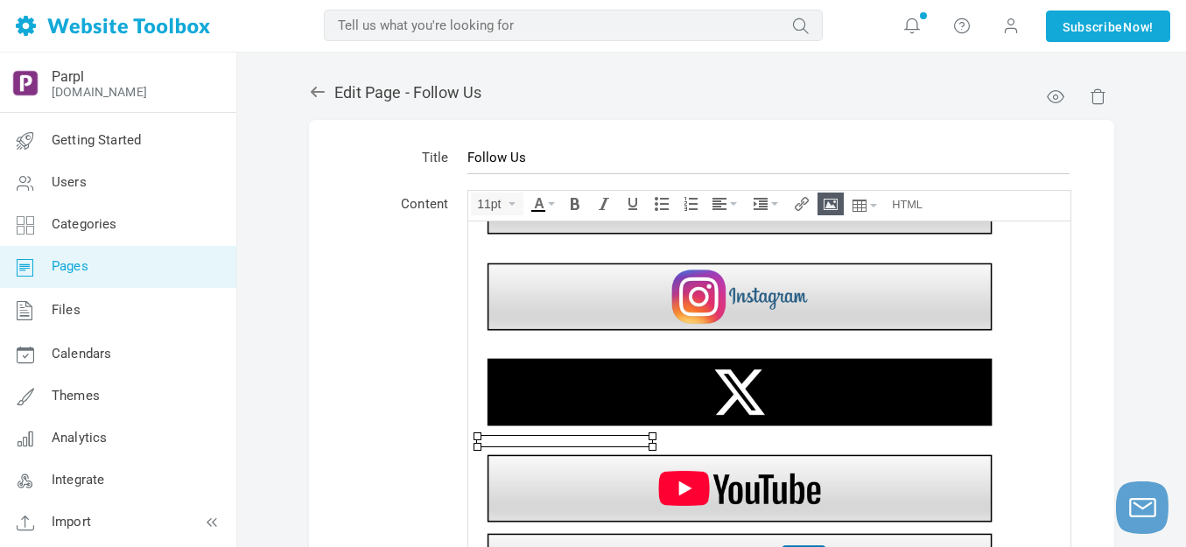
click at [767, 481] on img at bounding box center [739, 487] width 525 height 79
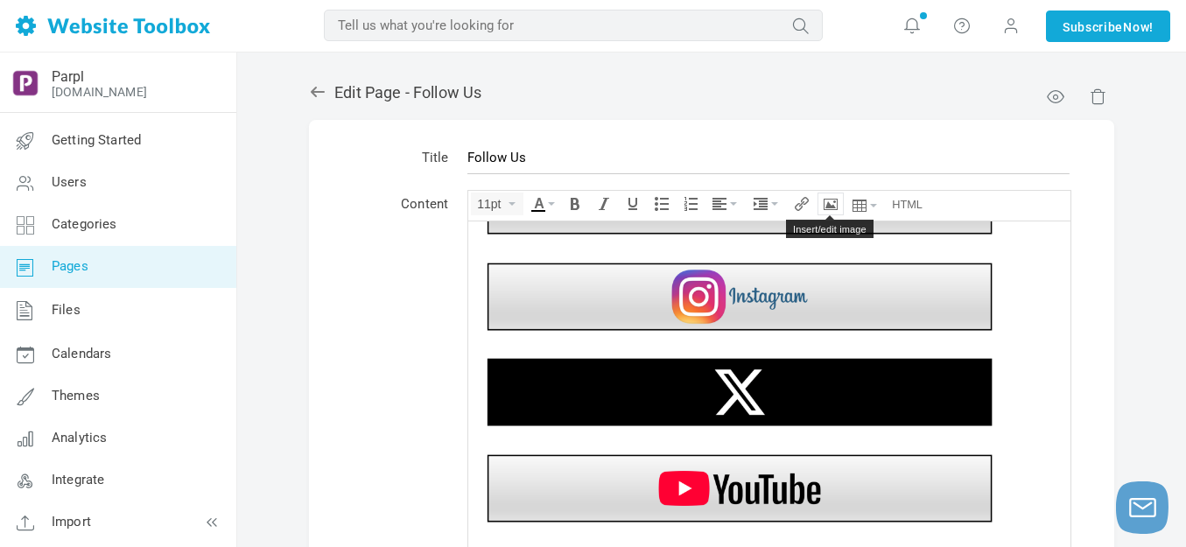
click at [833, 206] on icon "Insert/edit image" at bounding box center [830, 204] width 14 height 14
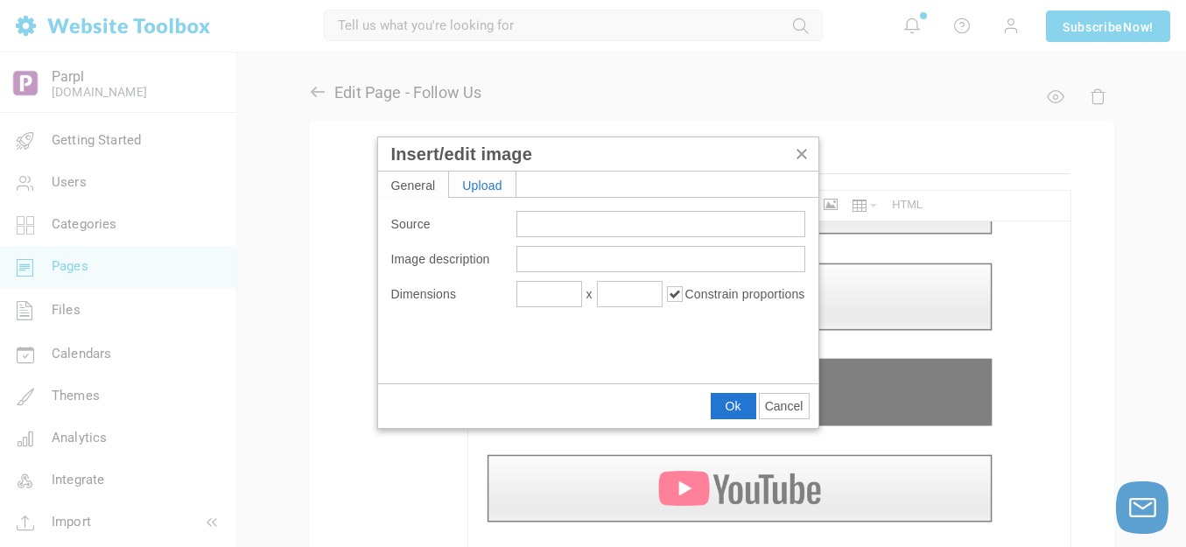
click at [489, 176] on div "Upload" at bounding box center [482, 183] width 66 height 25
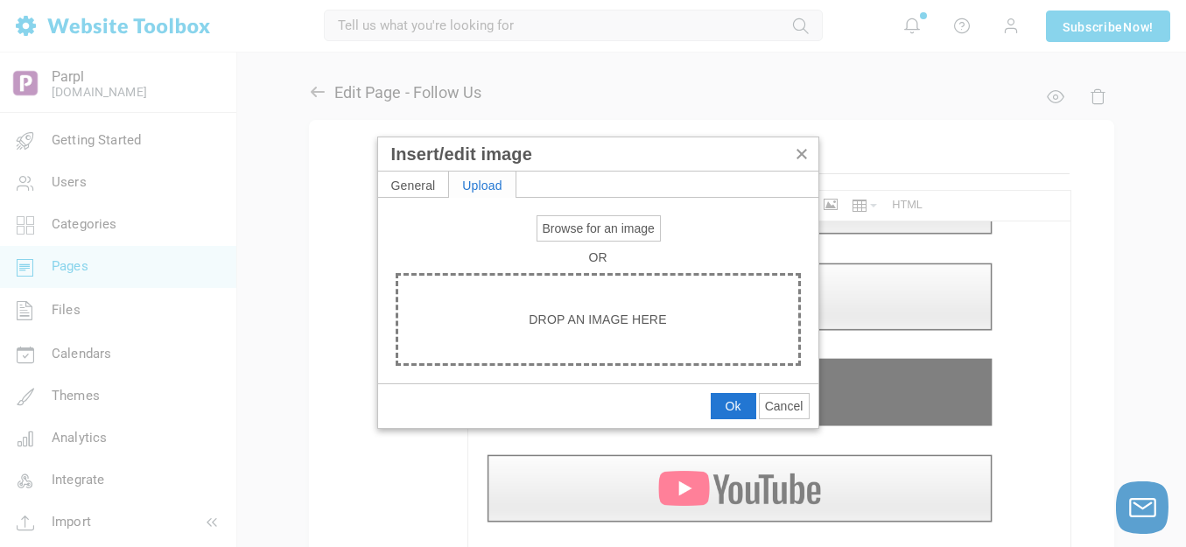
click at [577, 227] on span "Browse for an image" at bounding box center [598, 228] width 112 height 14
type input "C:\fakepath\White Spacer.png"
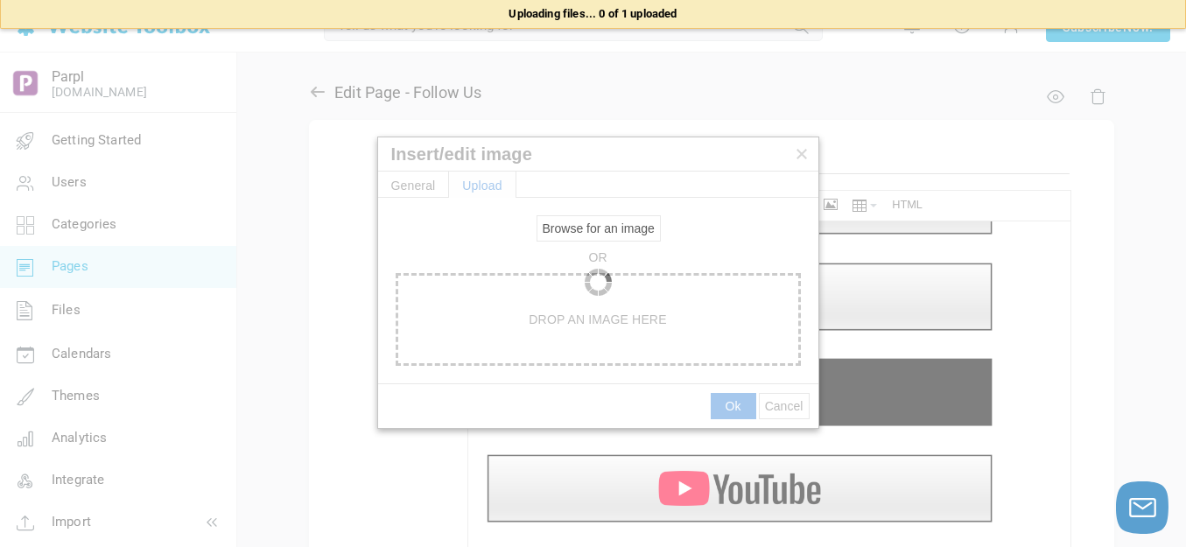
type input "https://d28lcup14p4e72.cloudfront.net/286758%2F9495319%2FWhite+Spacer.png"
type input "1920"
type input "115"
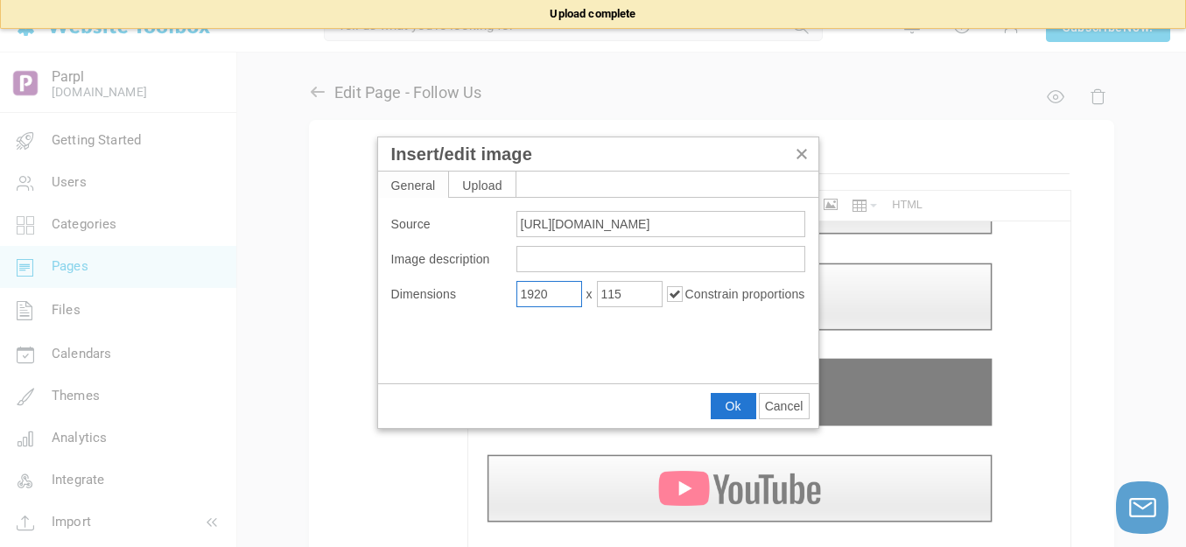
click at [566, 292] on input "1920" at bounding box center [549, 294] width 66 height 26
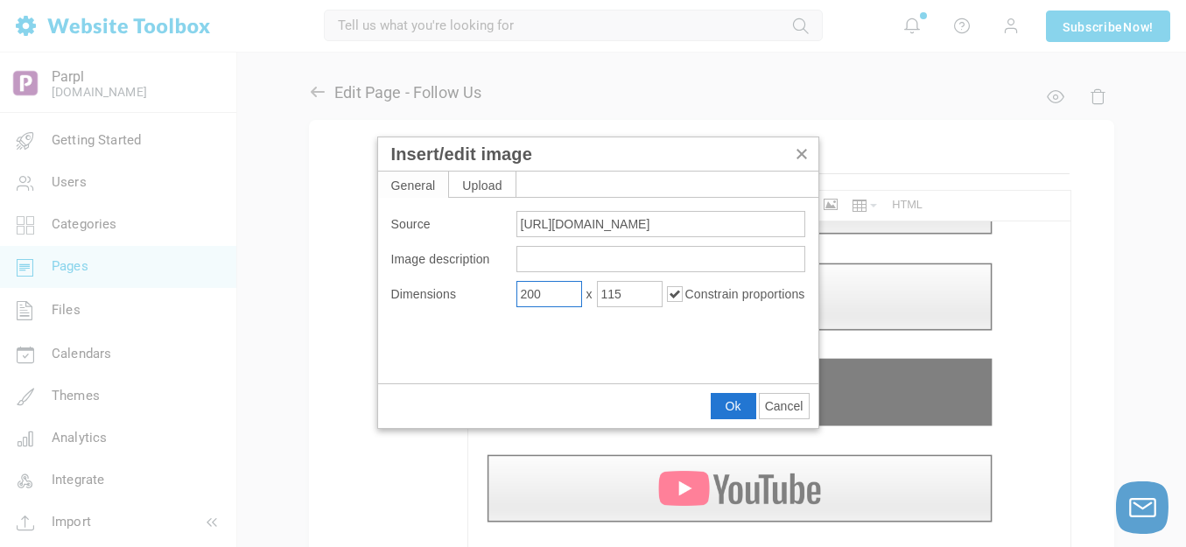
type input "200"
type input "12"
click at [729, 404] on span "Ok" at bounding box center [733, 406] width 16 height 14
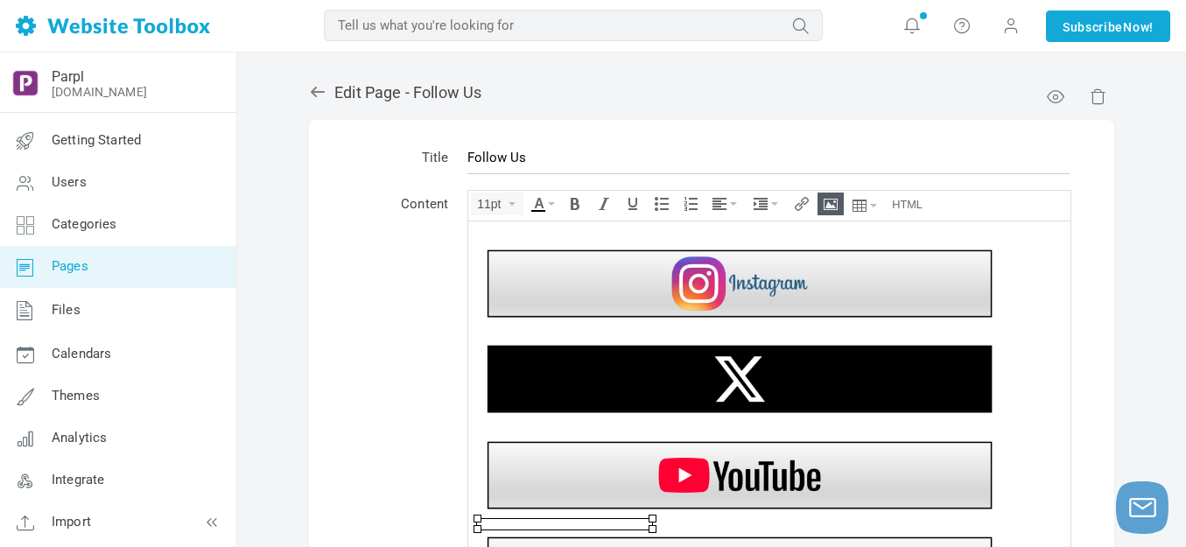
scroll to position [86, 0]
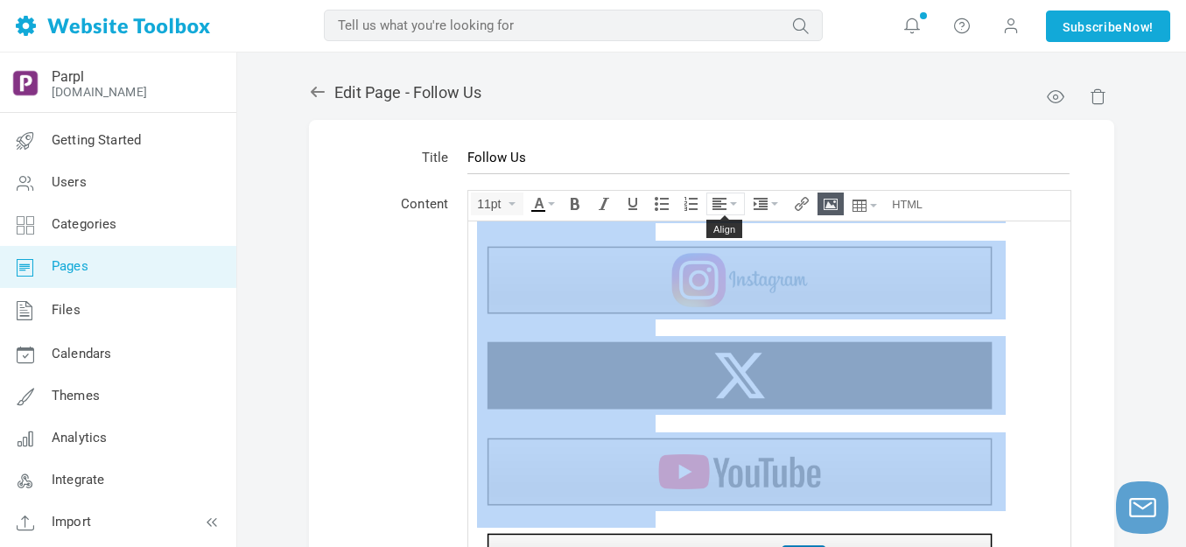
click at [735, 204] on icon "Align" at bounding box center [733, 203] width 7 height 3
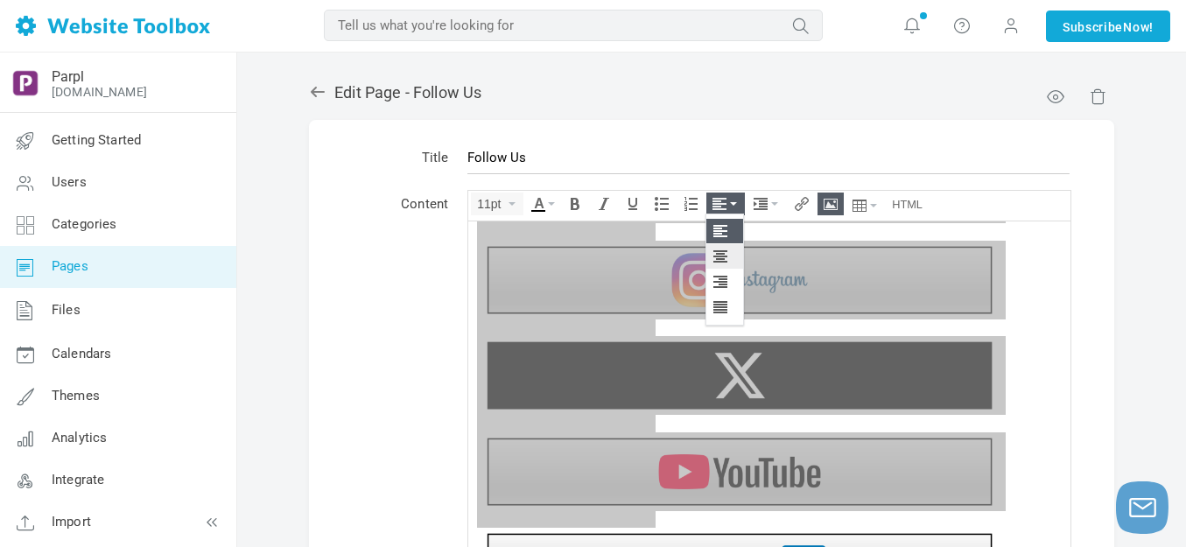
click at [725, 255] on icon at bounding box center [721, 256] width 17 height 14
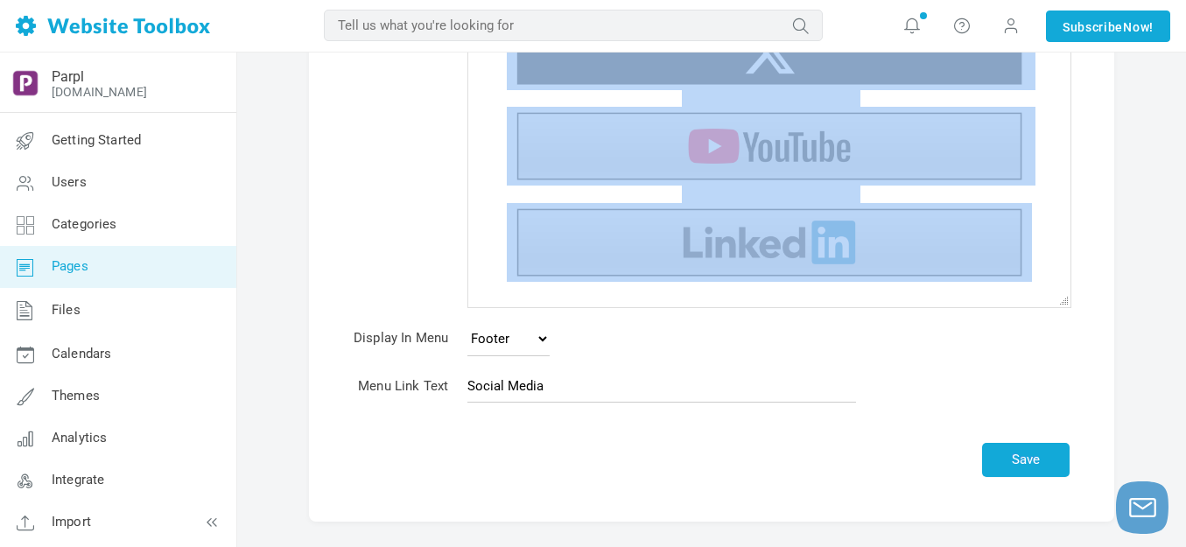
scroll to position [376, 0]
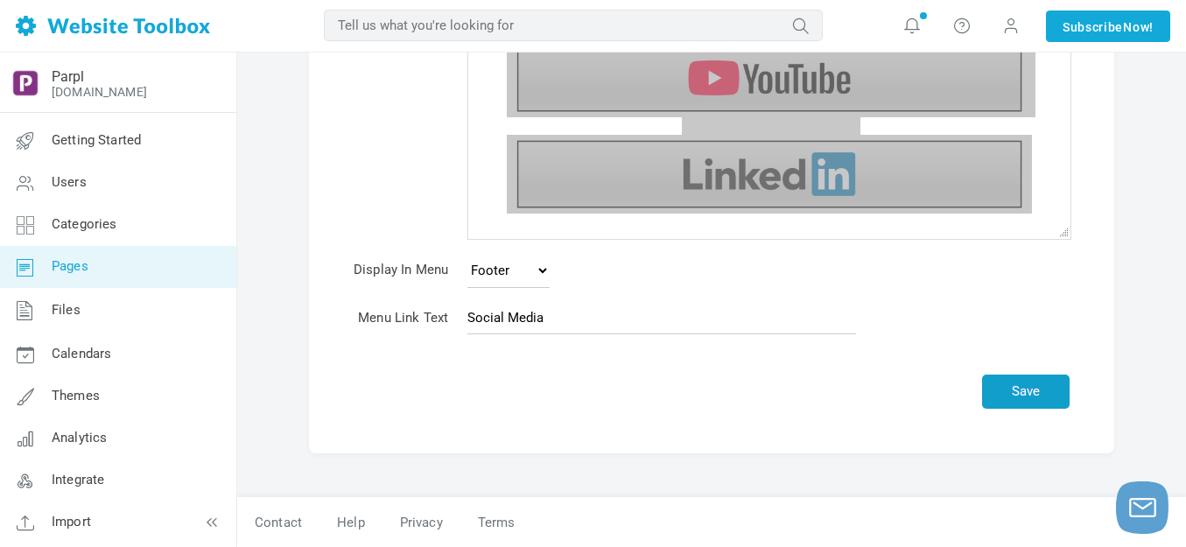
click at [1025, 393] on button "Save" at bounding box center [1025, 391] width 87 height 34
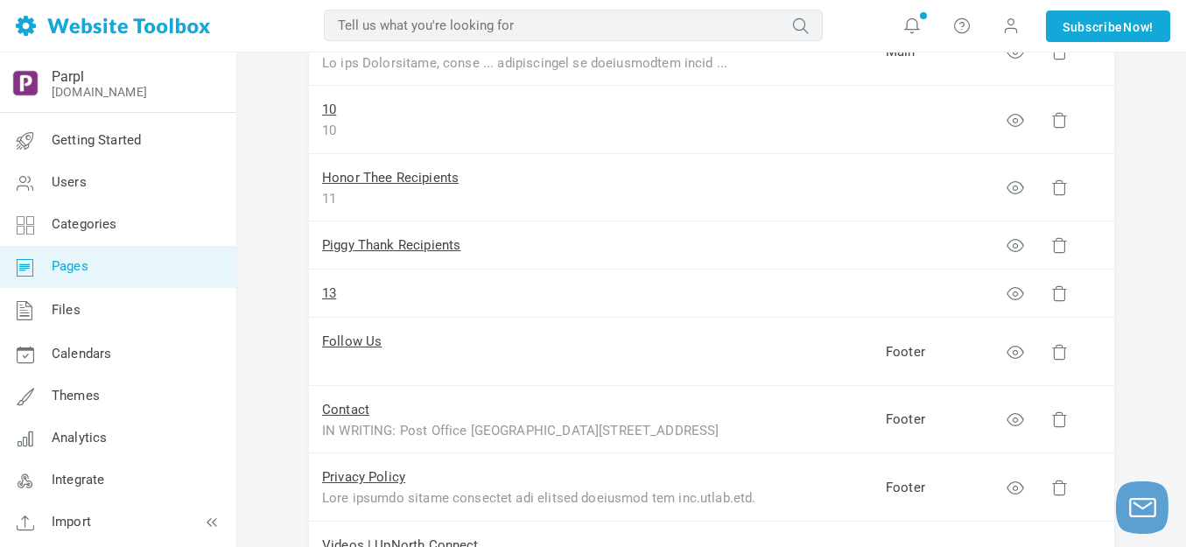
scroll to position [787, 0]
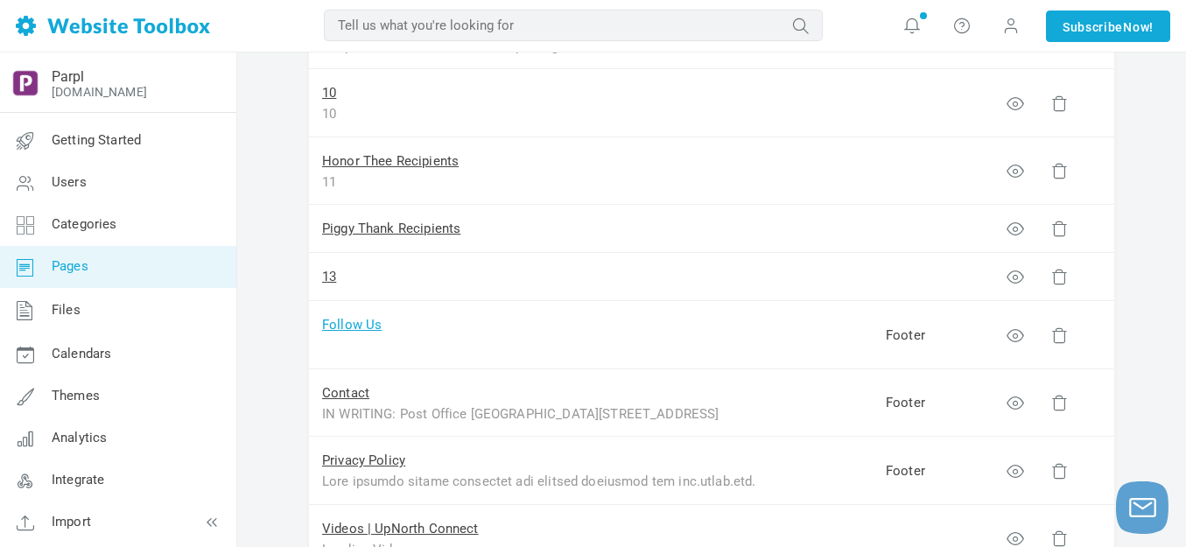
click at [367, 325] on link "Follow Us" at bounding box center [351, 325] width 59 height 16
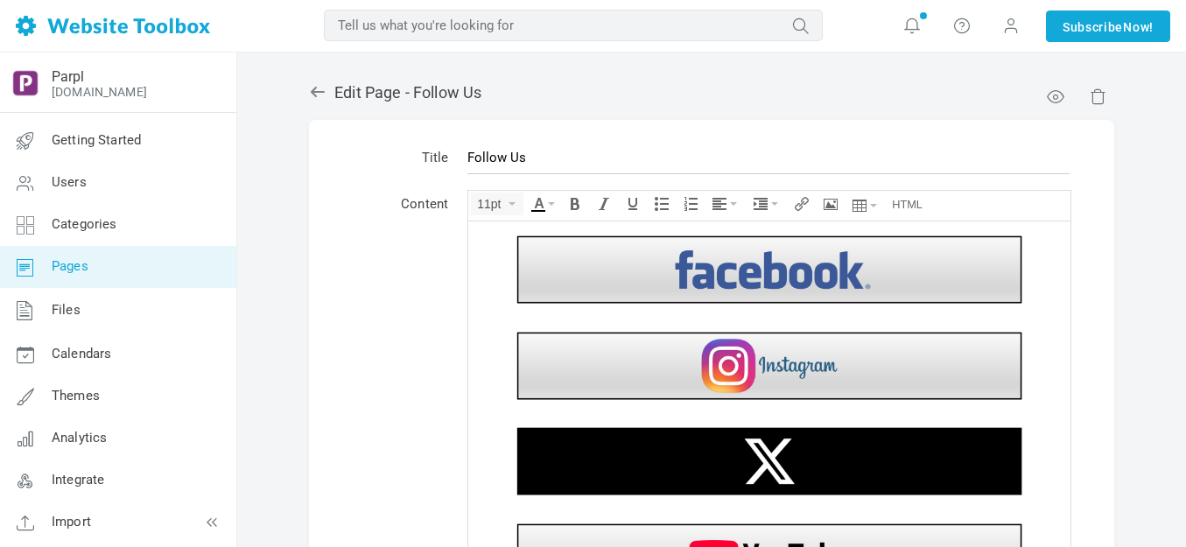
scroll to position [81, 0]
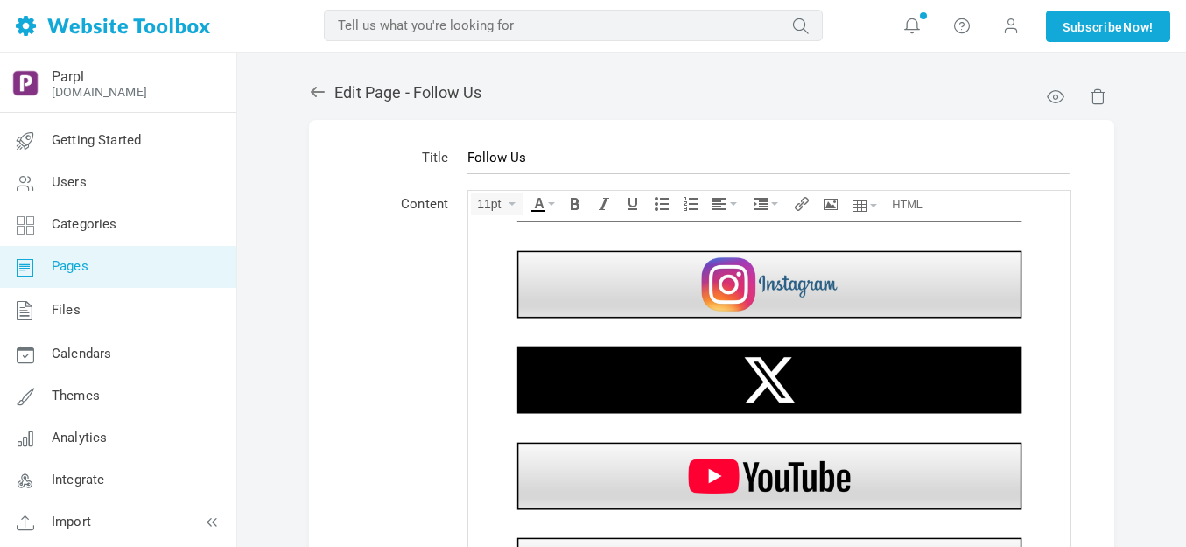
click at [642, 281] on img at bounding box center [769, 283] width 525 height 79
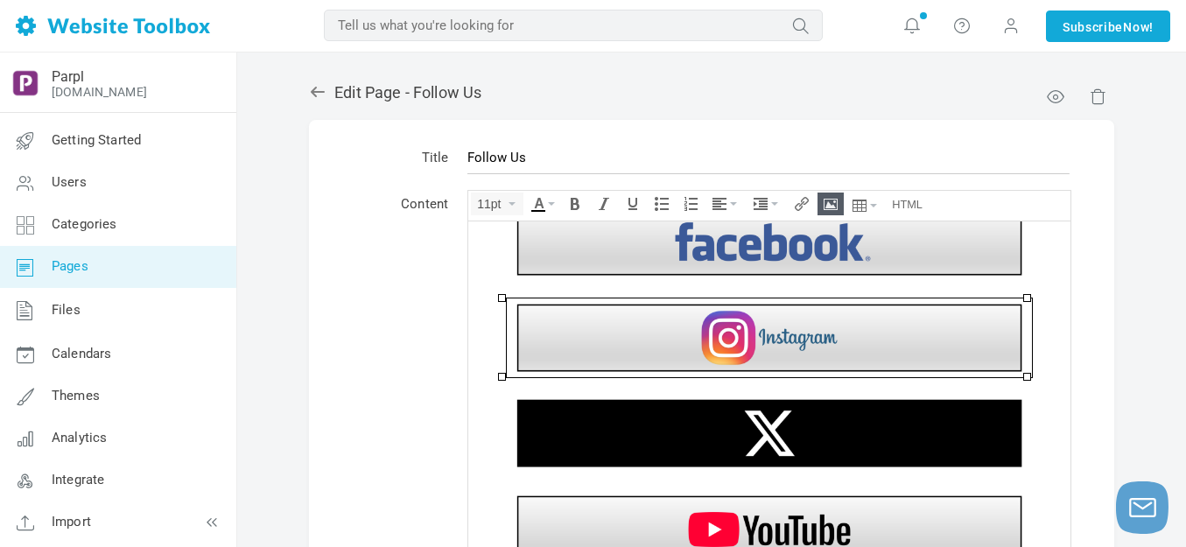
scroll to position [0, 0]
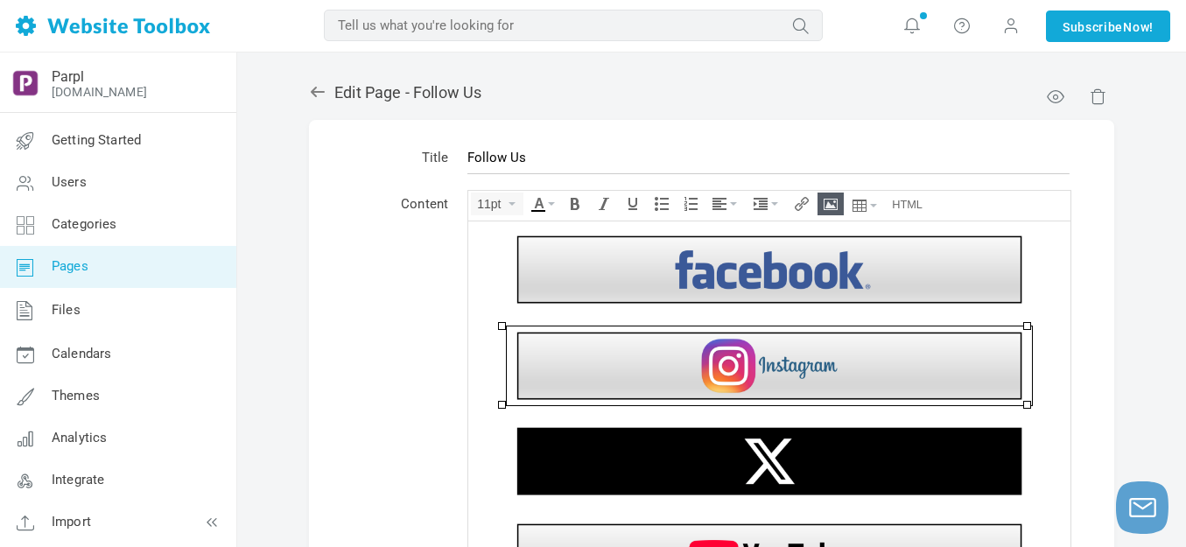
click at [642, 281] on img at bounding box center [769, 268] width 525 height 79
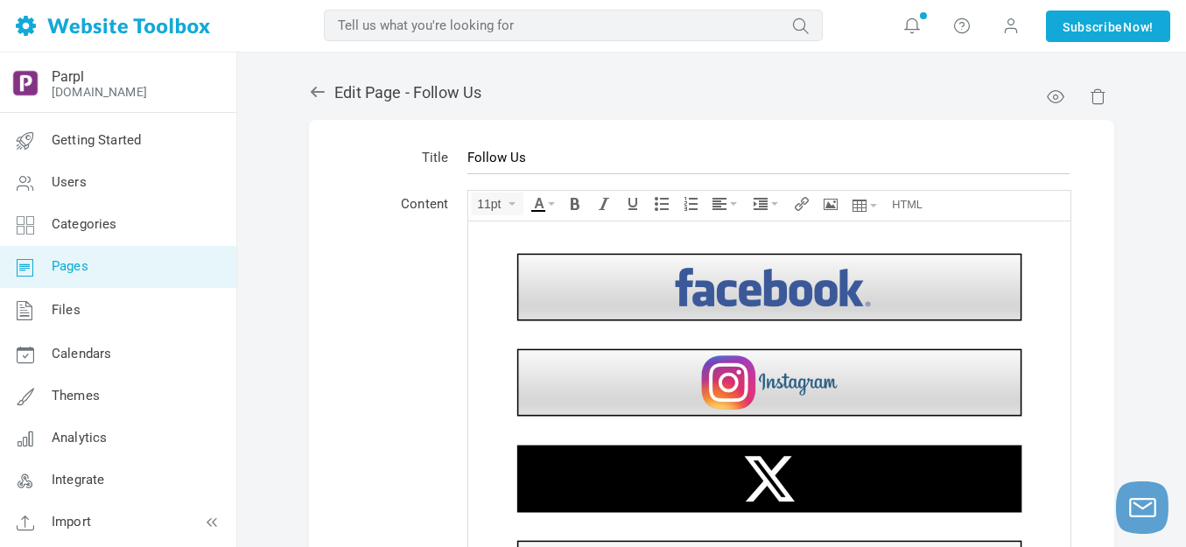
click at [646, 236] on div at bounding box center [769, 237] width 584 height 17
click at [824, 201] on icon "Insert/edit image" at bounding box center [830, 204] width 14 height 14
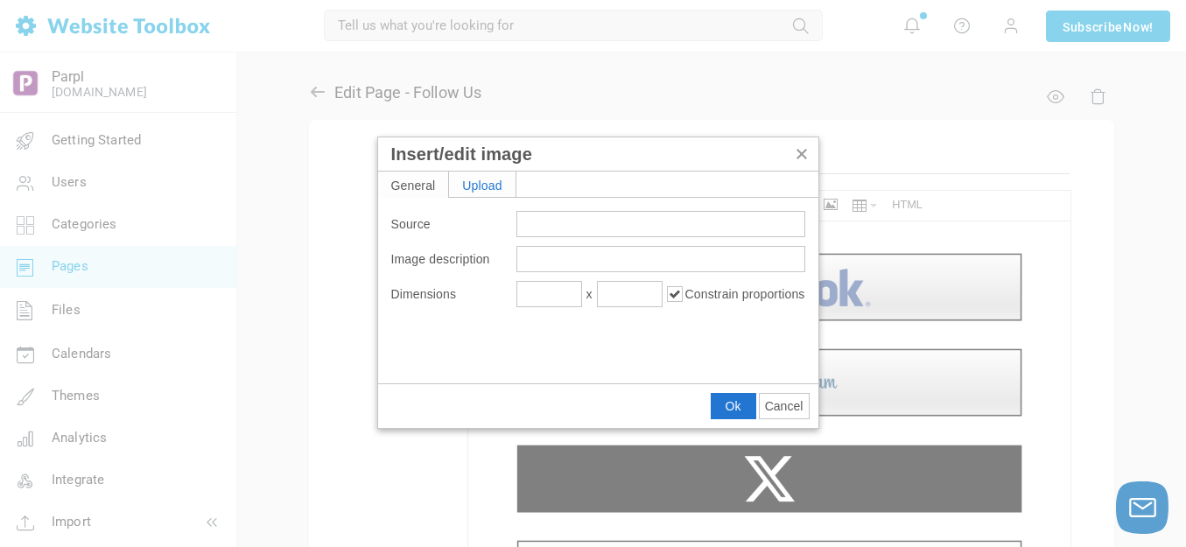
click at [494, 187] on div "Upload" at bounding box center [482, 183] width 66 height 25
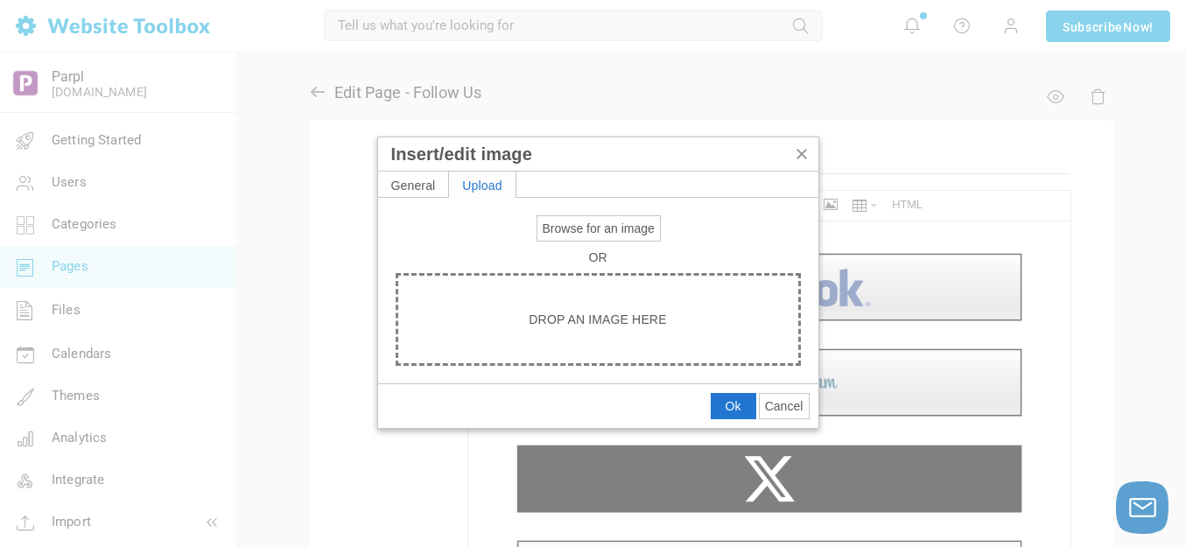
click at [578, 230] on span "Browse for an image" at bounding box center [598, 228] width 112 height 14
type input "C:\fakepath\White Spacer.png"
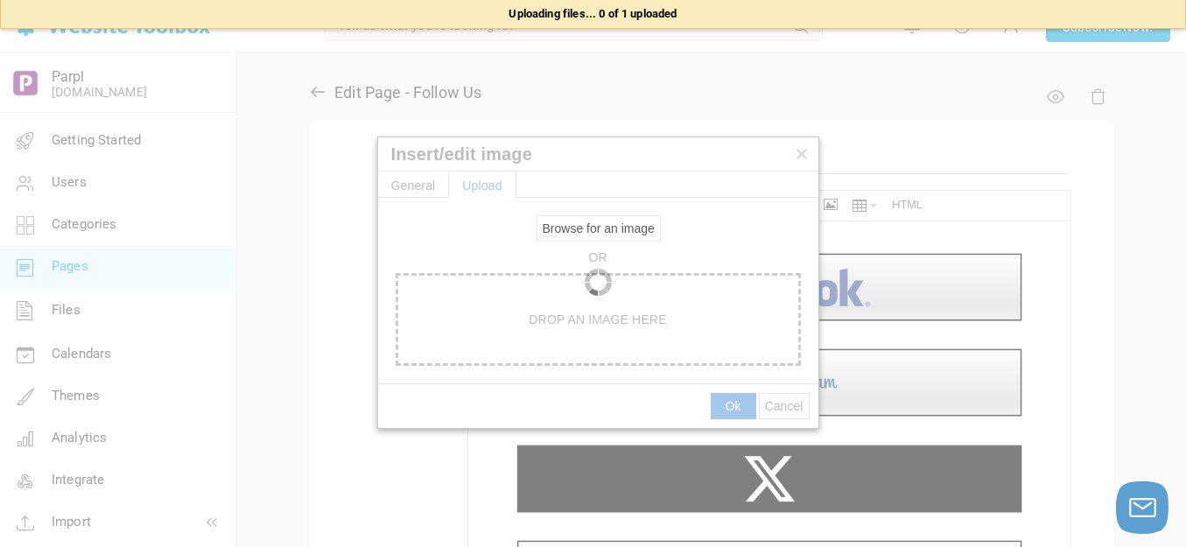
type input "[URL][DOMAIN_NAME]"
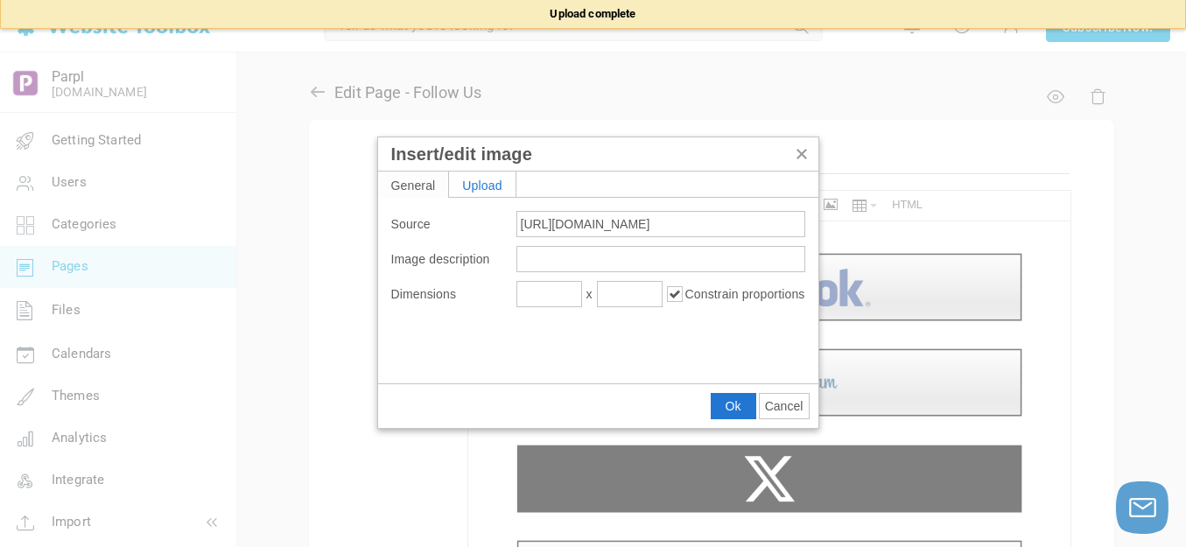
type input "1920"
type input "115"
click at [543, 296] on input "1920" at bounding box center [549, 294] width 66 height 26
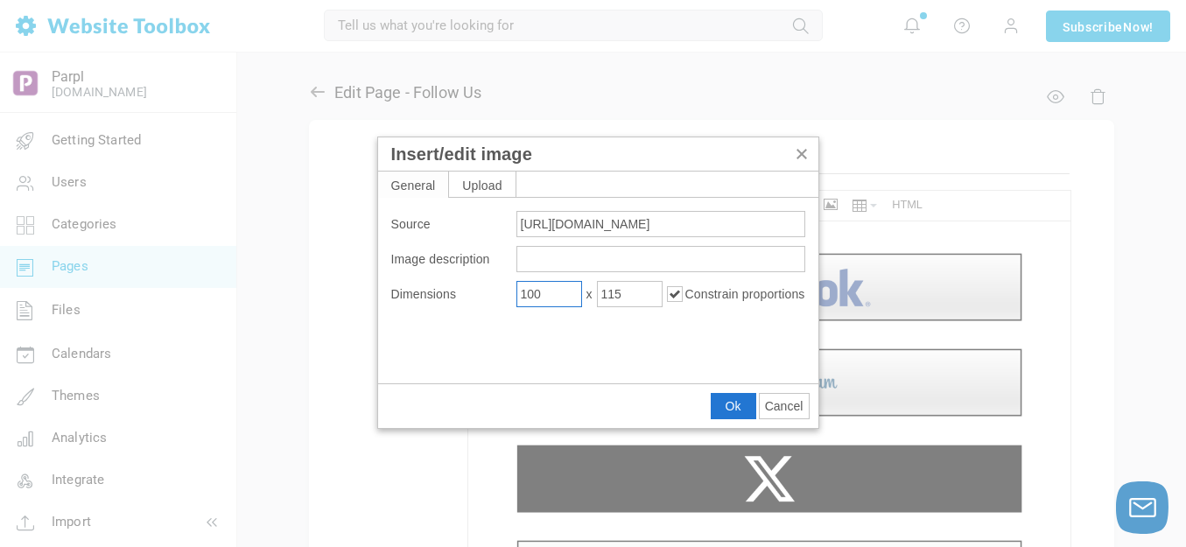
type input "100"
type input "6"
click at [723, 405] on button "Ok" at bounding box center [733, 406] width 44 height 24
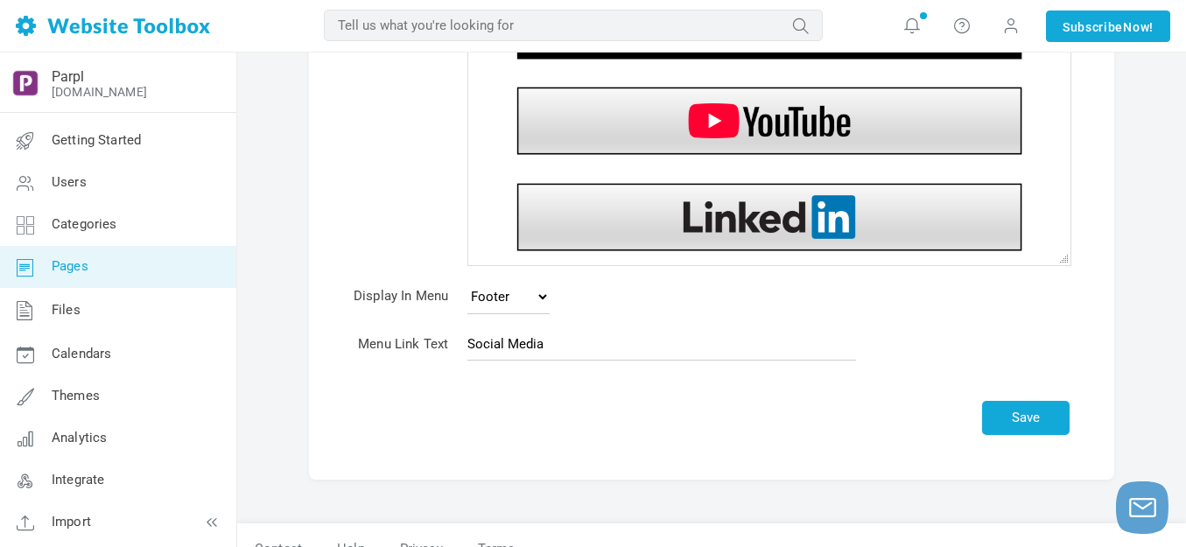
scroll to position [376, 0]
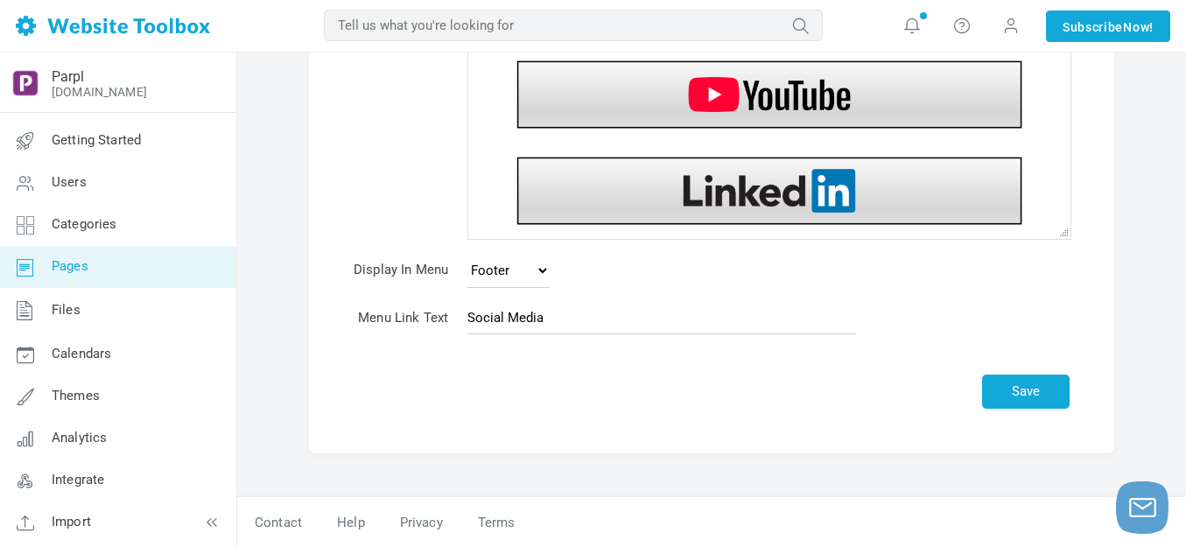
click at [759, 209] on img at bounding box center [769, 190] width 525 height 79
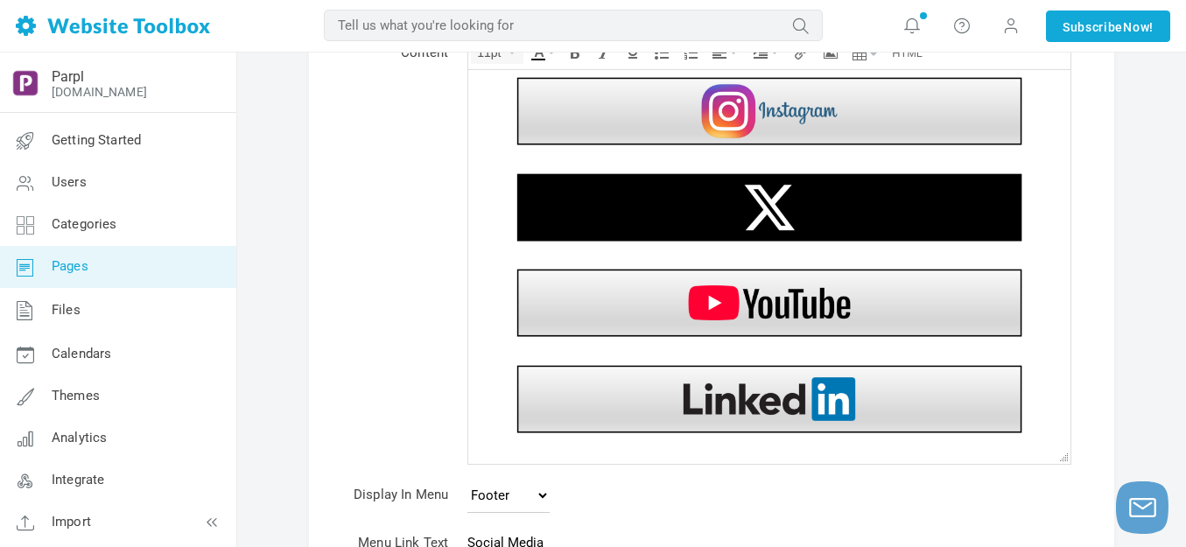
scroll to position [114, 0]
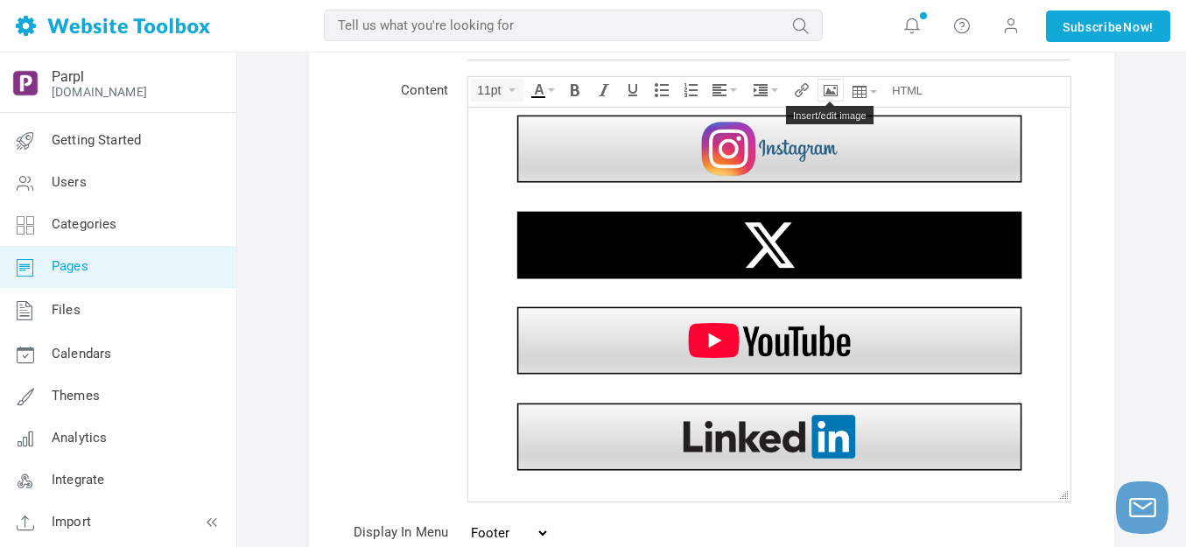
click at [832, 92] on icon "Insert/edit image" at bounding box center [830, 90] width 14 height 14
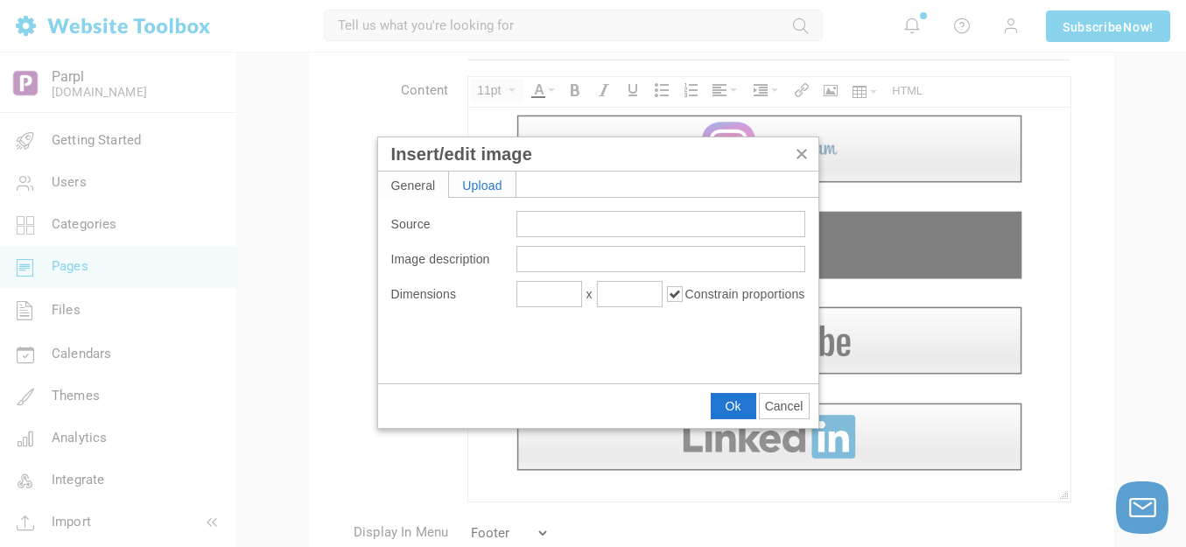
click at [492, 178] on div "Upload" at bounding box center [482, 183] width 66 height 25
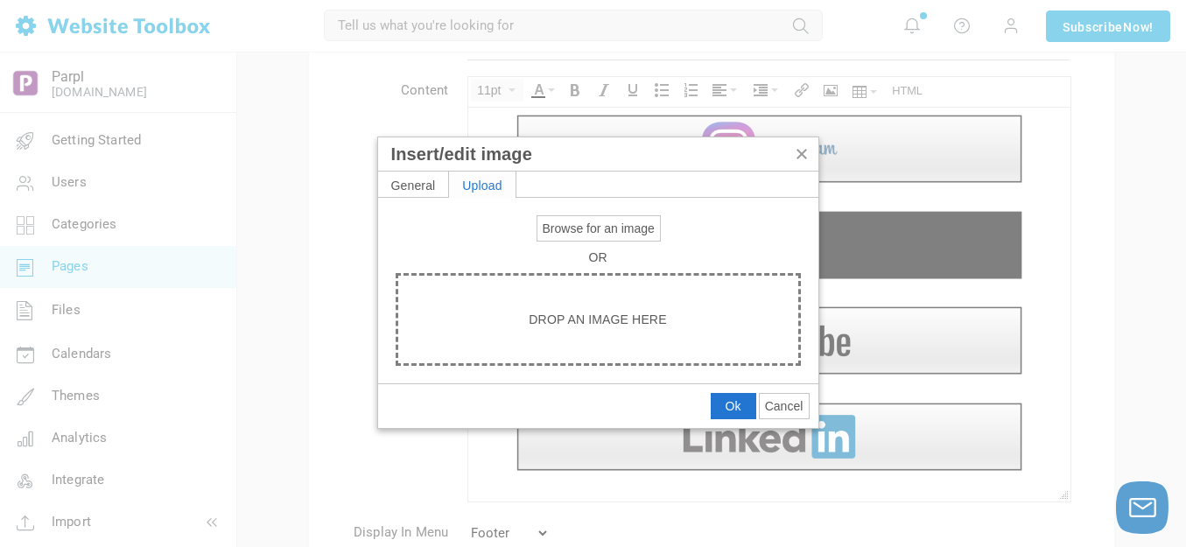
click at [629, 226] on span "Browse for an image" at bounding box center [598, 228] width 112 height 14
type input "C:\fakepath\White Spacer.png"
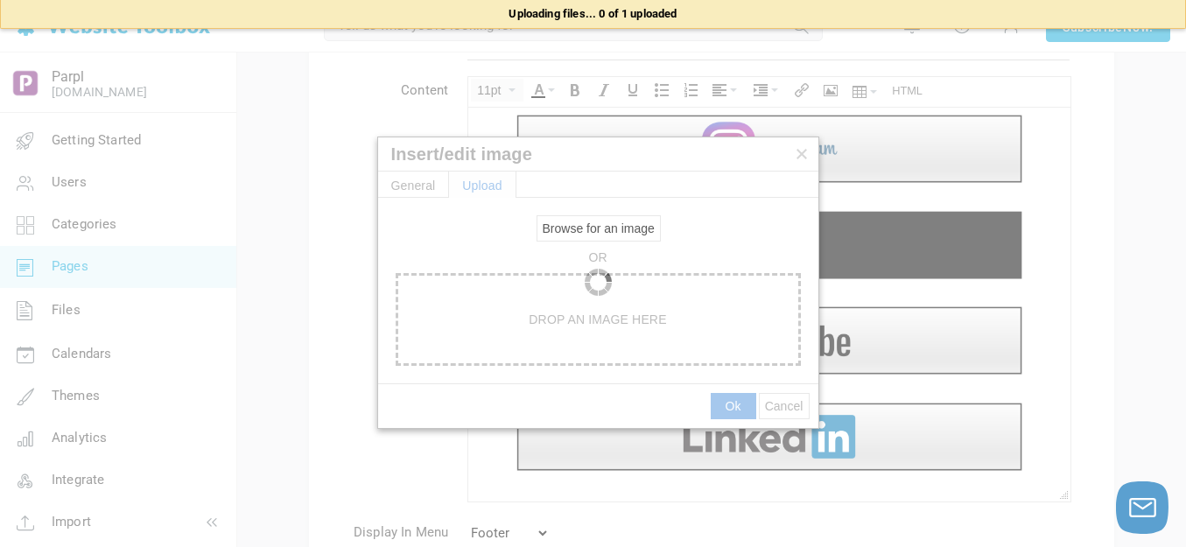
type input "https://d28lcup14p4e72.cloudfront.net/286758%2F9495326%2FWhite+Spacer.png"
type input "1920"
type input "115"
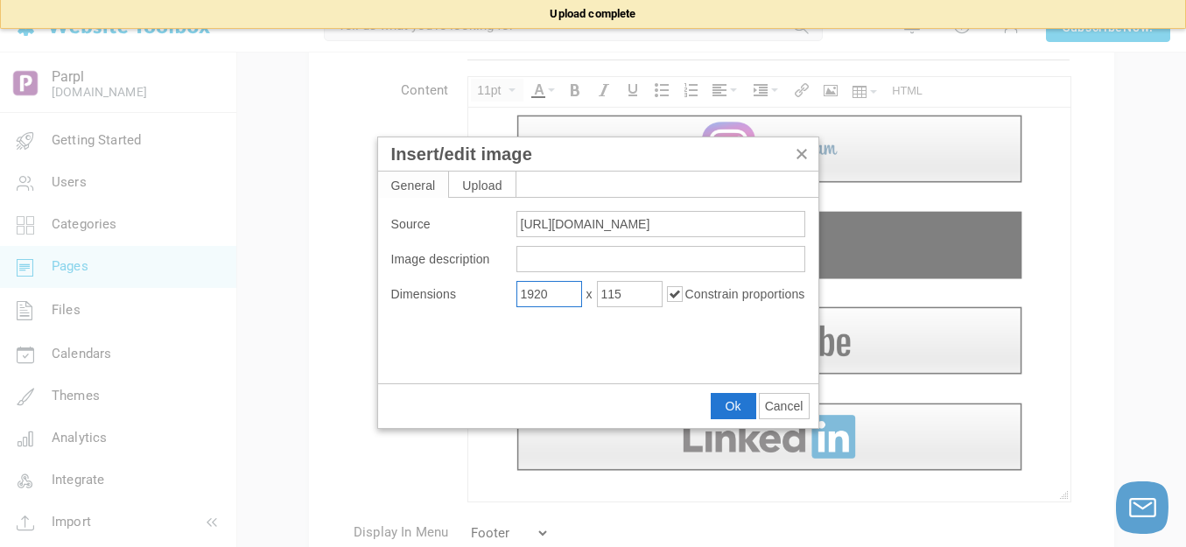
click at [564, 292] on input "1920" at bounding box center [549, 294] width 66 height 26
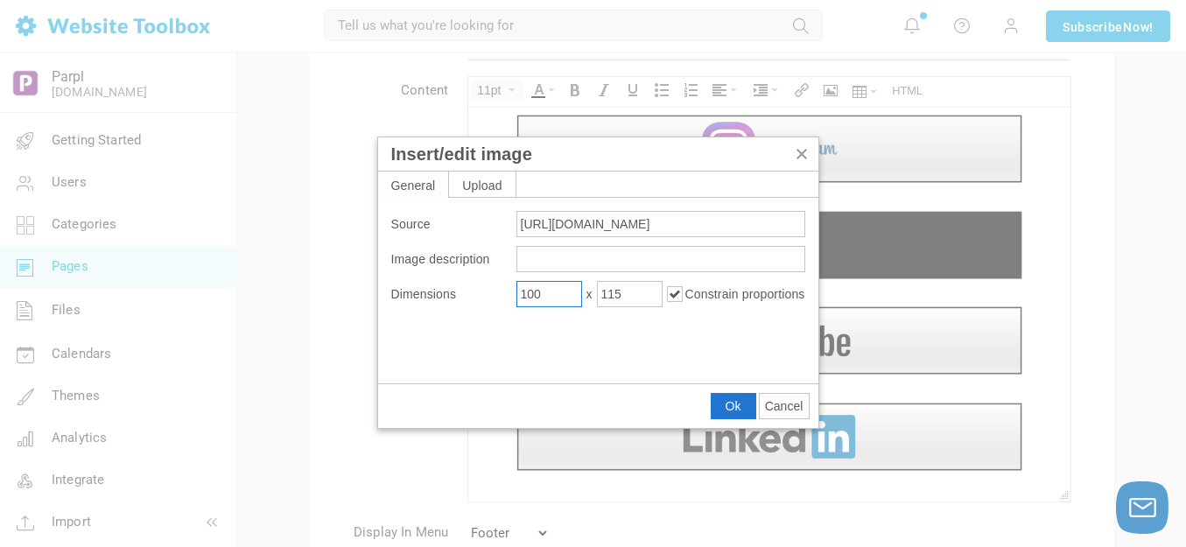
type input "100"
type input "6"
click at [721, 403] on button "Ok" at bounding box center [733, 406] width 44 height 24
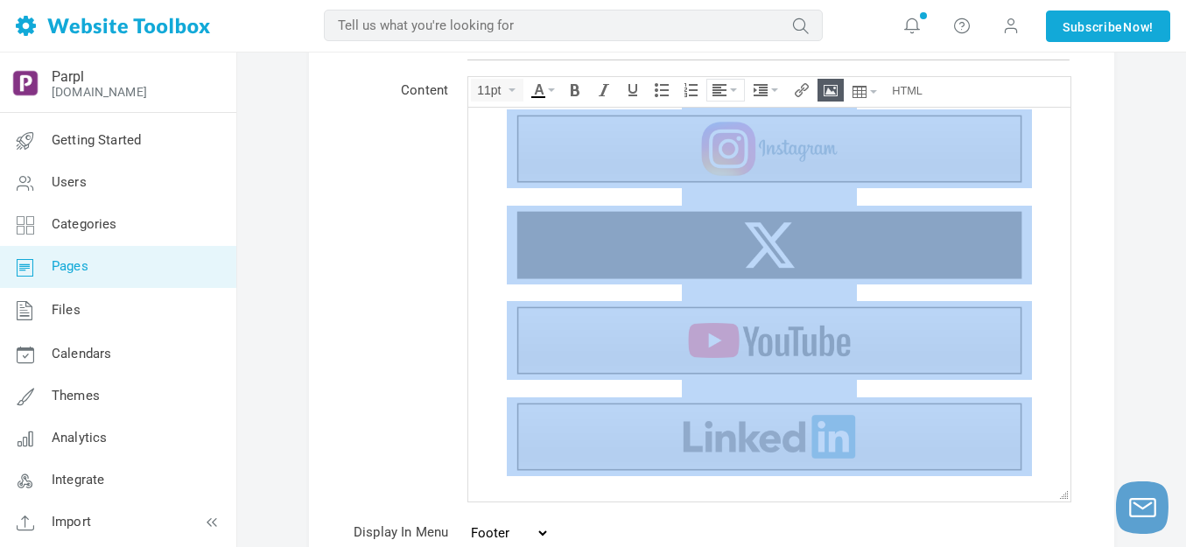
click at [735, 91] on icon "Align" at bounding box center [733, 89] width 7 height 3
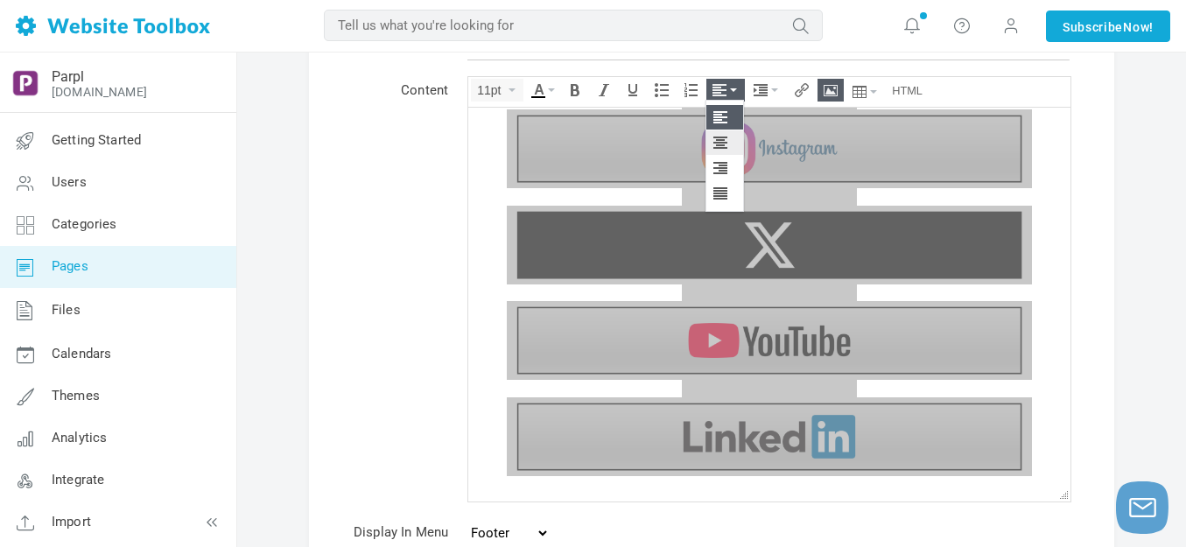
click at [723, 143] on icon at bounding box center [721, 143] width 17 height 14
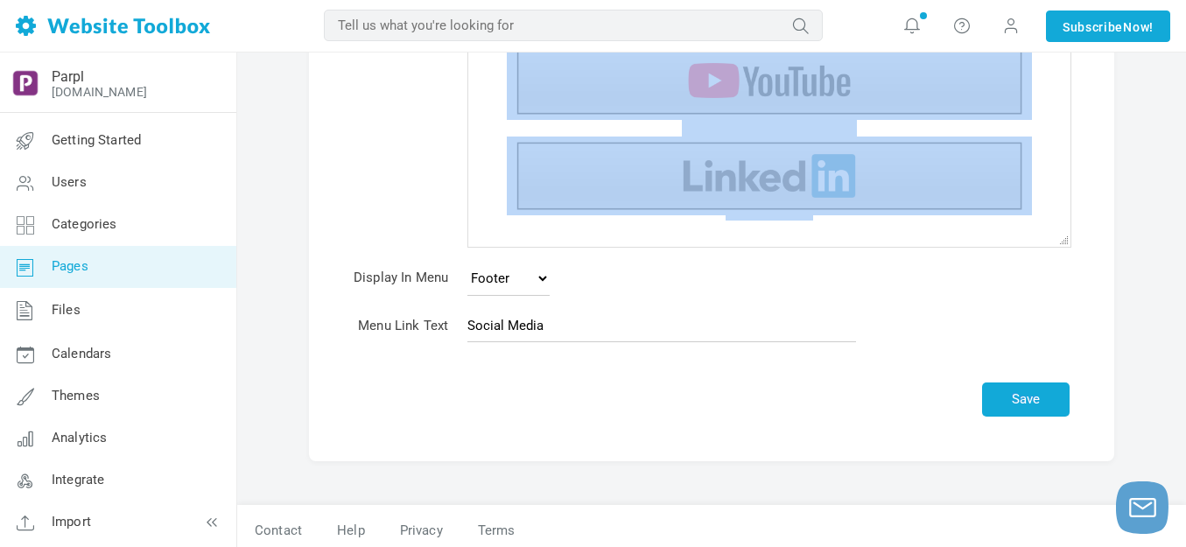
scroll to position [376, 0]
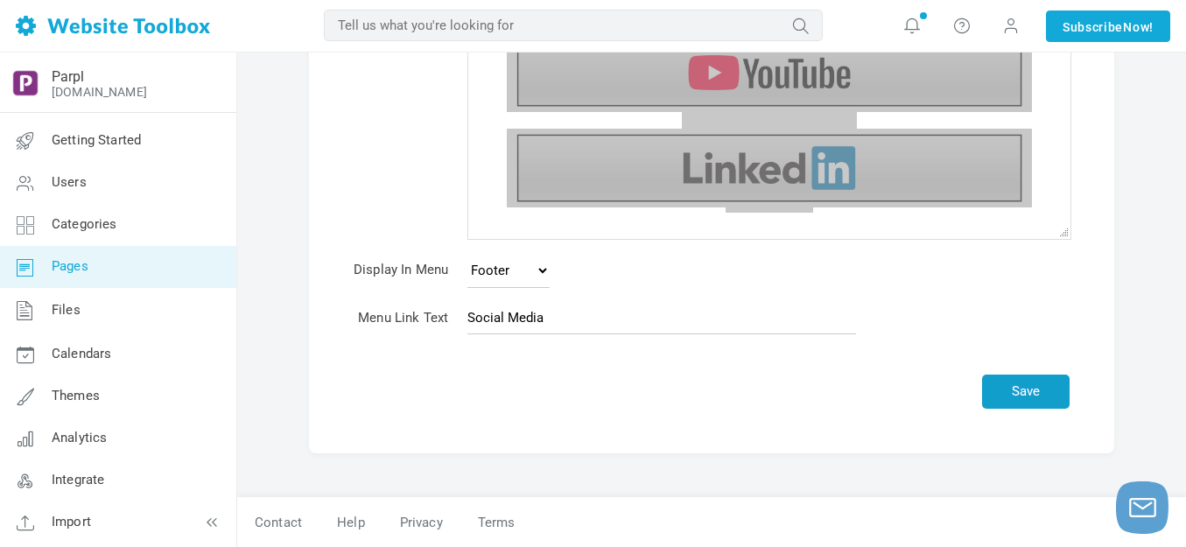
click at [1016, 392] on button "Save" at bounding box center [1025, 391] width 87 height 34
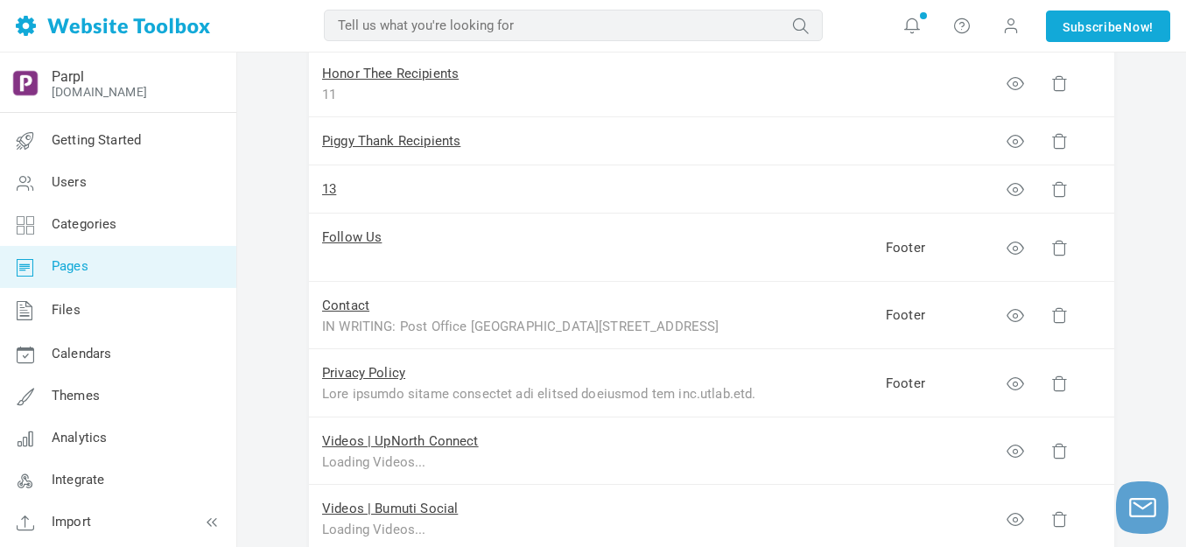
scroll to position [962, 0]
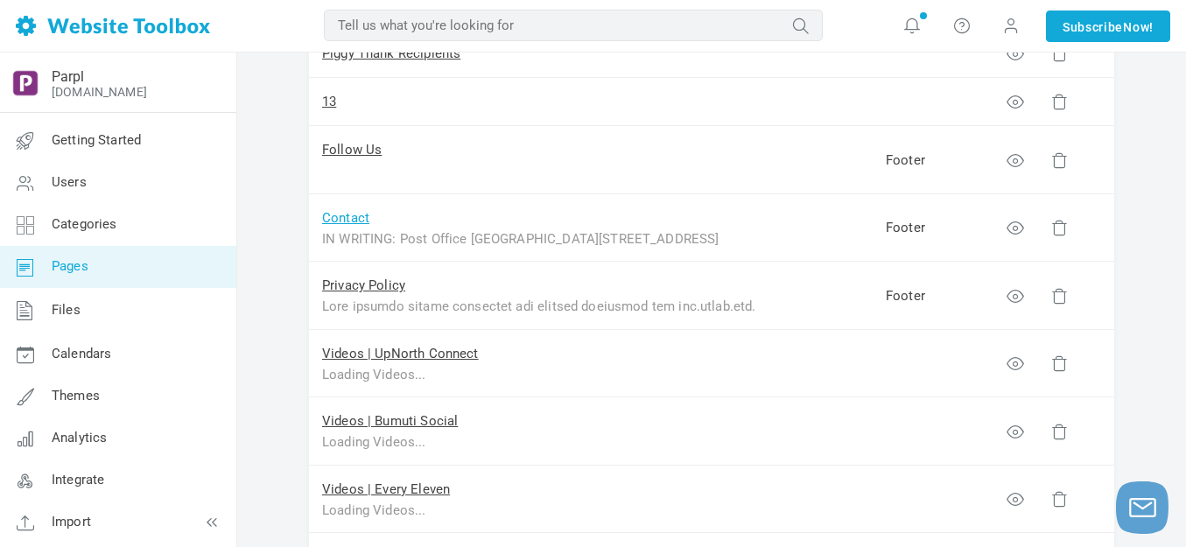
click at [356, 219] on link "Contact" at bounding box center [345, 218] width 47 height 16
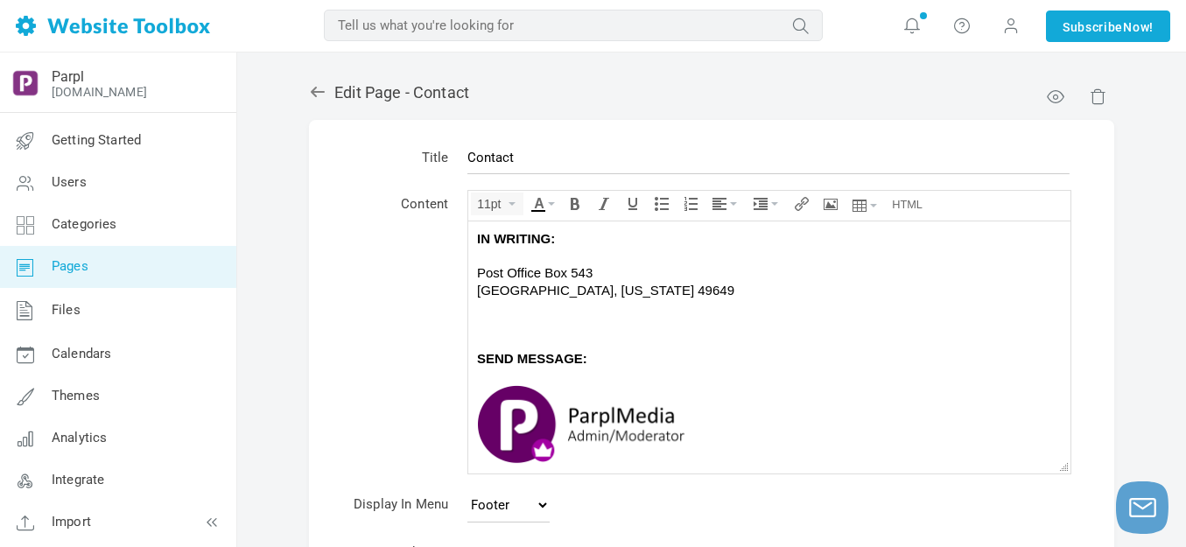
click at [535, 416] on img at bounding box center [581, 423] width 208 height 80
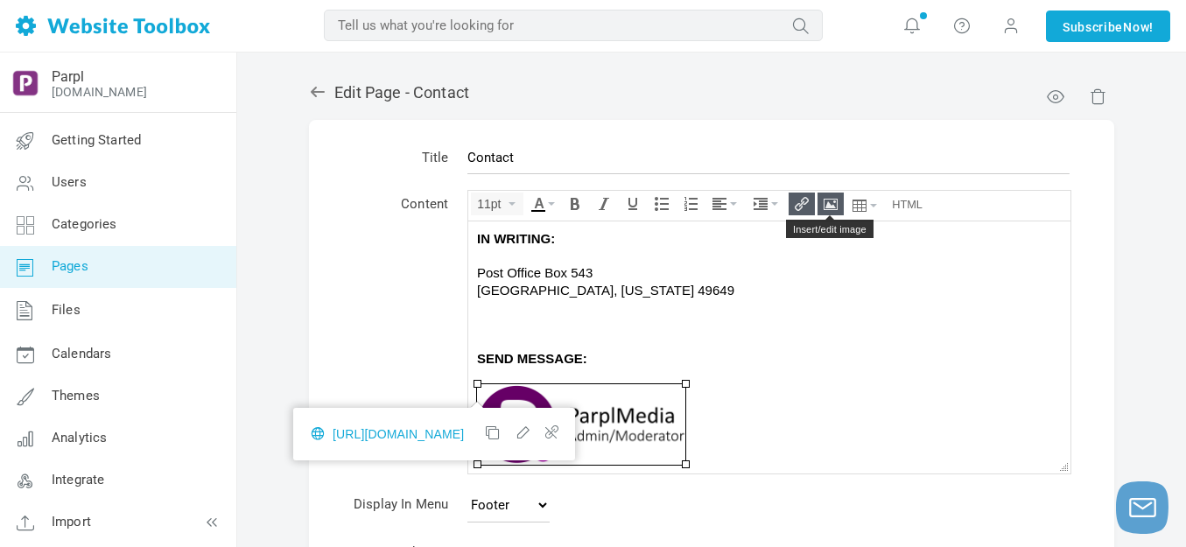
click at [831, 200] on icon "Insert/edit image" at bounding box center [830, 204] width 14 height 14
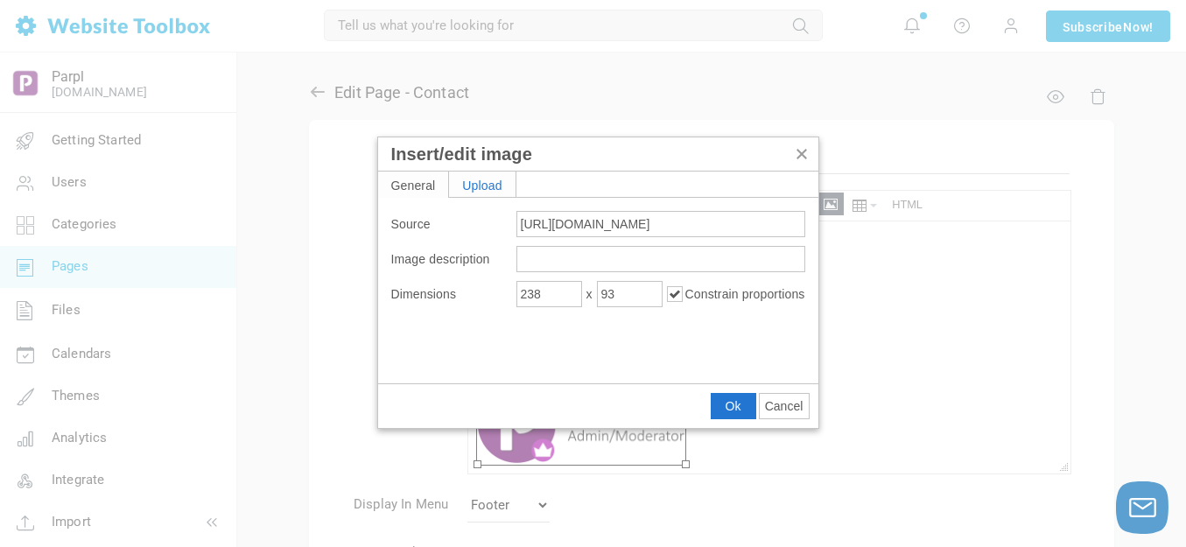
click at [498, 181] on div "Upload" at bounding box center [482, 183] width 66 height 25
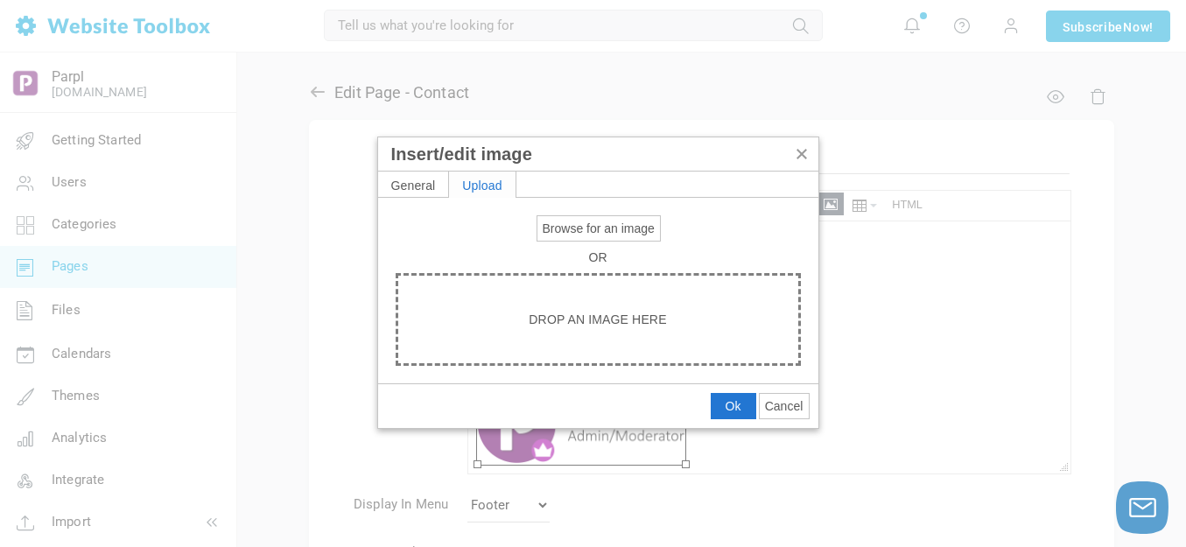
click at [567, 226] on span "Browse for an image" at bounding box center [598, 228] width 112 height 14
type input "C:\fakepath\Slide1.PNG"
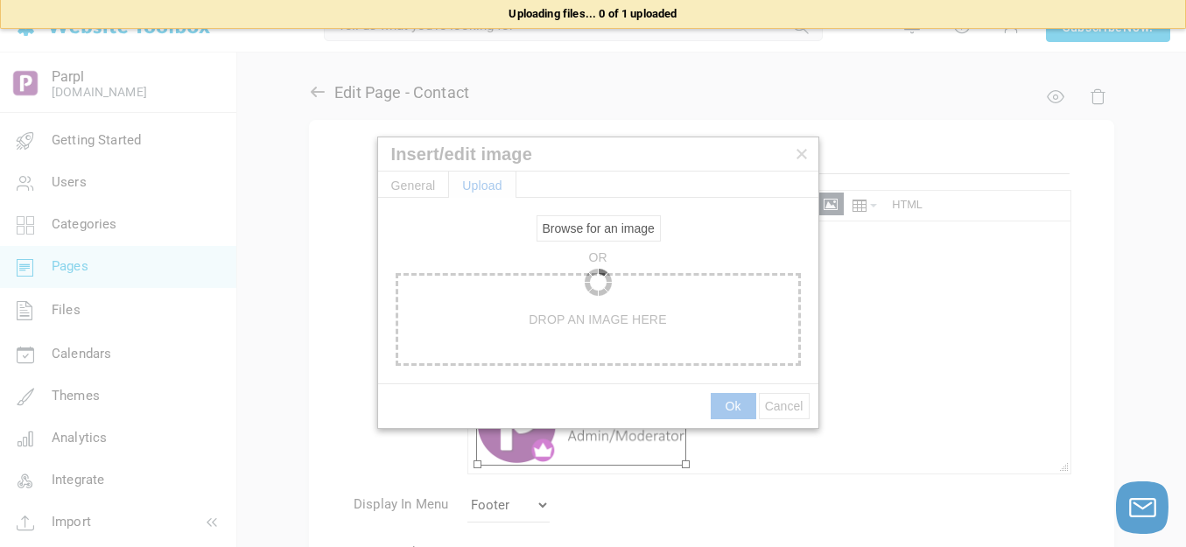
type input "[URL][DOMAIN_NAME]"
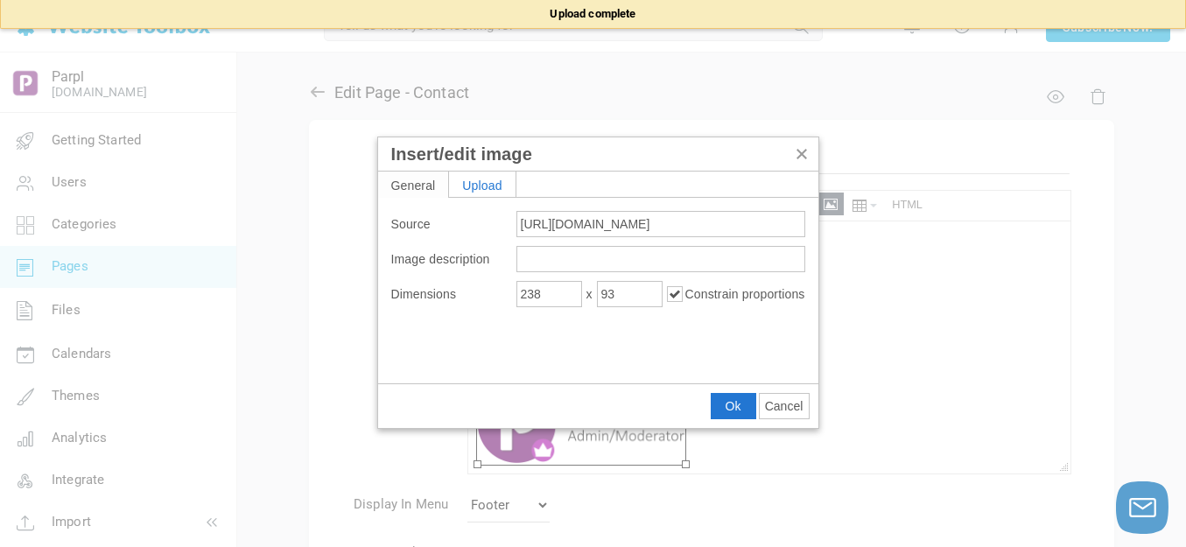
type input "1920"
type input "6002"
click at [545, 289] on input "1920" at bounding box center [549, 294] width 66 height 26
click at [549, 287] on input "1920" at bounding box center [549, 294] width 66 height 26
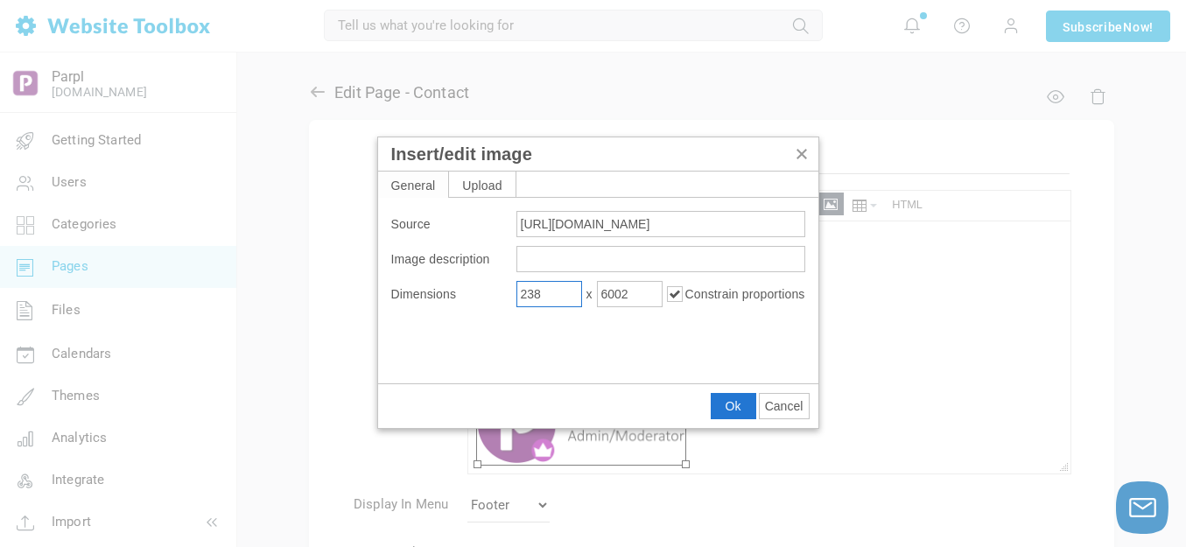
type input "238"
type input "744"
click at [733, 409] on span "Ok" at bounding box center [733, 406] width 16 height 14
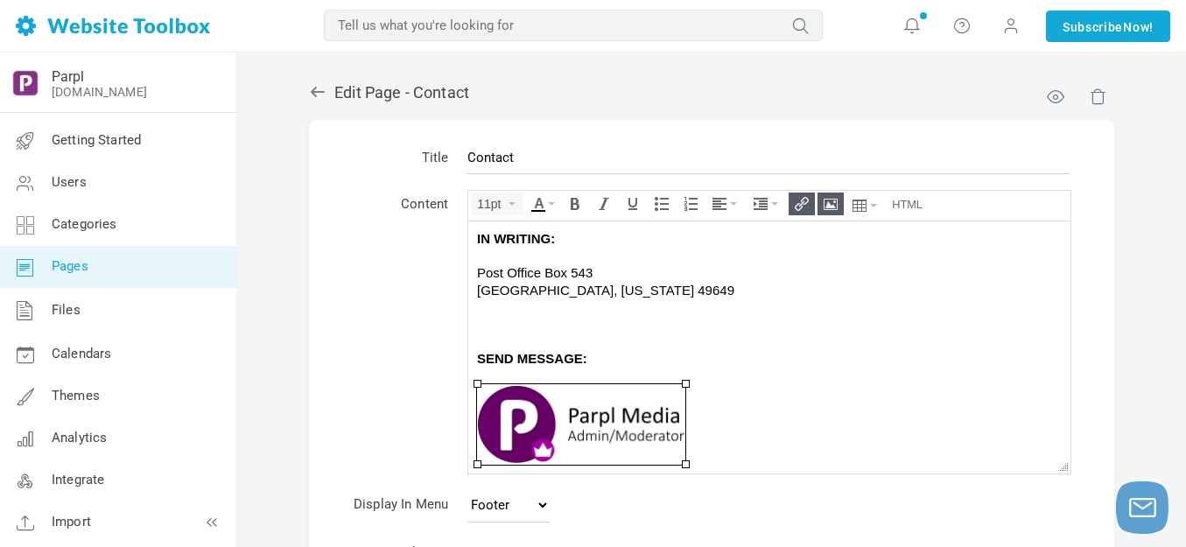
click at [741, 395] on div at bounding box center [769, 423] width 584 height 80
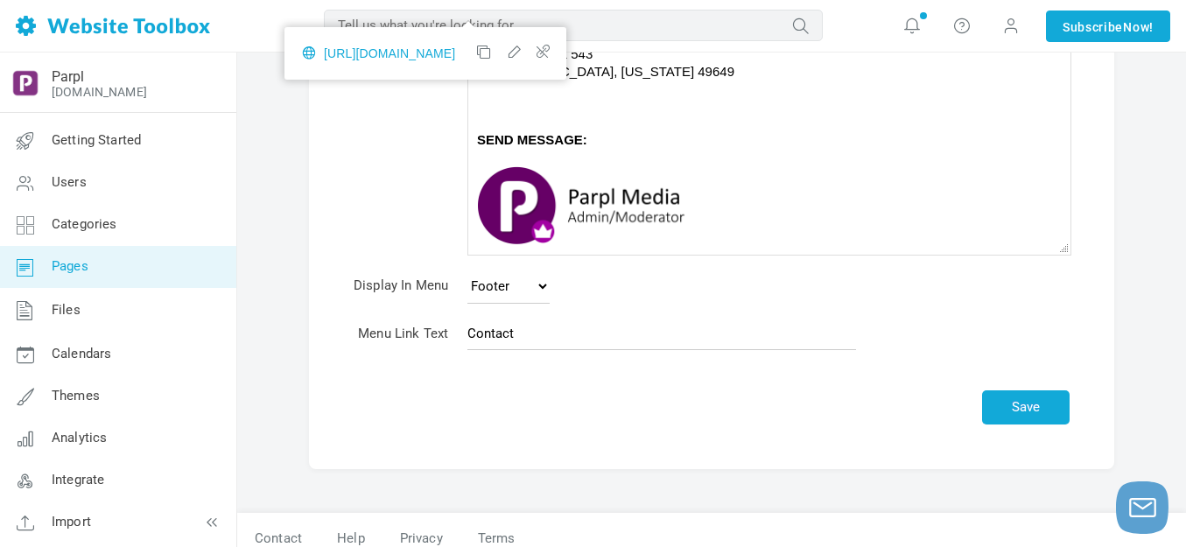
scroll to position [234, 0]
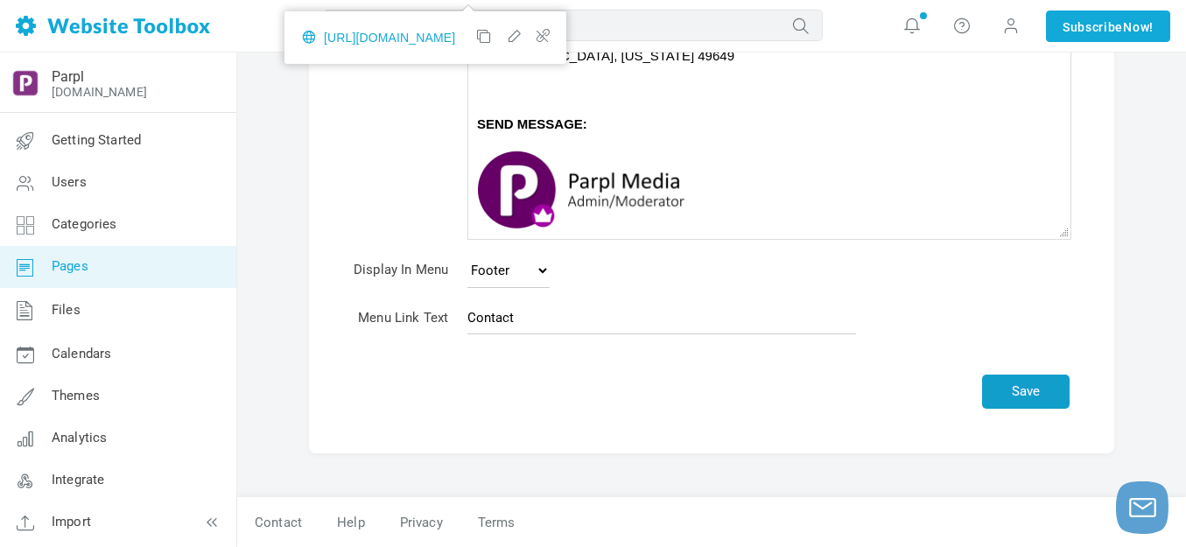
click at [1014, 388] on button "Save" at bounding box center [1025, 391] width 87 height 34
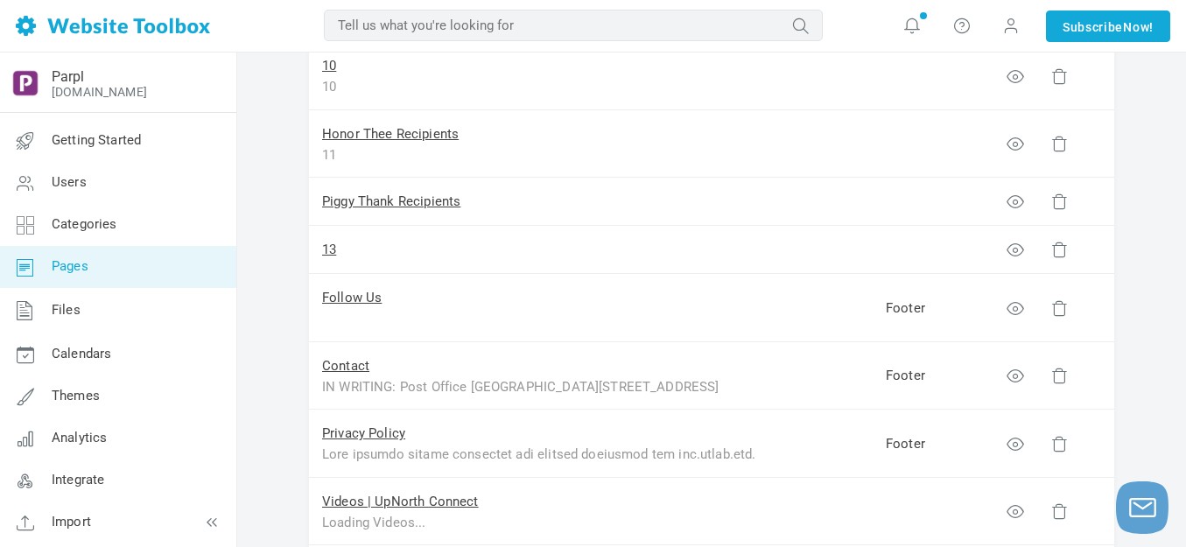
scroll to position [875, 0]
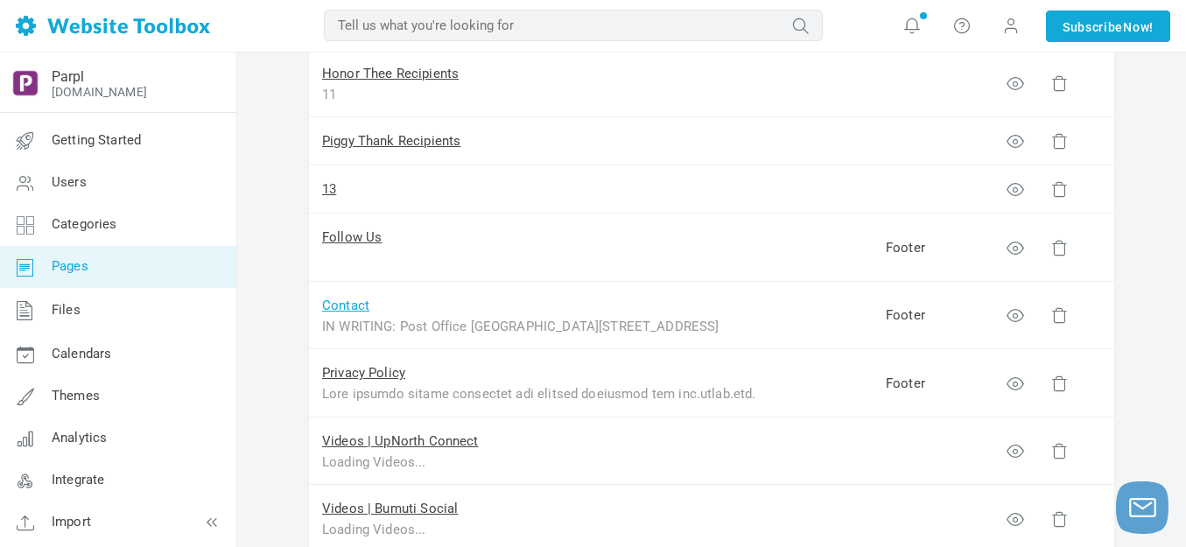
click at [357, 308] on link "Contact" at bounding box center [345, 305] width 47 height 16
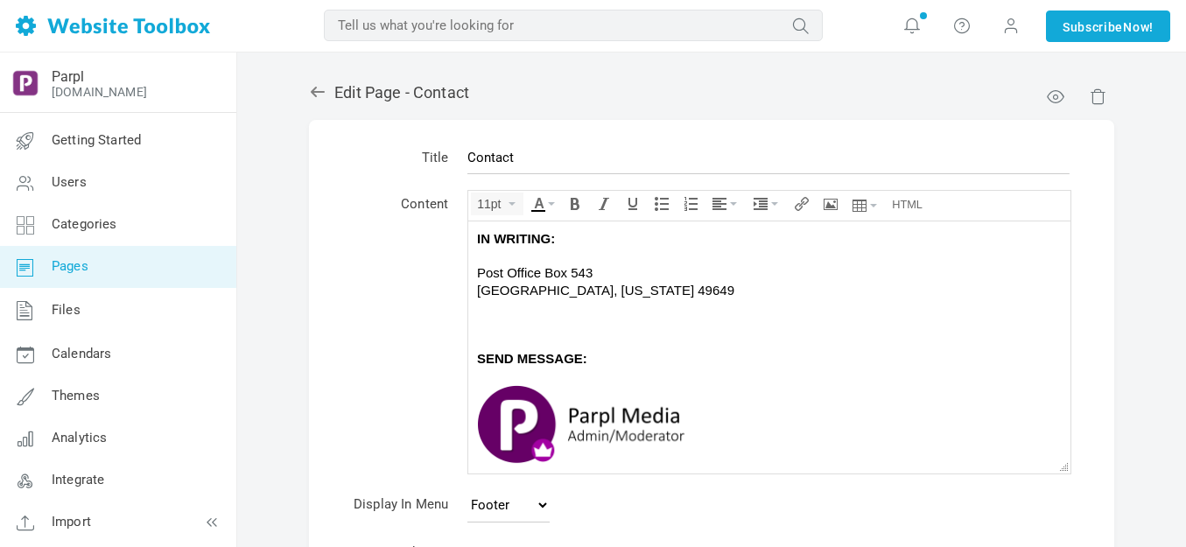
click at [556, 271] on div "Post Office Box 543" at bounding box center [769, 271] width 584 height 17
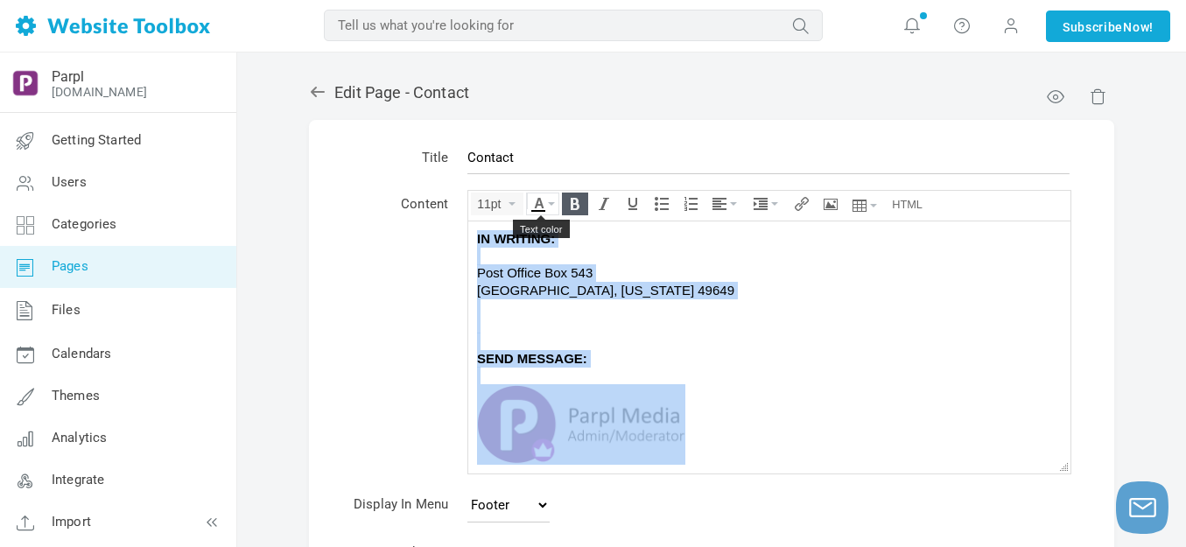
click at [551, 199] on button "Text color" at bounding box center [542, 201] width 31 height 16
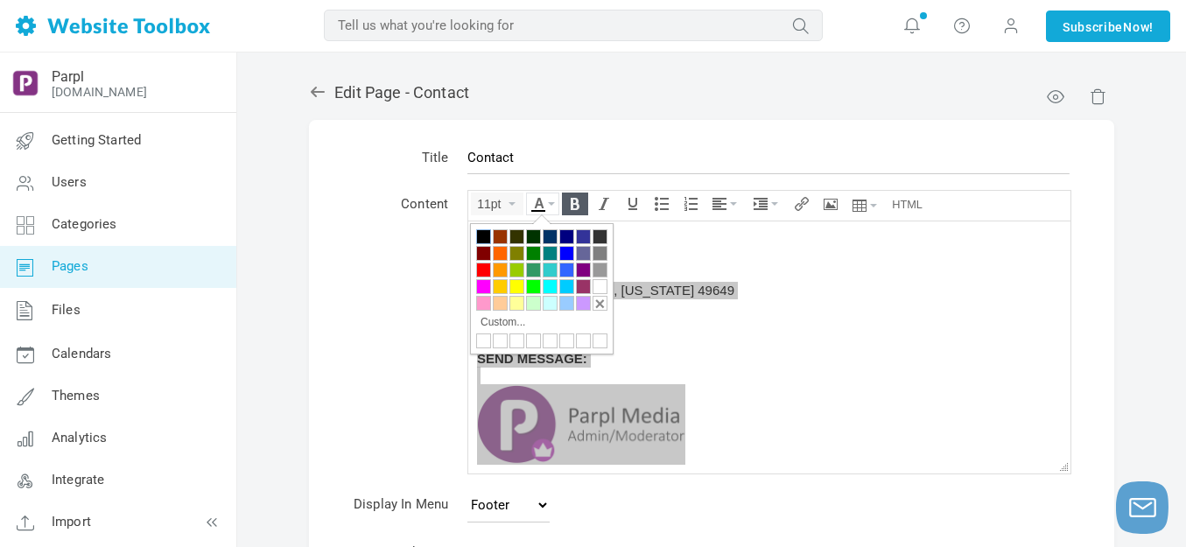
click at [479, 235] on div at bounding box center [483, 236] width 15 height 15
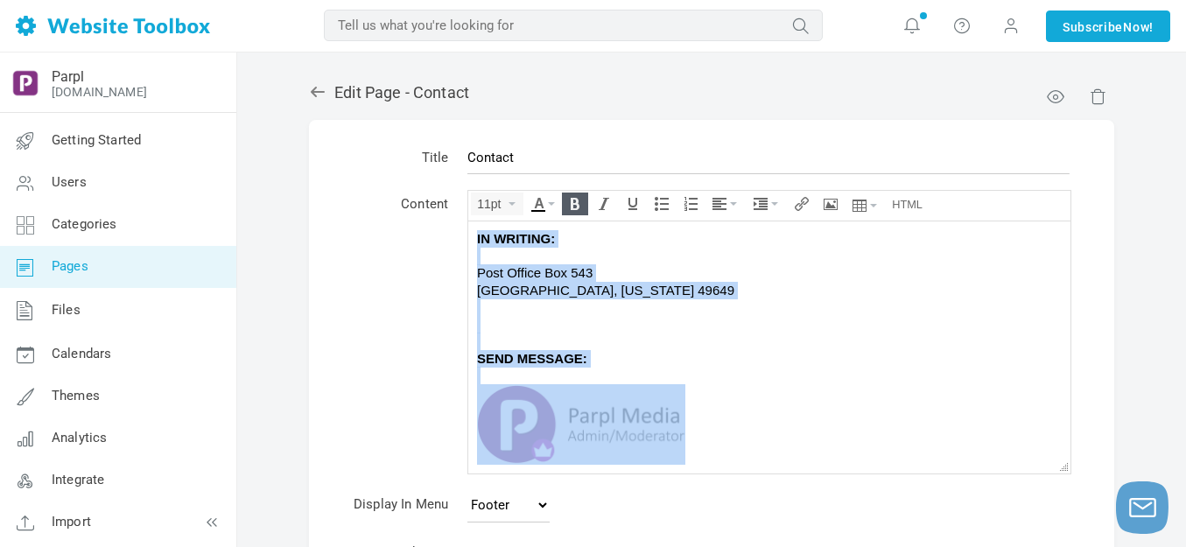
click at [716, 309] on div at bounding box center [769, 305] width 584 height 17
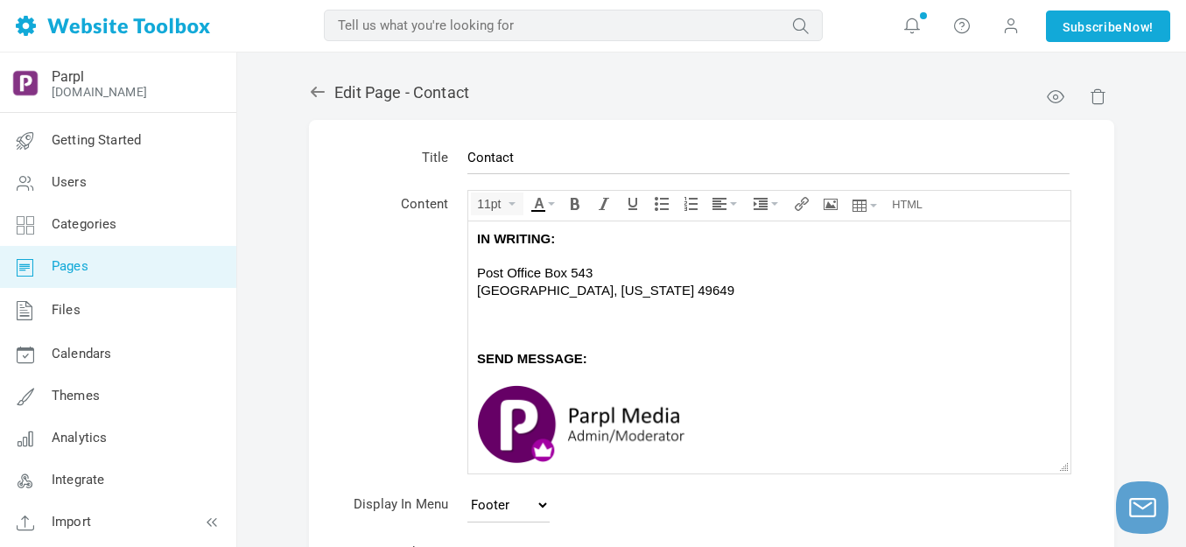
scroll to position [234, 0]
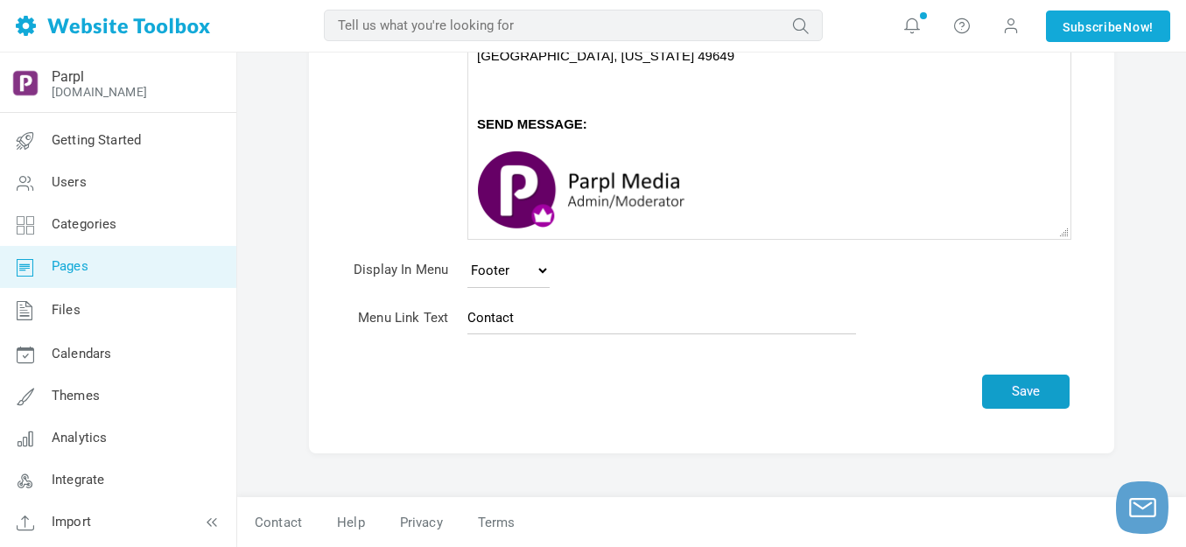
click at [1014, 390] on button "Save" at bounding box center [1025, 391] width 87 height 34
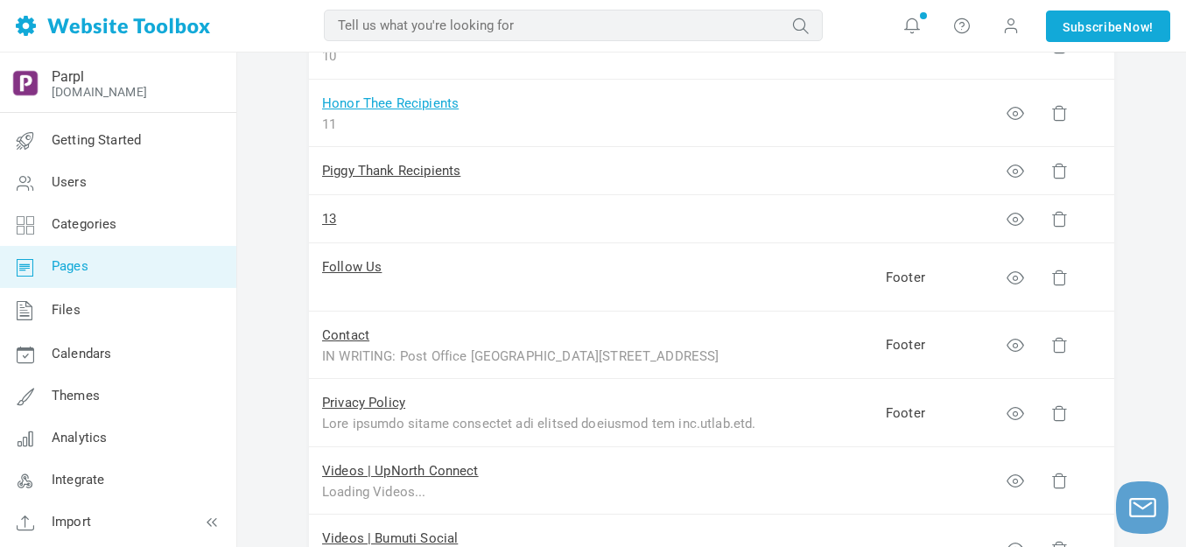
scroll to position [875, 0]
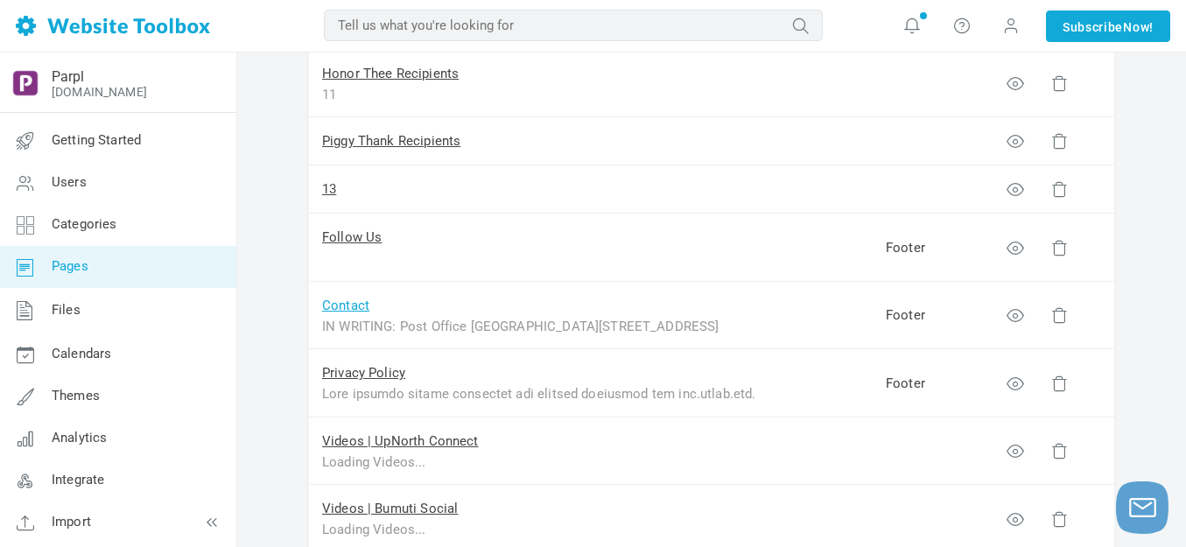
click at [353, 303] on link "Contact" at bounding box center [345, 305] width 47 height 16
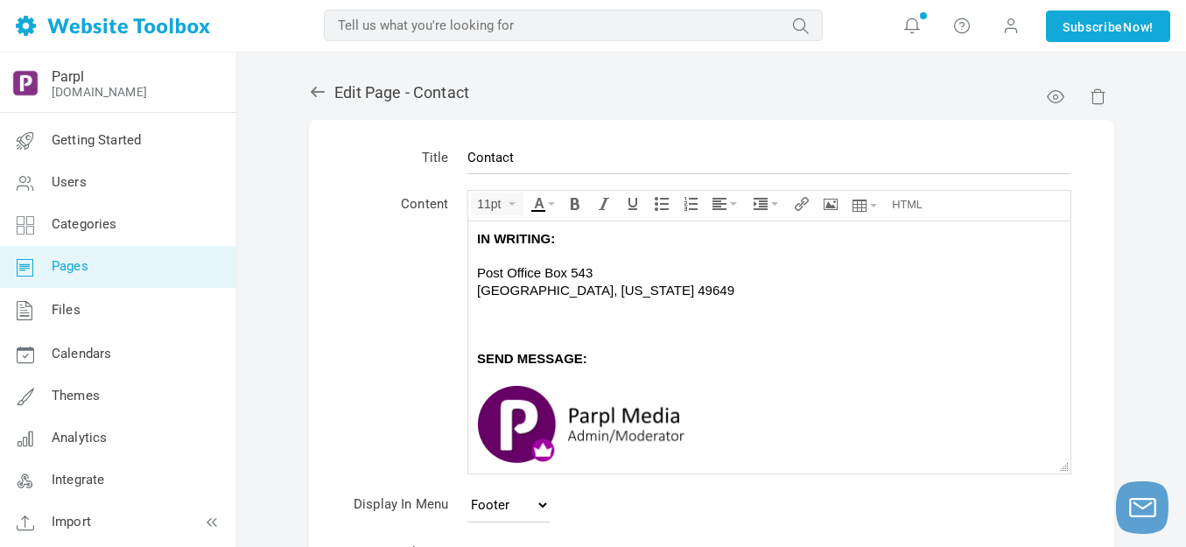
click at [479, 273] on span "Post Office Box 543" at bounding box center [534, 271] width 115 height 15
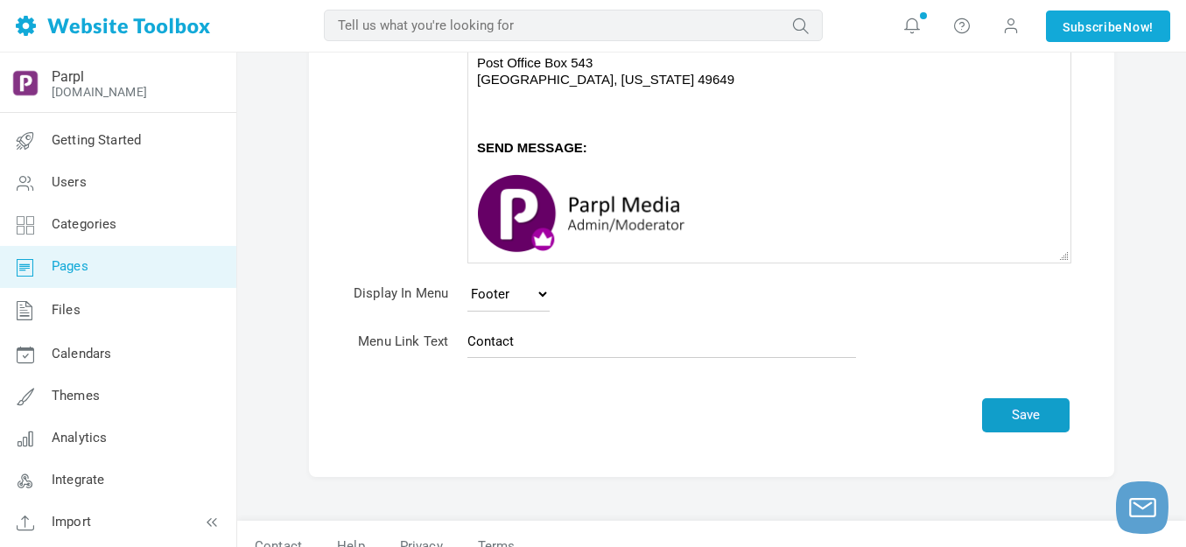
scroll to position [251, 0]
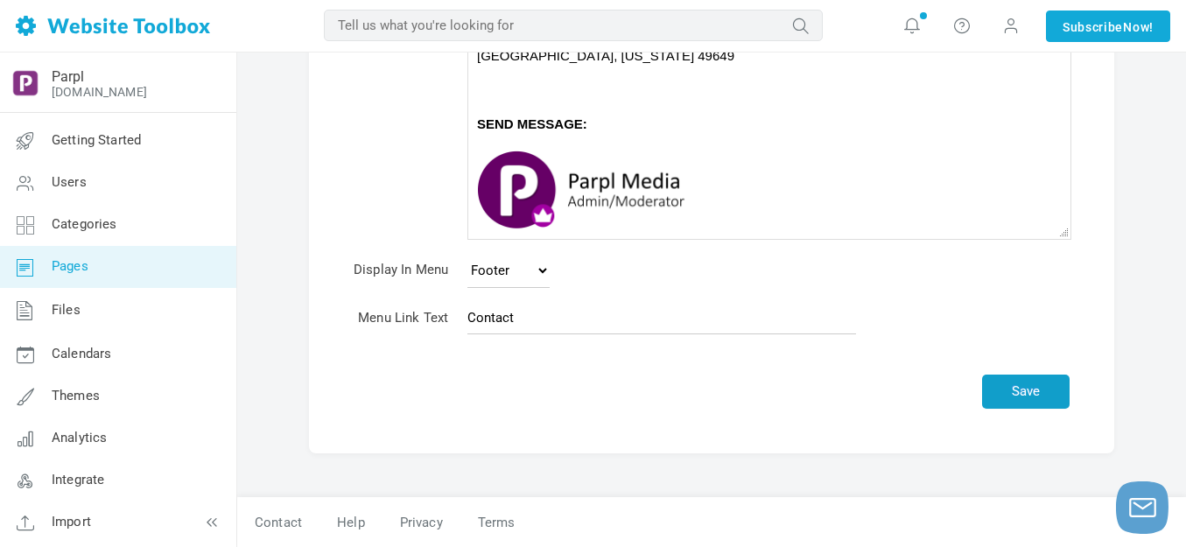
click at [1022, 390] on button "Save" at bounding box center [1025, 391] width 87 height 34
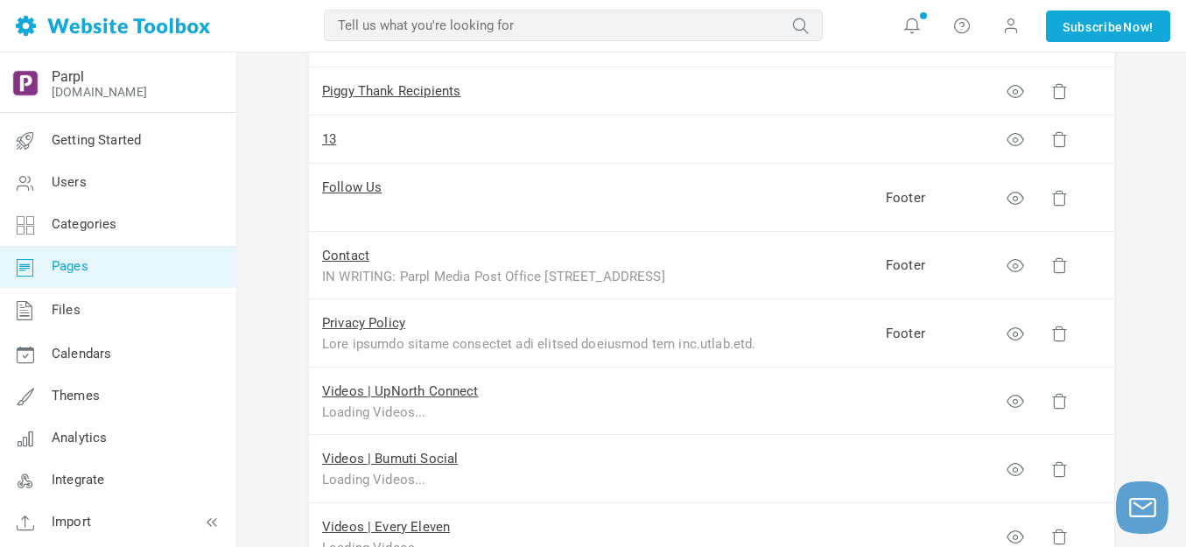
scroll to position [962, 0]
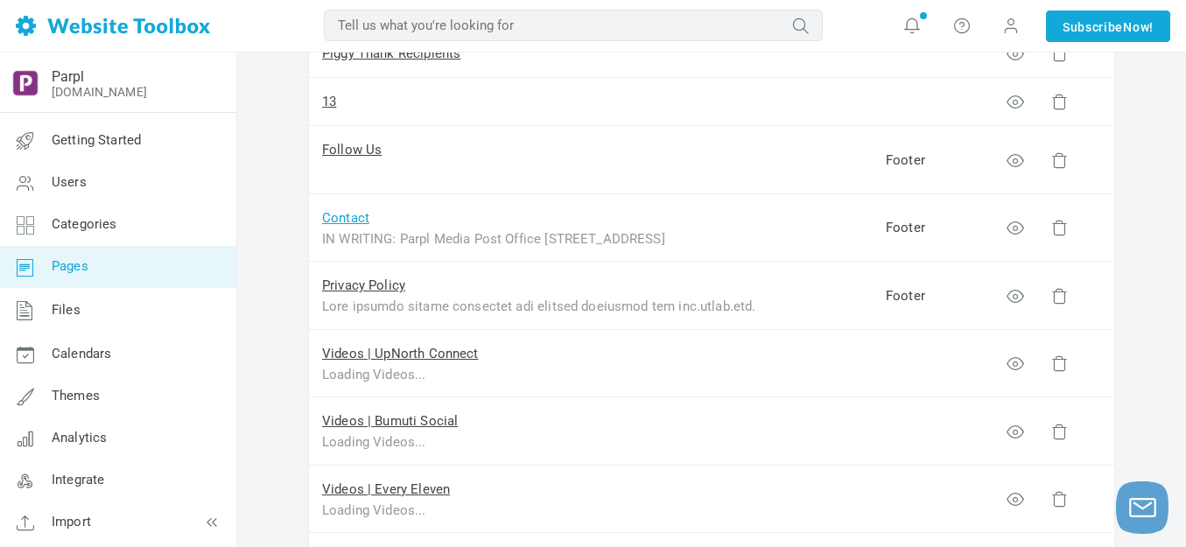
click at [354, 213] on link "Contact" at bounding box center [345, 218] width 47 height 16
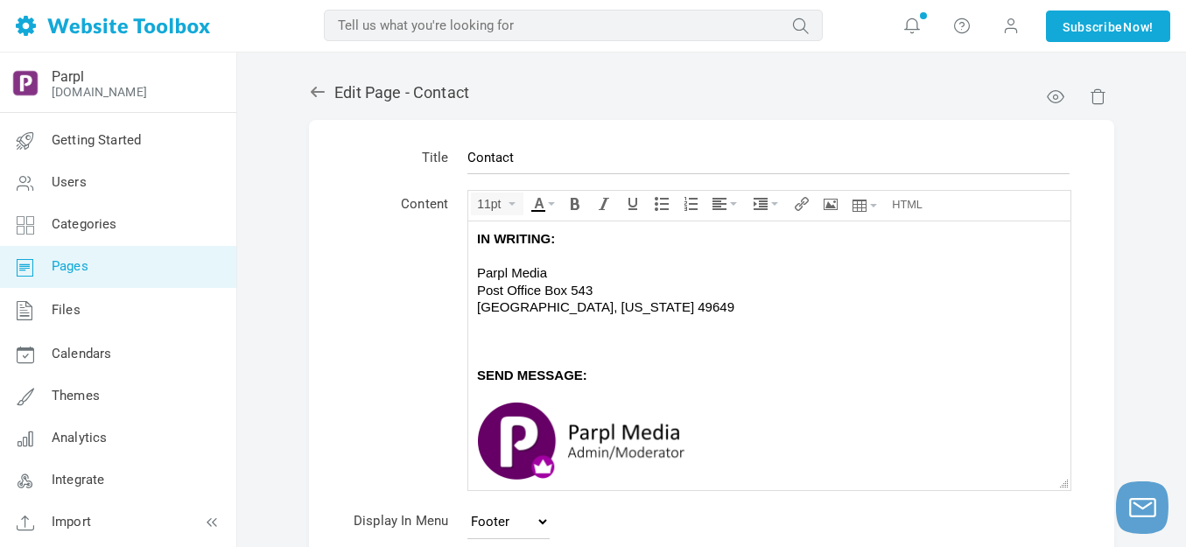
click at [566, 275] on div "Parpl Media" at bounding box center [769, 271] width 584 height 17
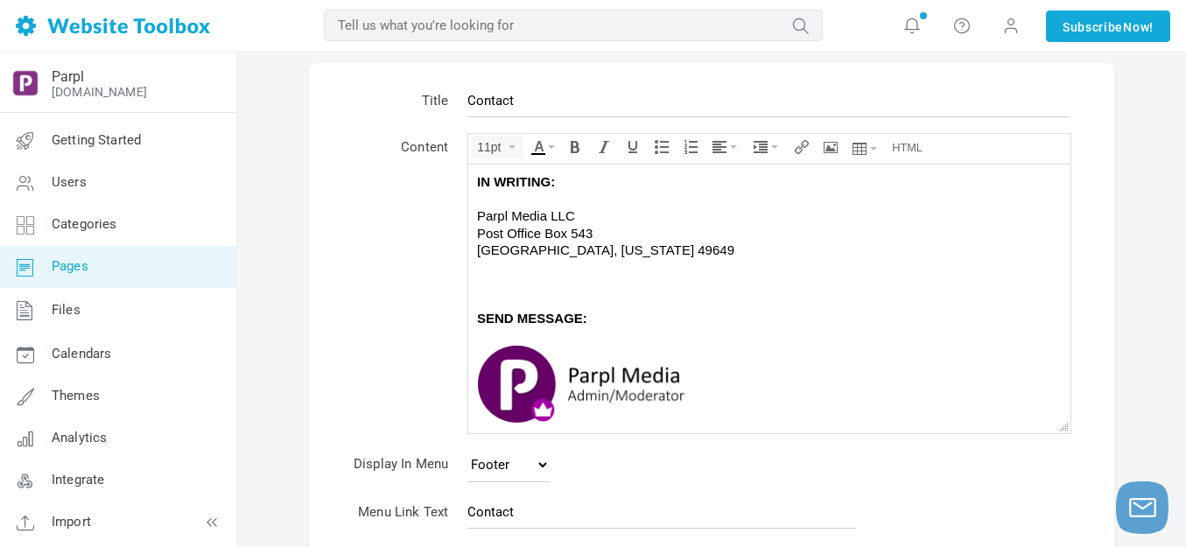
scroll to position [251, 0]
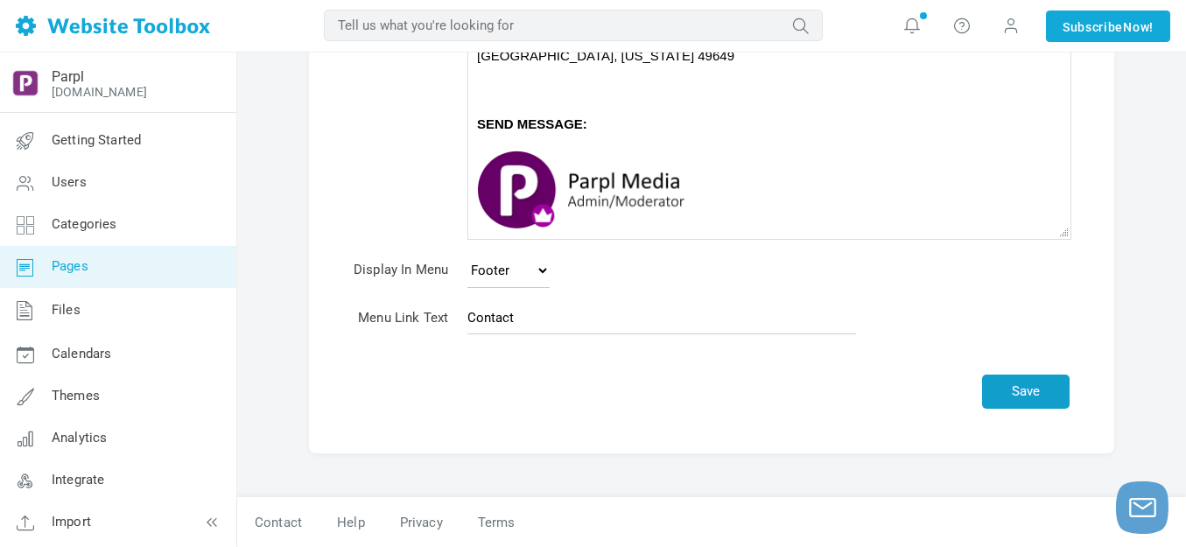
click at [1018, 395] on button "Save" at bounding box center [1025, 391] width 87 height 34
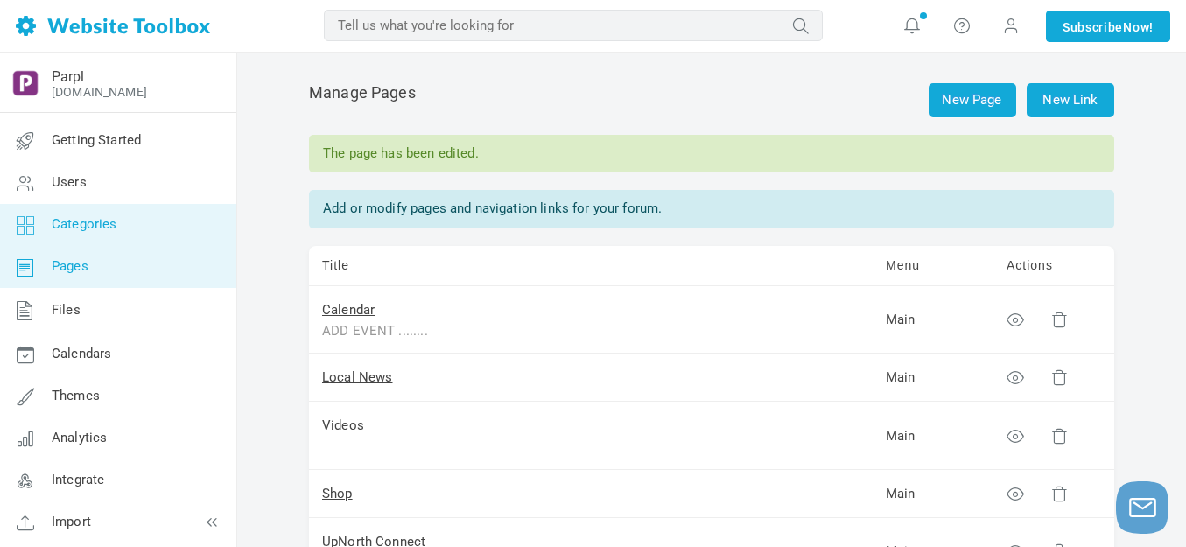
click at [91, 219] on span "Categories" at bounding box center [85, 224] width 66 height 16
